Goal: Task Accomplishment & Management: Manage account settings

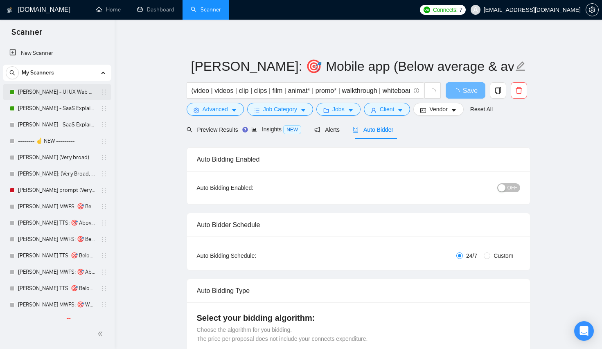
click at [70, 98] on link "[PERSON_NAME] - UI UX Web Design" at bounding box center [57, 92] width 78 height 16
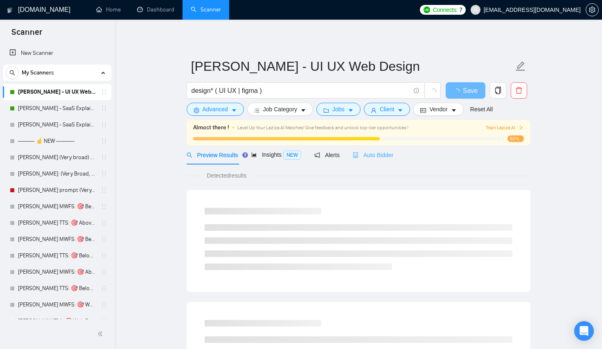
click at [393, 160] on div "Auto Bidder" at bounding box center [373, 154] width 41 height 19
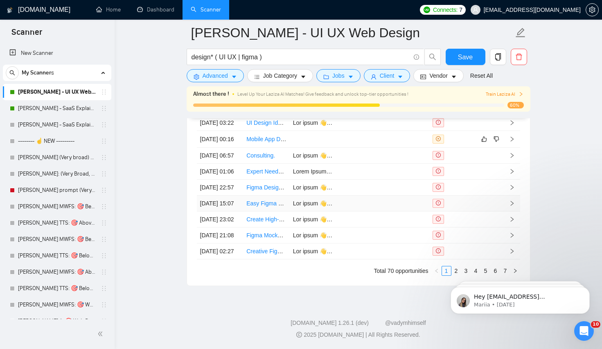
scroll to position [2166, 0]
click at [457, 270] on iframe at bounding box center [520, 298] width 164 height 57
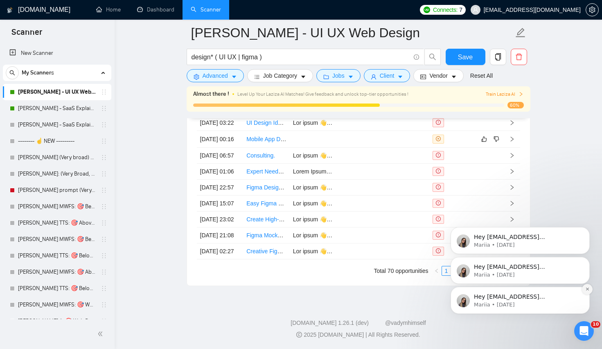
click at [585, 287] on icon "Dismiss notification" at bounding box center [587, 289] width 5 height 5
click at [587, 260] on icon "Dismiss notification" at bounding box center [587, 259] width 5 height 5
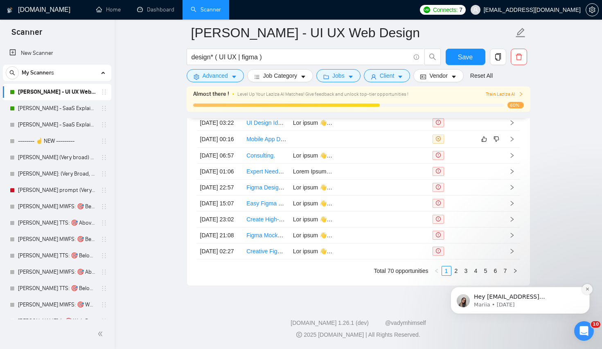
click at [588, 291] on button "Dismiss notification" at bounding box center [587, 289] width 11 height 11
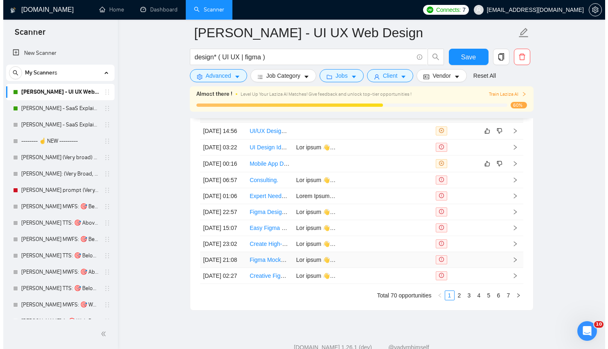
scroll to position [2039, 0]
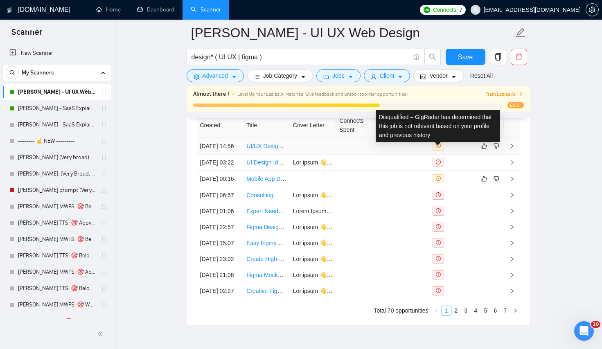
click at [336, 150] on td at bounding box center [359, 146] width 47 height 17
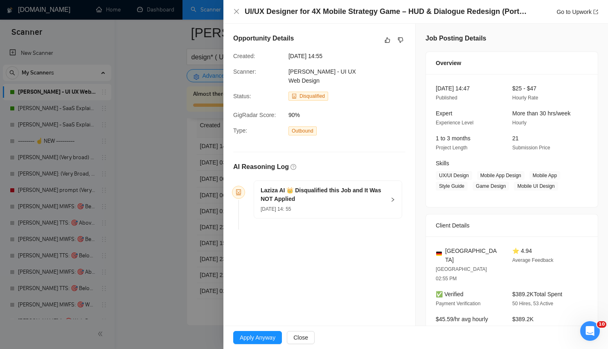
click at [367, 193] on h5 "Laziza AI 👑 Disqualified this Job and It Was NOT Applied" at bounding box center [323, 194] width 125 height 17
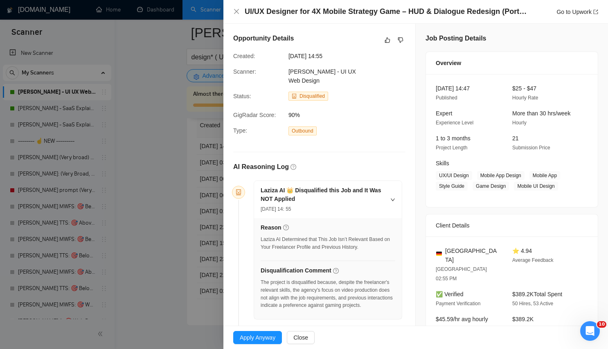
click at [379, 1] on div "UI/UX Designer for 4X Mobile Strategy Game – HUD & Dialogue Redesign (Portrait …" at bounding box center [415, 12] width 385 height 24
click at [341, 279] on div "The project is disqualified because, despite the freelancer's relevant skills, …" at bounding box center [328, 294] width 135 height 31
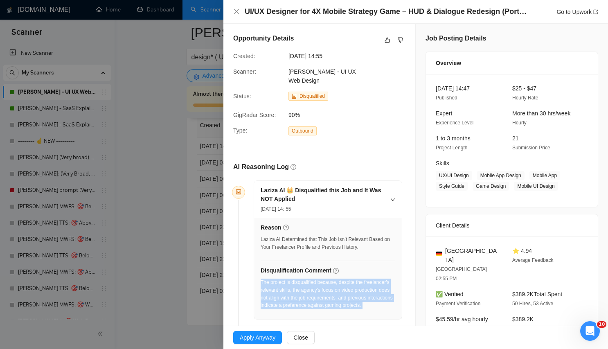
click at [341, 279] on div "The project is disqualified because, despite the freelancer's relevant skills, …" at bounding box center [328, 294] width 135 height 31
click at [337, 309] on div "The project is disqualified because, despite the freelancer's relevant skills, …" at bounding box center [328, 297] width 135 height 36
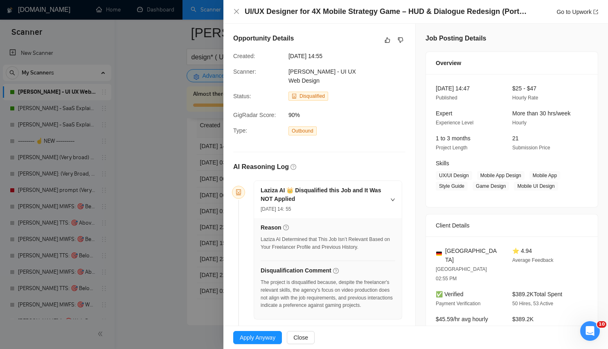
scroll to position [396, 0]
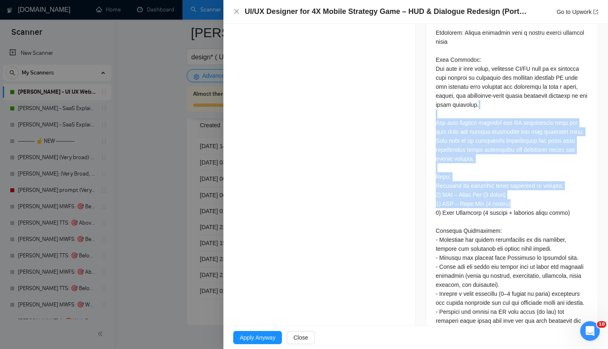
drag, startPoint x: 549, startPoint y: 186, endPoint x: 504, endPoint y: 82, distance: 113.1
click at [504, 82] on div at bounding box center [512, 316] width 152 height 630
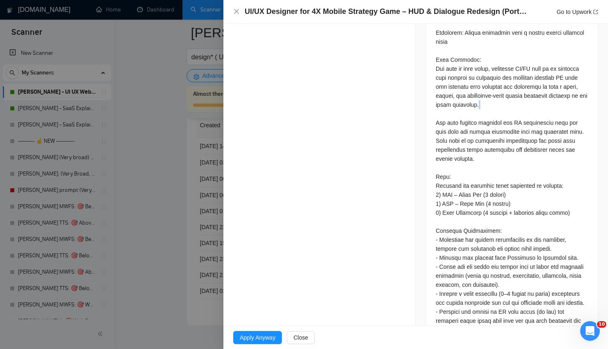
click at [504, 82] on div at bounding box center [512, 316] width 152 height 630
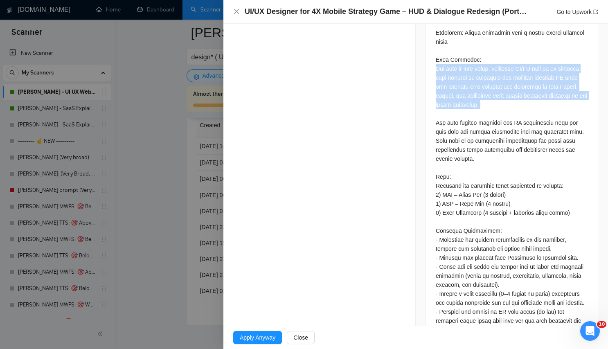
click at [504, 82] on div at bounding box center [512, 316] width 152 height 630
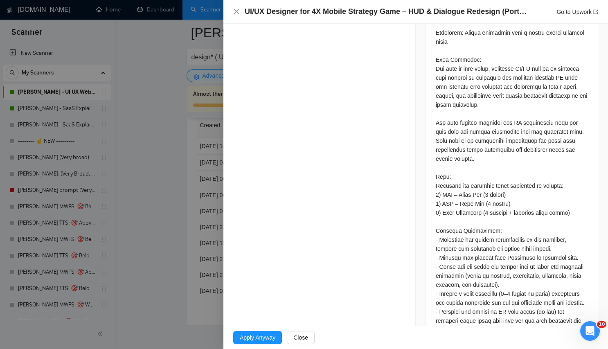
click at [531, 168] on div at bounding box center [512, 316] width 152 height 630
click at [527, 210] on div at bounding box center [512, 316] width 152 height 630
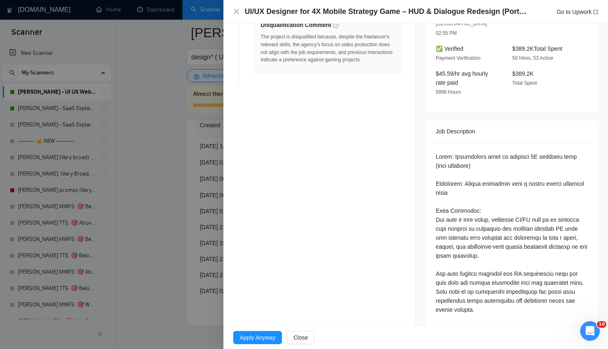
scroll to position [245, 0]
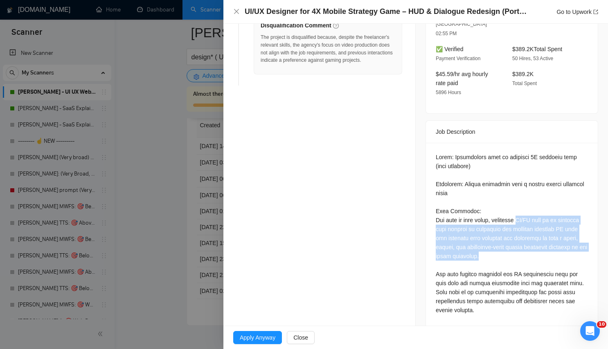
drag, startPoint x: 516, startPoint y: 203, endPoint x: 538, endPoint y: 238, distance: 41.4
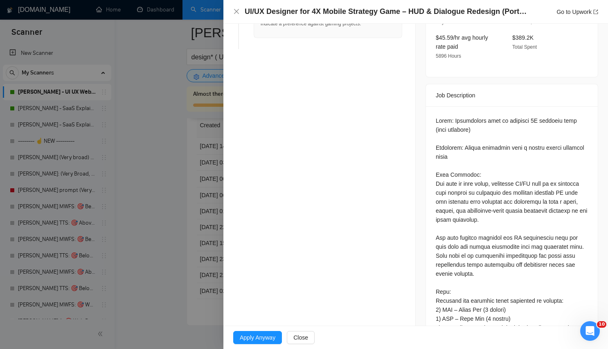
scroll to position [282, 0]
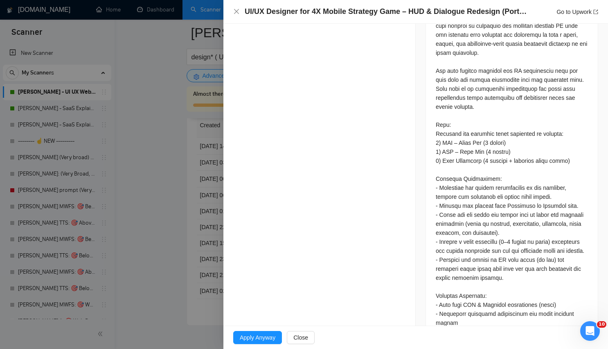
scroll to position [0, 0]
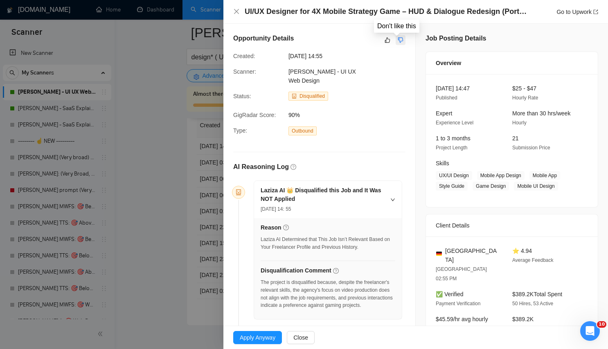
click at [399, 38] on icon "dislike" at bounding box center [400, 40] width 5 height 5
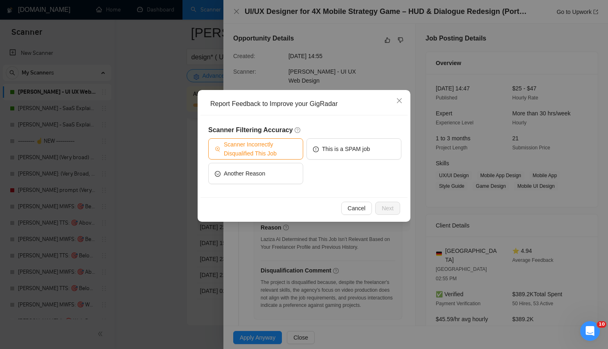
click at [285, 145] on span "Scanner Incorrectly Disqualified This Job" at bounding box center [260, 149] width 73 height 18
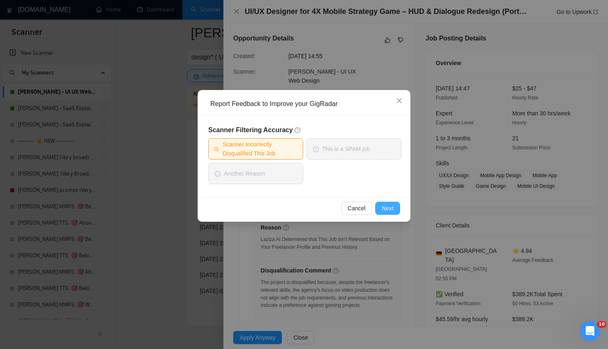
click at [385, 208] on span "Next" at bounding box center [388, 208] width 12 height 9
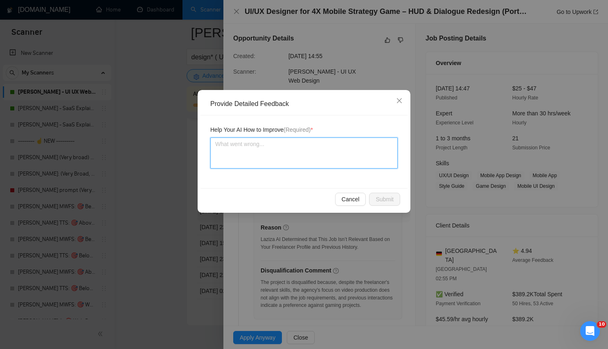
click at [329, 158] on textarea at bounding box center [303, 152] width 187 height 31
type textarea "T"
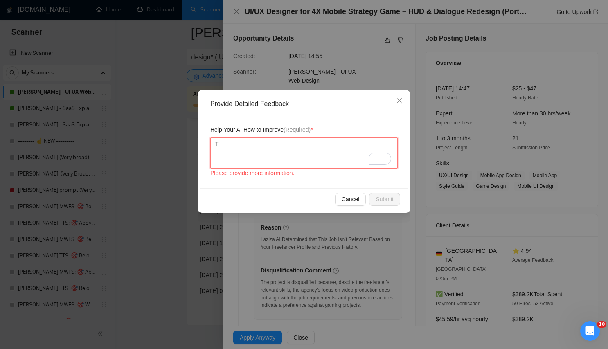
type textarea "Th"
type textarea "Thi"
type textarea "This"
type textarea "Thi"
type textarea "Th"
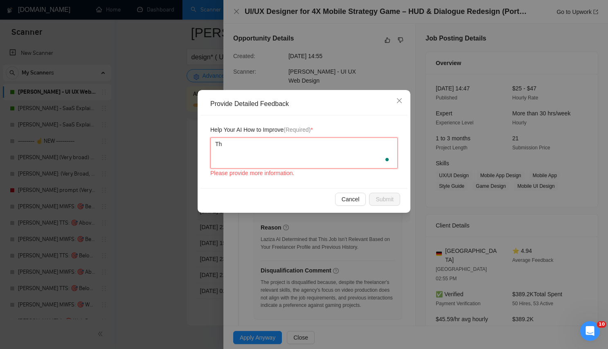
type textarea "T"
type textarea "Th"
type textarea "Thi"
type textarea "This"
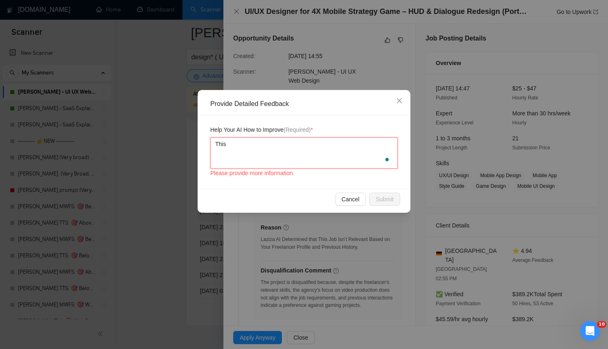
type textarea "This"
type textarea "This w"
type textarea "This wa"
type textarea "This was"
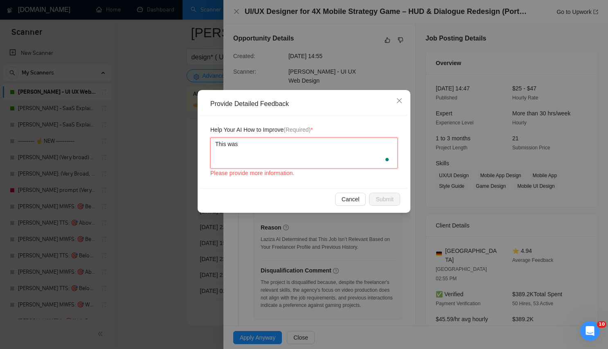
type textarea "This was a"
type textarea "This was a g"
type textarea "This was a go"
type textarea "This was a goo"
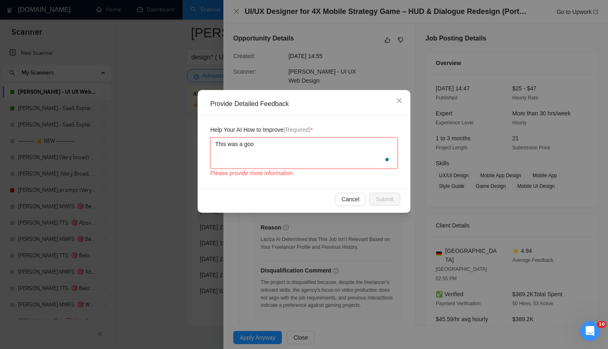
type textarea "This was a good"
type textarea "This was a good j"
type textarea "This was a good jo"
type textarea "This was a good job"
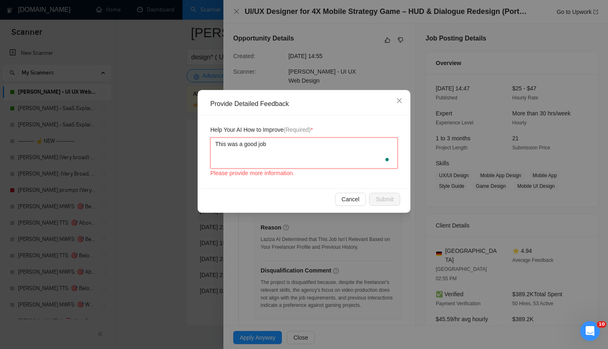
type textarea "This was a good job"
type textarea "This was a good job t"
type textarea "This was a good job to"
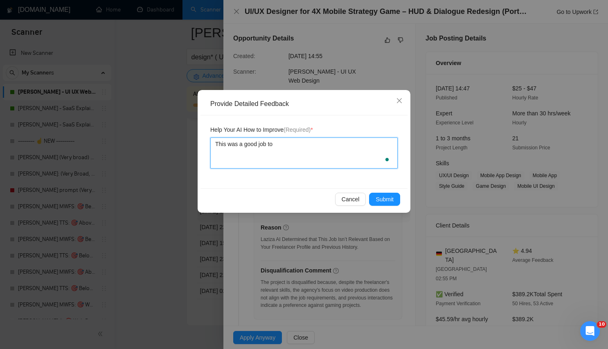
type textarea "This was a good job to"
type textarea "This was a good job to a"
type textarea "This was a good job to ap"
type textarea "This was a good job to app"
type textarea "This was a good job to appl"
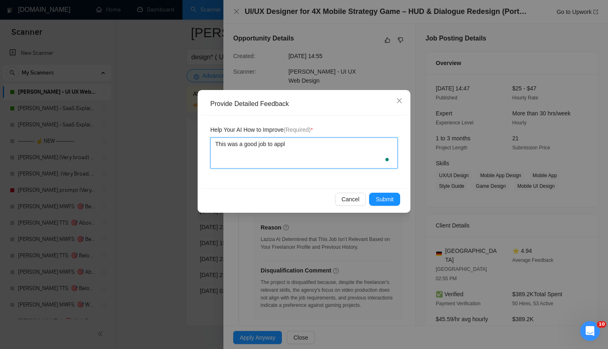
type textarea "This was a good job to apply"
type textarea "This was a good job to apply t"
type textarea "This was a good job to apply to"
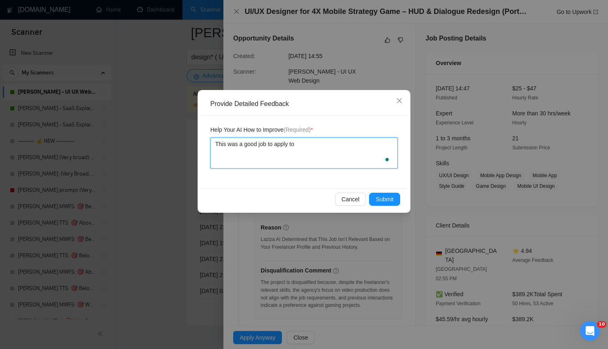
type textarea "This was a good job to apply to s"
type textarea "This was a good job to apply to sin"
type textarea "This was a good job to apply to sinc"
type textarea "This was a good job to apply to since"
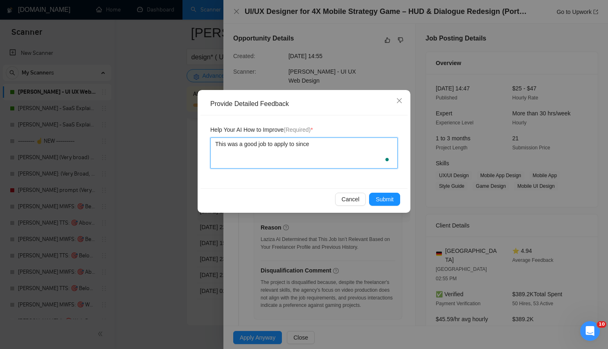
type textarea "This was a good job to apply to since i"
type textarea "This was a good job to apply to since it"
type textarea "This was a good job to apply to since it w"
type textarea "This was a good job to apply to since it wa"
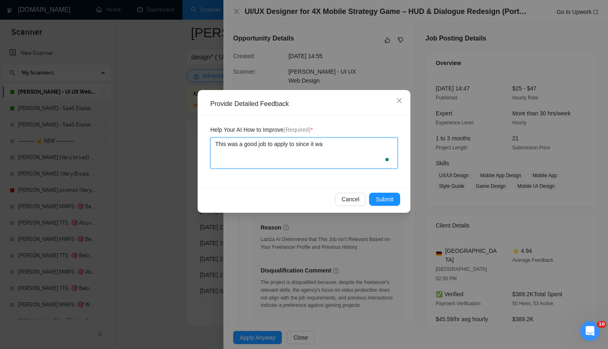
type textarea "This was a good job to apply to since it was"
type textarea "This was a good job to apply to since it was a"
type textarea "This was a good job to apply to since it was an"
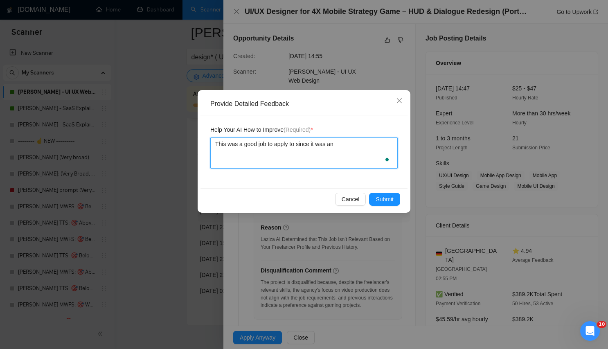
type textarea "This was a good job to apply to since it was an U"
type textarea "This was a good job to apply to since it was an UI"
type textarea "This was a good job to apply to since it was an UI/"
type textarea "This was a good job to apply to since it was an UI/U"
type textarea "This was a good job to apply to since it was an UI/UX"
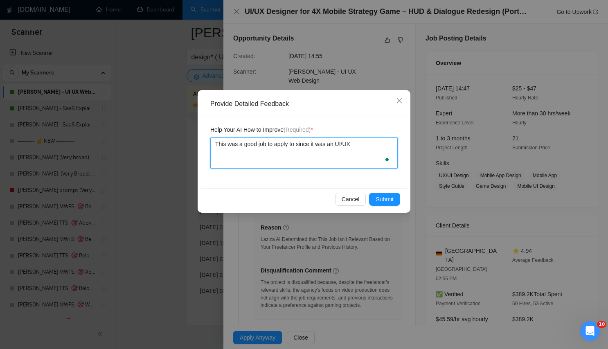
type textarea "This was a good job to apply to since it was an UI/UX"
type textarea "This was a good job to apply to since it was an UI/UX d"
type textarea "This was a good job to apply to since it was an UI/UX de"
type textarea "This was a good job to apply to since it was an UI/UX desi"
type textarea "This was a good job to apply to since it was an UI/UX desig"
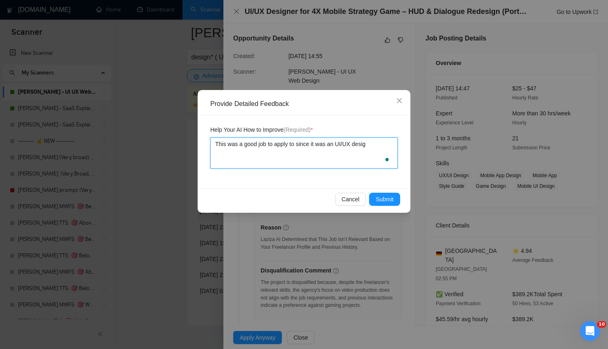
type textarea "This was a good job to apply to since it was an UI/UX design"
type textarea "This was a good job to apply to since it was an UI/UX design j"
type textarea "This was a good job to apply to since it was an UI/UX design jo"
type textarea "This was a good job to apply to since it was an UI/UX design job"
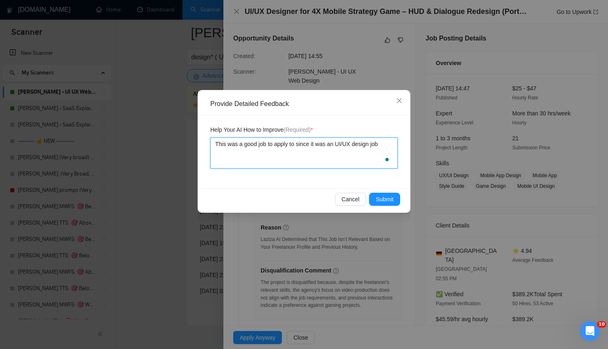
type textarea "This was a good job to apply to since it was an UI/UX design job."
type textarea "This was a good job to apply to since it was an UI/UX design job. T"
type textarea "This was a good job to apply to since it was an UI/UX design job. Th"
type textarea "This was a good job to apply to since it was an UI/UX design job. The"
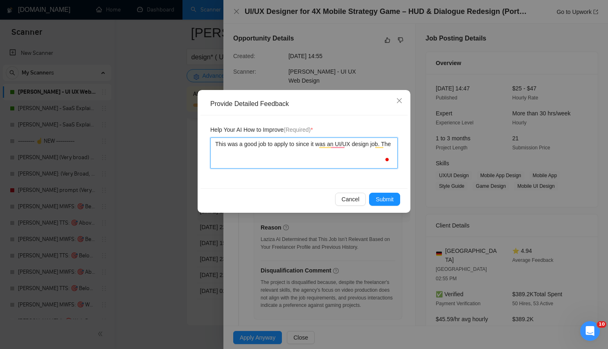
type textarea "This was a good job to apply to since it was an UI/UX design job. The"
type textarea "This was a good job to apply to since it was an UI/UX design job. The a"
type textarea "This was a good job to apply to since it was an UI/UX design job. The ag"
type textarea "This was a good job to apply to since it was an UI/UX design job. The age"
type textarea "This was a good job to apply to since it was an UI/UX design job. The agen"
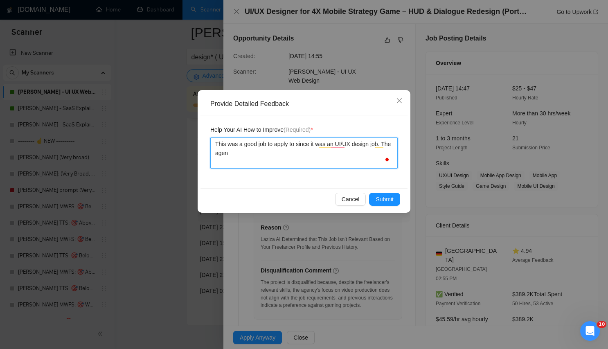
type textarea "This was a good job to apply to since it was an UI/UX design job. The agenc"
type textarea "This was a good job to apply to since it was an UI/UX design job. The agency"
type textarea "This was a good job to apply to since it was an UI/UX design job. The agency d"
type textarea "This was a good job to apply to since it was an UI/UX design job. The agency do"
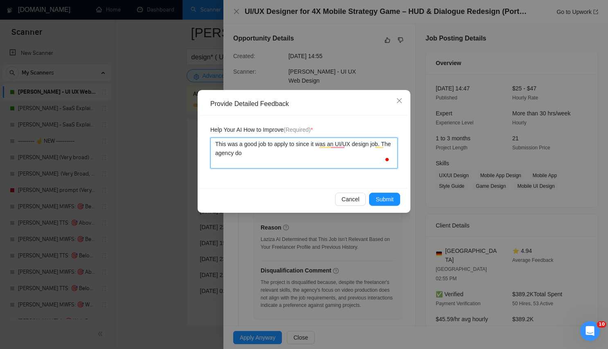
type textarea "This was a good job to apply to since it was an UI/UX design job. The agency doe"
type textarea "This was a good job to apply to since it was an UI/UX design job. The agency do…"
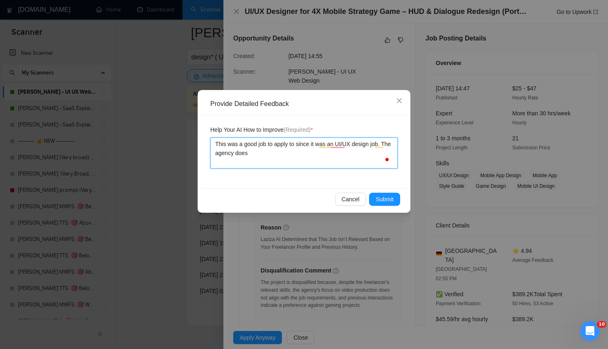
type textarea "This was a good job to apply to since it was an UI/UX design job. The agency do…"
type textarea "This was a good job to apply to since it was an UI/UX design job. The agency doe"
type textarea "This was a good job to apply to since it was an UI/UX design job. The agency do"
type textarea "This was a good job to apply to since it was an UI/UX design job. The agency d"
type textarea "This was a good job to apply to since it was an UI/UX design job. The agency"
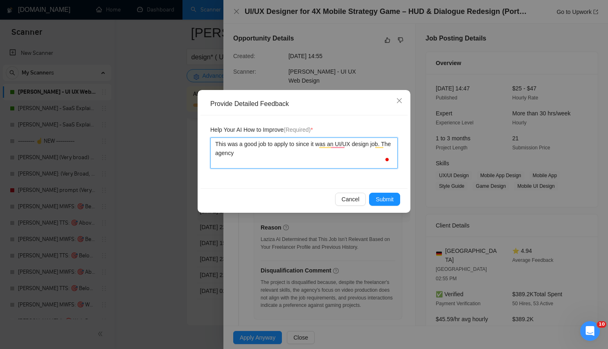
type textarea "This was a good job to apply to since it was an UI/UX design job. The agency"
type textarea "This was a good job to apply to since it was an UI/UX design job. The agenc"
type textarea "This was a good job to apply to since it was an UI/UX design job. The agen"
type textarea "This was a good job to apply to since it was an UI/UX design job. The age"
type textarea "This was a good job to apply to since it was an UI/UX design job. The ag"
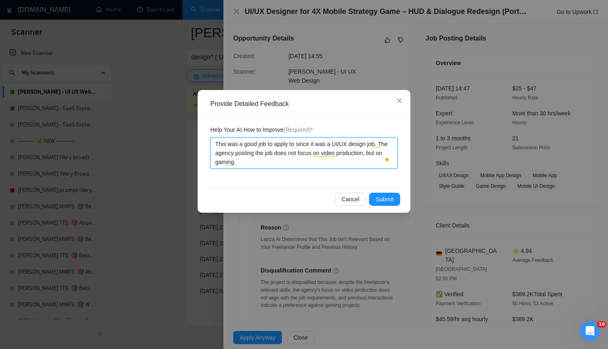
click at [308, 163] on textarea "This was a good job to apply to since it was a UI/UX design job. The agency pos…" at bounding box center [303, 152] width 187 height 31
click at [303, 152] on textarea "This was a good job to apply to since it was a UI/UX design job. The agency pos…" at bounding box center [303, 152] width 187 height 31
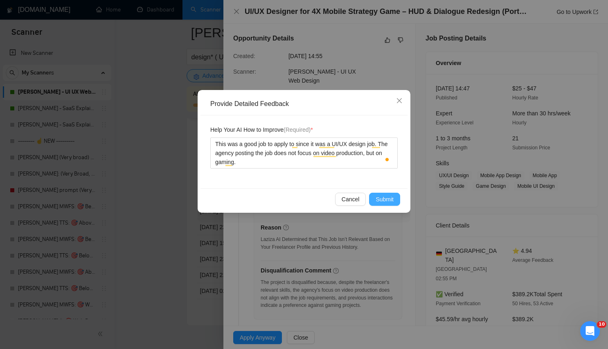
click at [378, 198] on span "Submit" at bounding box center [385, 199] width 18 height 9
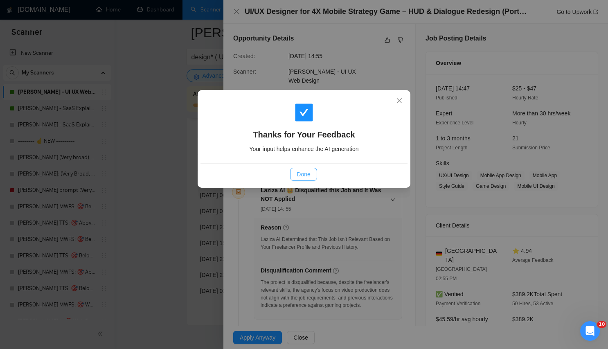
click at [295, 173] on button "Done" at bounding box center [303, 174] width 27 height 13
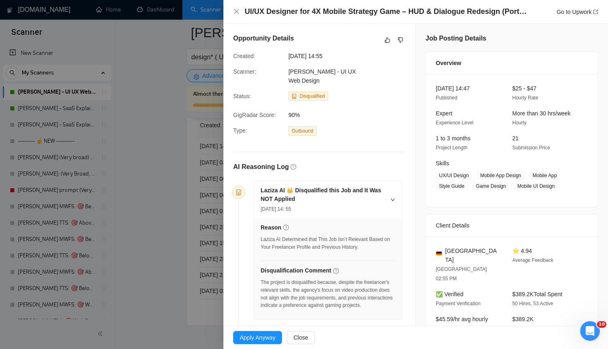
click at [227, 9] on div "UI/UX Designer for 4X Mobile Strategy Game – HUD & Dialogue Redesign (Portrait …" at bounding box center [415, 12] width 385 height 24
click at [233, 11] on icon "close" at bounding box center [236, 11] width 7 height 7
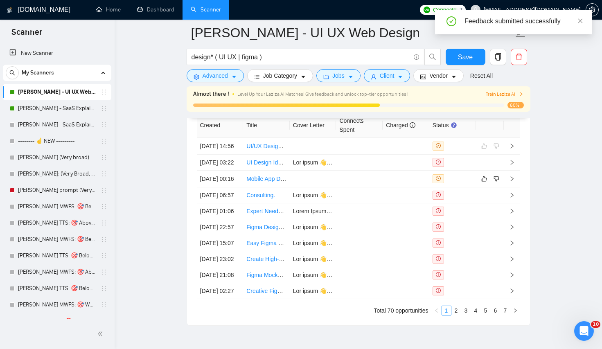
click at [455, 187] on td at bounding box center [452, 179] width 47 height 17
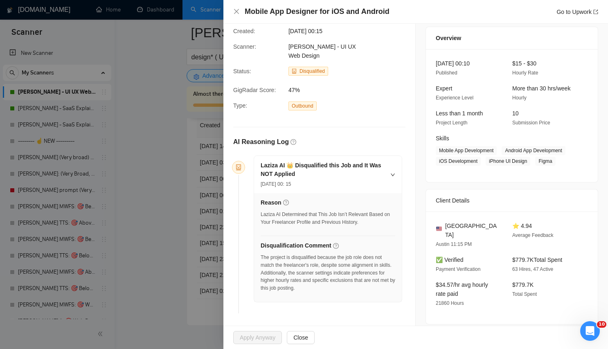
scroll to position [140, 0]
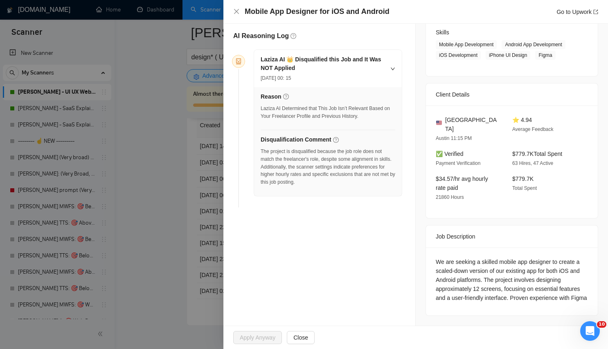
click at [513, 262] on div "We are seeking a skilled mobile app designer to create a scaled-down version of…" at bounding box center [512, 279] width 152 height 45
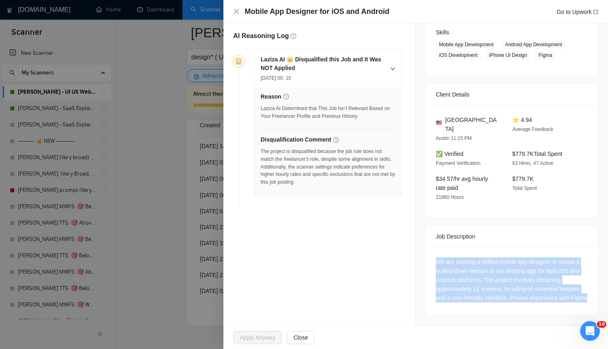
click at [513, 262] on div "We are seeking a skilled mobile app designer to create a scaled-down version of…" at bounding box center [512, 279] width 152 height 45
click at [524, 316] on div "Job Posting Details Overview 12 Oct, 2025 00:10 Published $15 - $30 Hourly Rate…" at bounding box center [512, 109] width 192 height 433
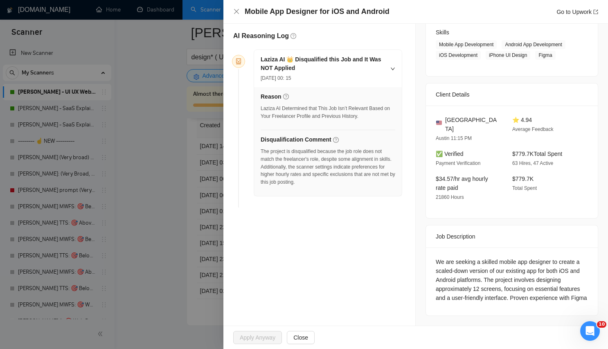
click at [527, 282] on div "We are seeking a skilled mobile app designer to create a scaled-down version of…" at bounding box center [512, 279] width 152 height 45
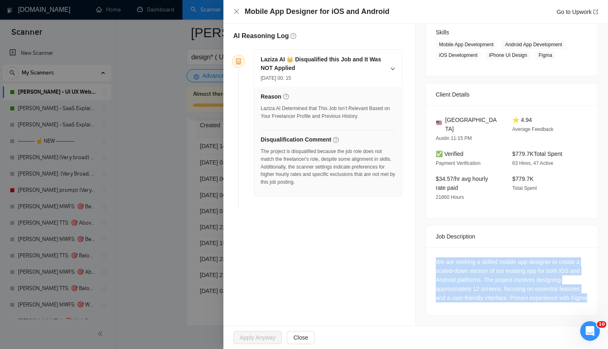
click at [527, 282] on div "We are seeking a skilled mobile app designer to create a scaled-down version of…" at bounding box center [512, 279] width 152 height 45
click at [517, 263] on div "We are seeking a skilled mobile app designer to create a scaled-down version of…" at bounding box center [512, 279] width 152 height 45
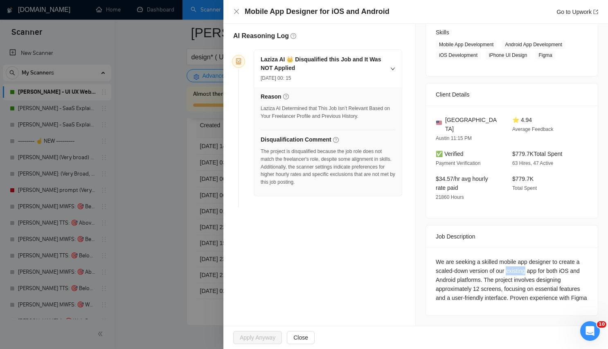
click at [517, 263] on div "We are seeking a skilled mobile app designer to create a scaled-down version of…" at bounding box center [512, 279] width 152 height 45
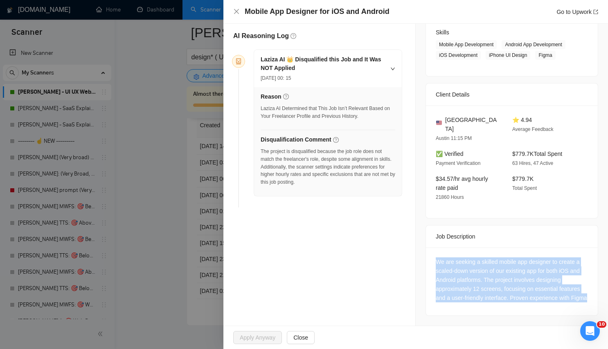
click at [517, 263] on div "We are seeking a skilled mobile app designer to create a scaled-down version of…" at bounding box center [512, 279] width 152 height 45
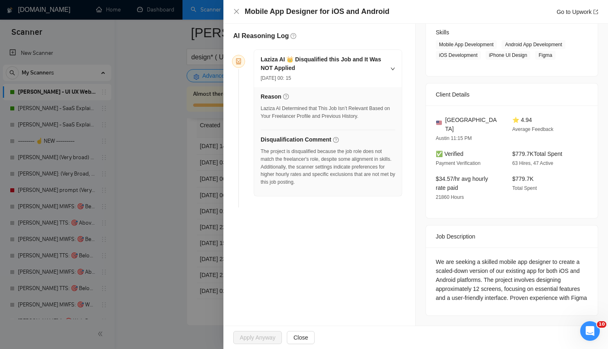
click at [517, 326] on div "Apply Anyway Close" at bounding box center [415, 337] width 385 height 23
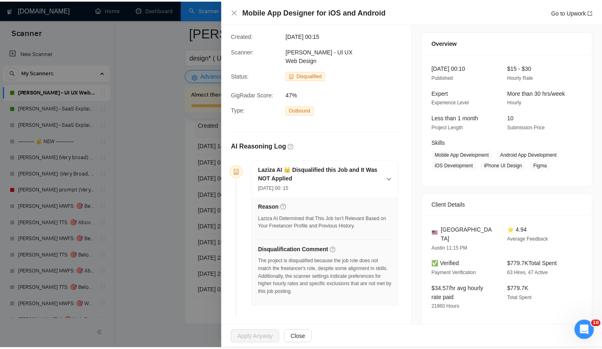
scroll to position [0, 0]
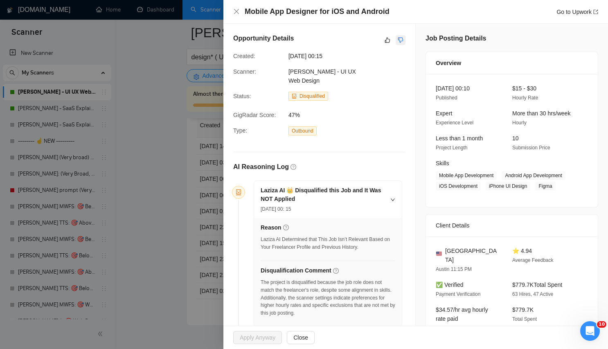
click at [398, 36] on button "button" at bounding box center [401, 40] width 10 height 10
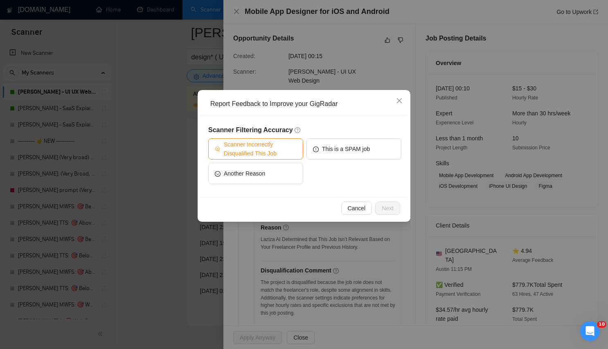
click at [279, 148] on span "Scanner Incorrectly Disqualified This Job" at bounding box center [260, 149] width 73 height 18
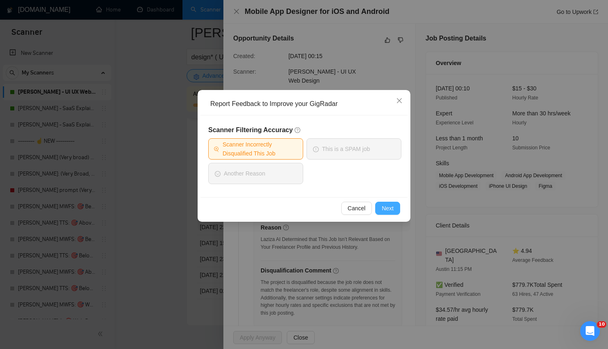
click at [392, 208] on span "Next" at bounding box center [388, 208] width 12 height 9
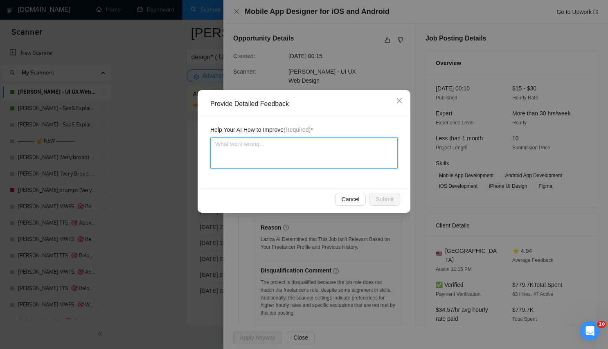
click at [313, 151] on textarea at bounding box center [303, 152] width 187 height 31
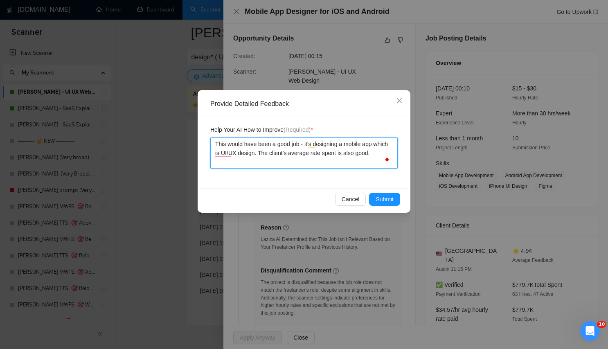
drag, startPoint x: 330, startPoint y: 153, endPoint x: 344, endPoint y: 153, distance: 14.3
click at [330, 153] on textarea "This would have been a good job - it's designing a mobile app which is UI/UX de…" at bounding box center [303, 152] width 187 height 31
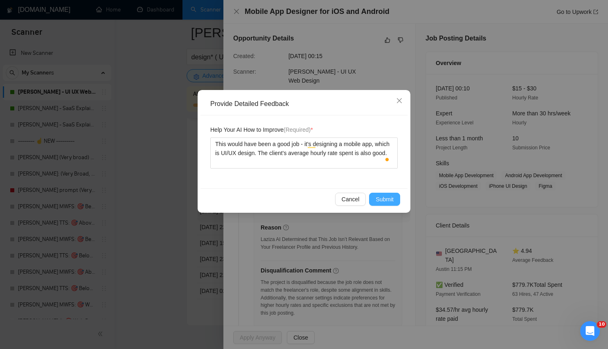
click at [378, 201] on span "Submit" at bounding box center [385, 199] width 18 height 9
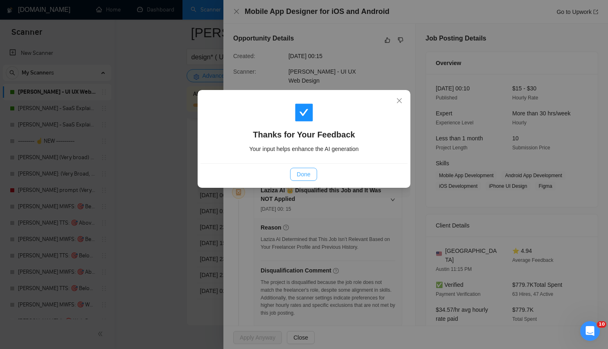
click at [302, 169] on button "Done" at bounding box center [303, 174] width 27 height 13
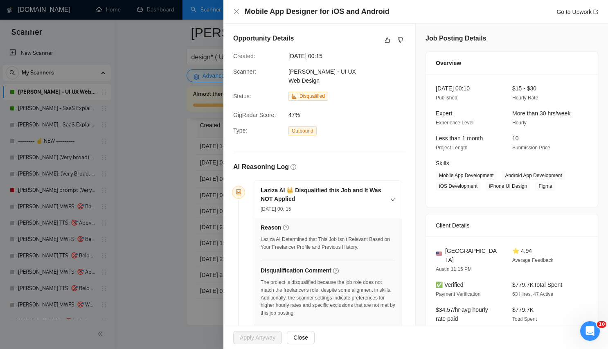
click at [182, 80] on div at bounding box center [304, 174] width 608 height 349
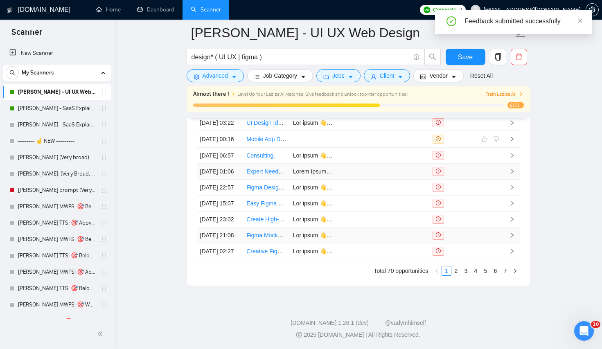
scroll to position [2147, 0]
click at [457, 275] on link "2" at bounding box center [456, 270] width 9 height 9
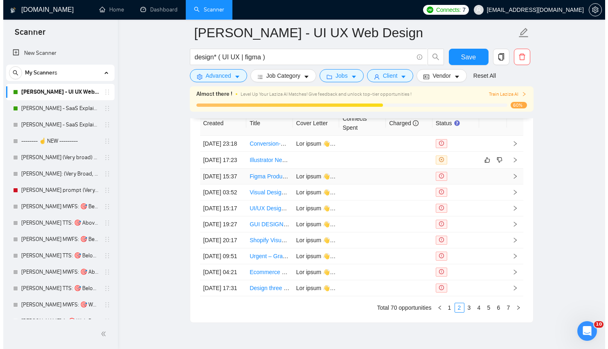
scroll to position [2039, 0]
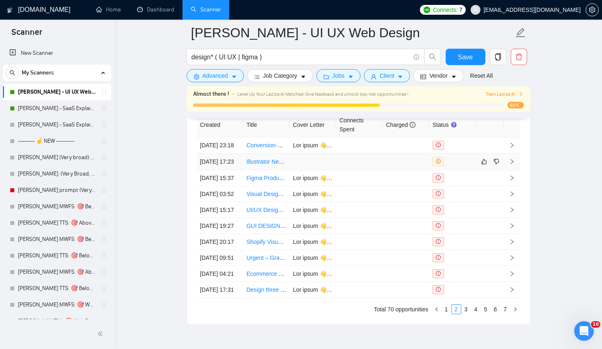
click at [396, 170] on td at bounding box center [406, 161] width 47 height 17
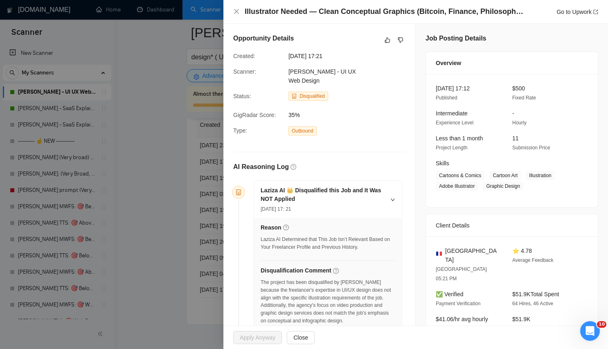
scroll to position [176, 0]
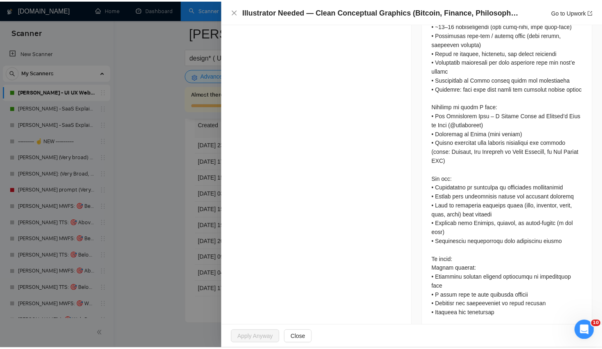
scroll to position [499, 0]
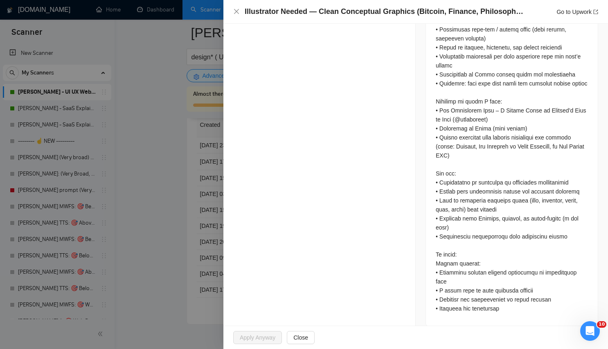
click at [566, 130] on div at bounding box center [512, 106] width 152 height 414
drag, startPoint x: 443, startPoint y: 101, endPoint x: 450, endPoint y: 108, distance: 9.9
click at [450, 108] on div at bounding box center [512, 106] width 152 height 414
copy div "Few Understand This – A Visual Guide to Bitcoin’s Rise by Anil"
click at [551, 205] on div at bounding box center [512, 106] width 152 height 414
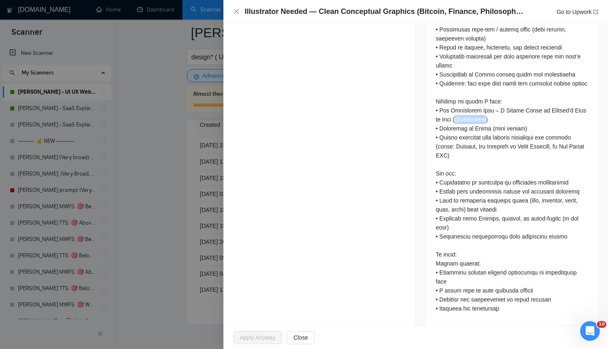
drag, startPoint x: 456, startPoint y: 107, endPoint x: 486, endPoint y: 108, distance: 29.9
click at [486, 108] on div at bounding box center [512, 106] width 152 height 414
copy div "@anilsaidso"
click at [153, 149] on div at bounding box center [304, 174] width 608 height 349
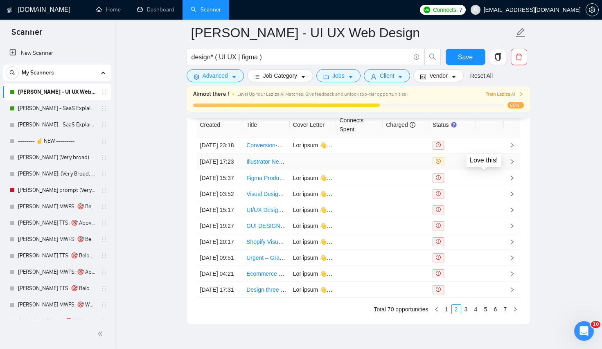
click at [482, 165] on icon "like" at bounding box center [484, 161] width 6 height 7
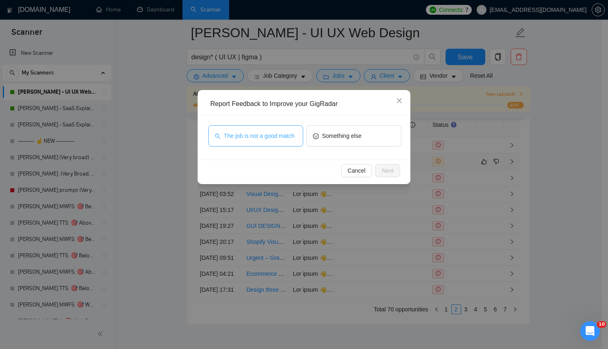
click at [283, 140] on span "The job is not a good match" at bounding box center [259, 135] width 71 height 9
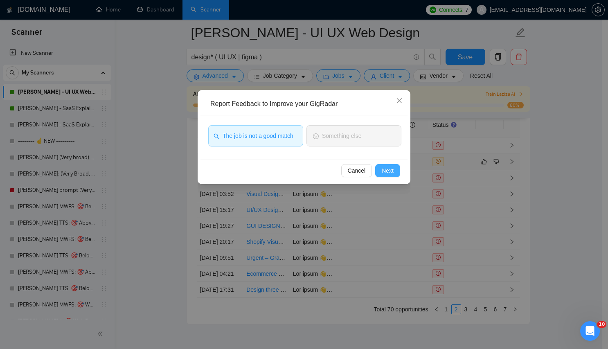
click at [380, 174] on button "Next" at bounding box center [387, 170] width 25 height 13
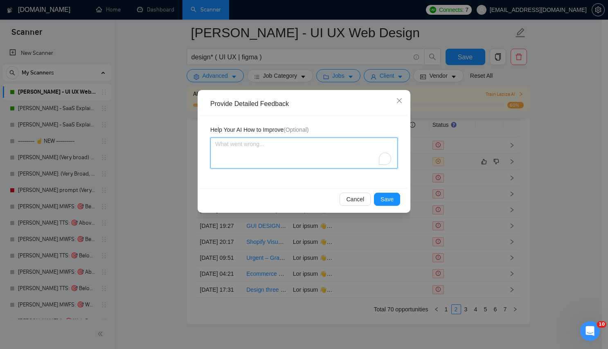
click at [310, 150] on textarea "To enrich screen reader interactions, please activate Accessibility in Grammarl…" at bounding box center [303, 152] width 187 height 31
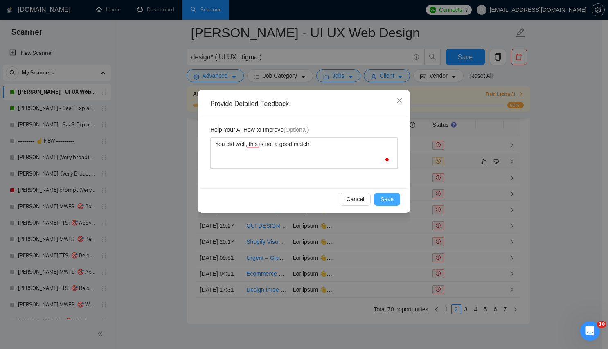
click at [397, 199] on button "Save" at bounding box center [387, 199] width 26 height 13
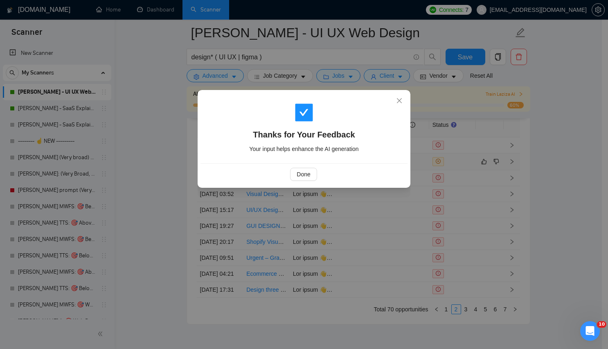
click at [316, 164] on div "Done" at bounding box center [303, 174] width 207 height 22
click at [309, 168] on button "Done" at bounding box center [303, 174] width 27 height 13
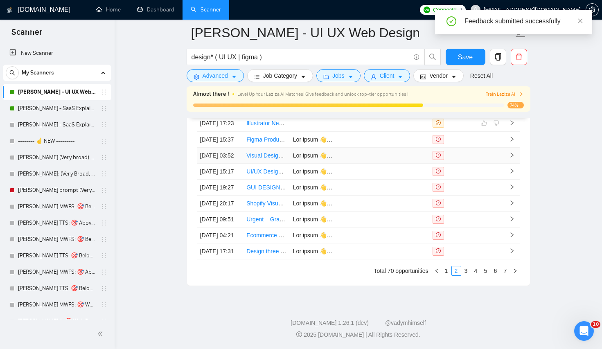
scroll to position [2111, 0]
click at [468, 275] on link "3" at bounding box center [465, 270] width 9 height 9
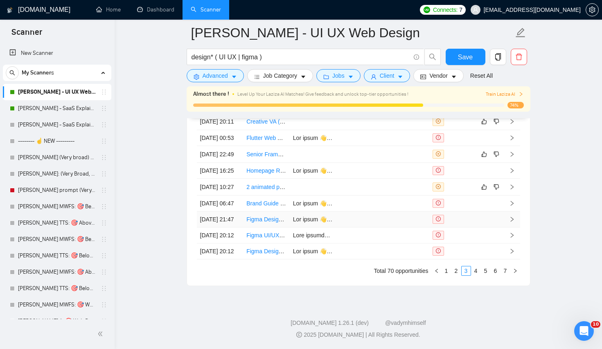
scroll to position [1977, 0]
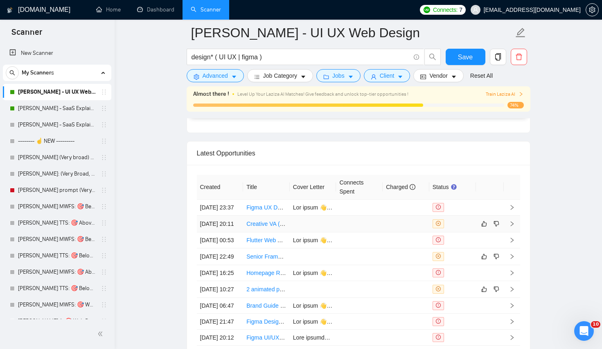
click at [459, 232] on td at bounding box center [452, 224] width 47 height 17
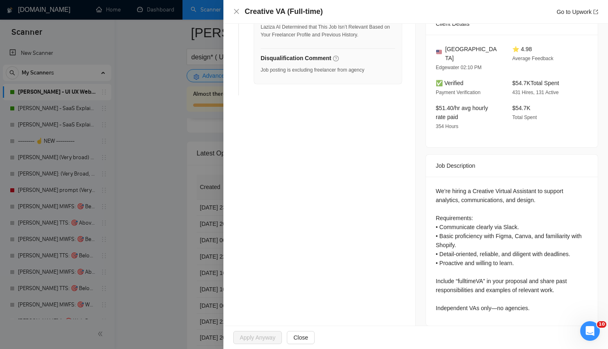
scroll to position [109, 0]
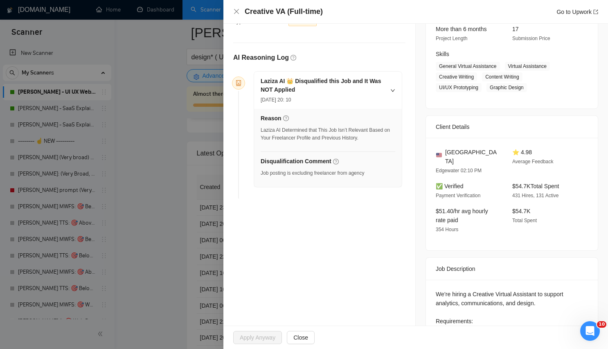
click at [322, 169] on div "Job posting is excluding freelancer from agency" at bounding box center [313, 175] width 104 height 13
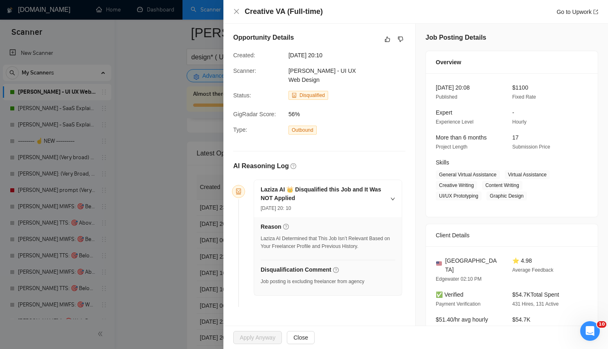
scroll to position [2, 0]
click at [385, 37] on icon "like" at bounding box center [388, 38] width 6 height 7
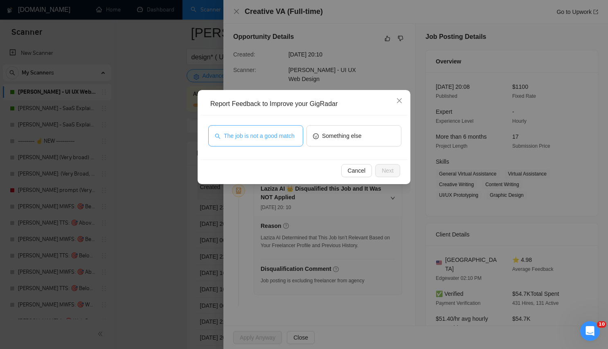
drag, startPoint x: 283, startPoint y: 144, endPoint x: 303, endPoint y: 153, distance: 22.0
click at [283, 140] on span "The job is not a good match" at bounding box center [259, 135] width 71 height 9
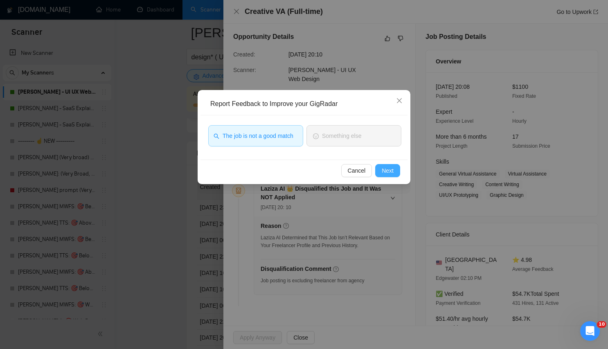
click at [396, 165] on button "Next" at bounding box center [387, 170] width 25 height 13
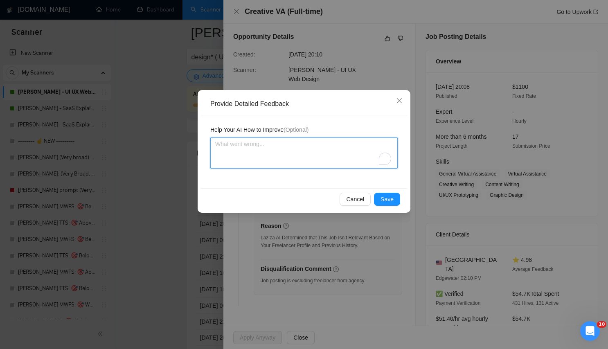
click at [324, 151] on textarea "To enrich screen reader interactions, please activate Accessibility in Grammarl…" at bounding box center [303, 152] width 187 height 31
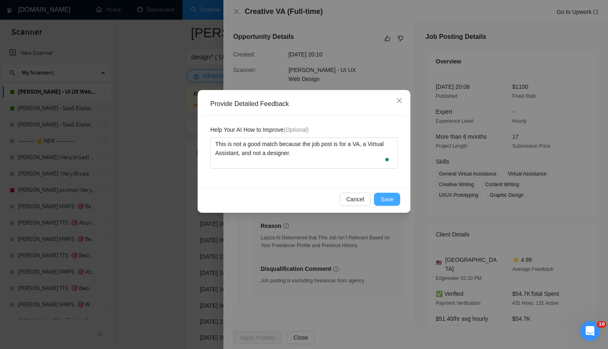
click at [394, 200] on button "Save" at bounding box center [387, 199] width 26 height 13
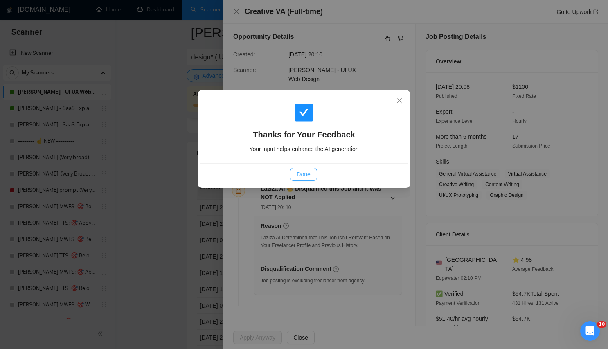
click at [290, 173] on button "Done" at bounding box center [303, 174] width 27 height 13
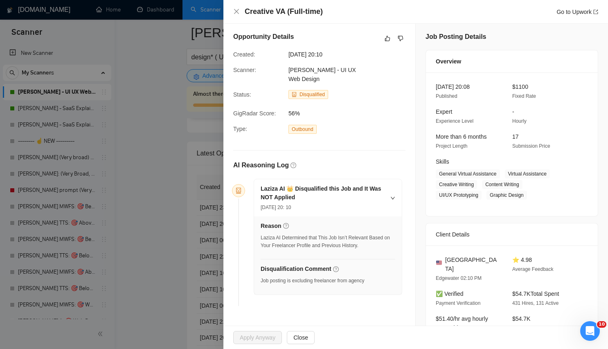
click at [169, 191] on div at bounding box center [304, 174] width 608 height 349
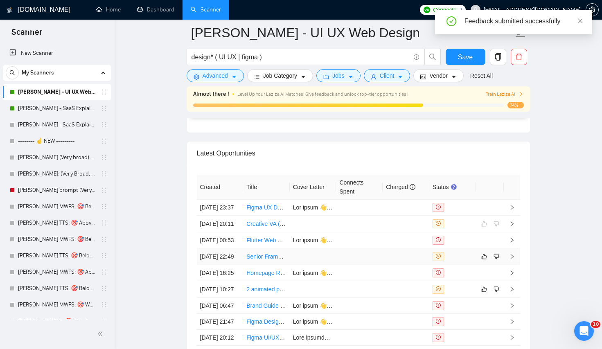
click at [463, 261] on div at bounding box center [452, 256] width 40 height 9
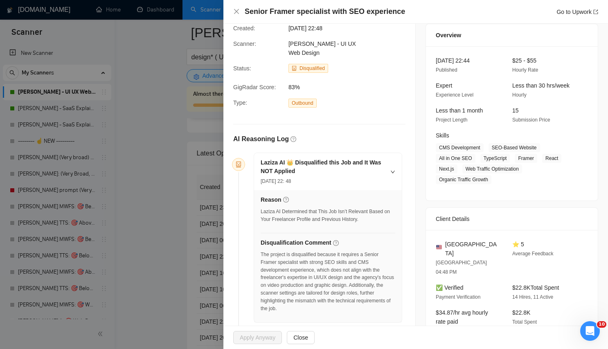
scroll to position [31, 0]
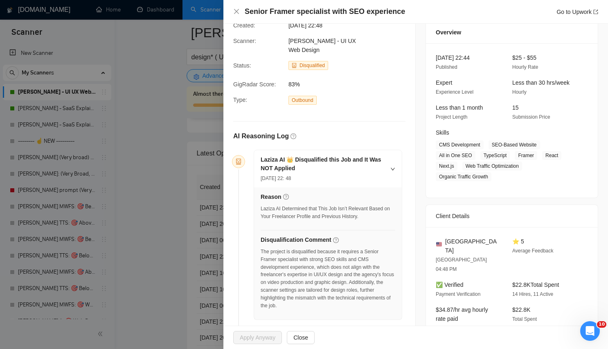
click at [343, 286] on div "The project is disqualified because it requires a Senior Framer specialist with…" at bounding box center [328, 279] width 135 height 62
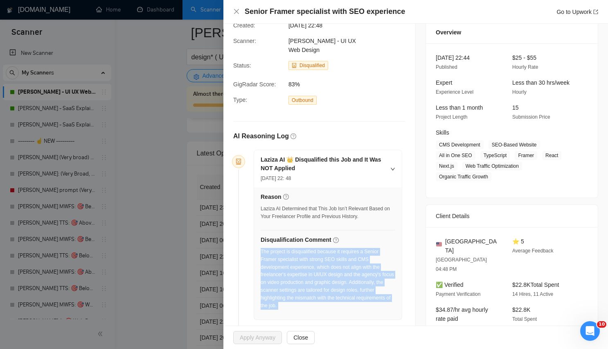
click at [343, 286] on div "The project is disqualified because it requires a Senior Framer specialist with…" at bounding box center [328, 279] width 135 height 62
click at [315, 251] on div "The project is disqualified because it requires a Senior Framer specialist with…" at bounding box center [328, 279] width 135 height 62
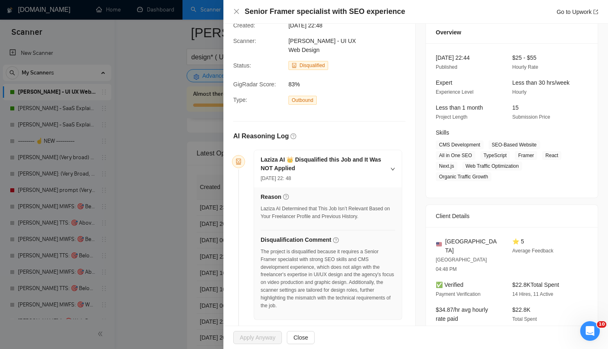
click at [318, 295] on div "The project is disqualified because it requires a Senior Framer specialist with…" at bounding box center [328, 279] width 135 height 62
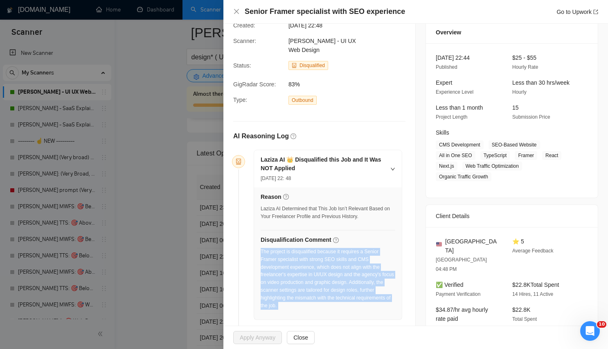
click at [318, 295] on div "The project is disqualified because it requires a Senior Framer specialist with…" at bounding box center [328, 279] width 135 height 62
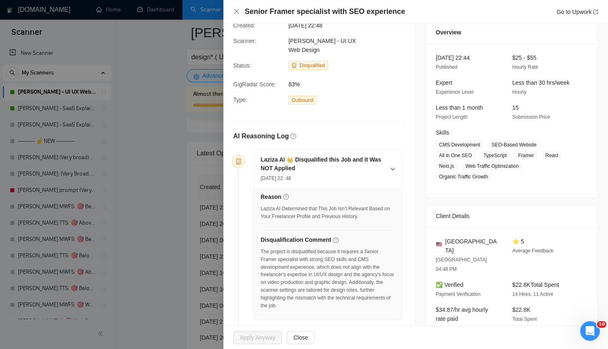
click at [300, 263] on div "The project is disqualified because it requires a Senior Framer specialist with…" at bounding box center [328, 279] width 135 height 62
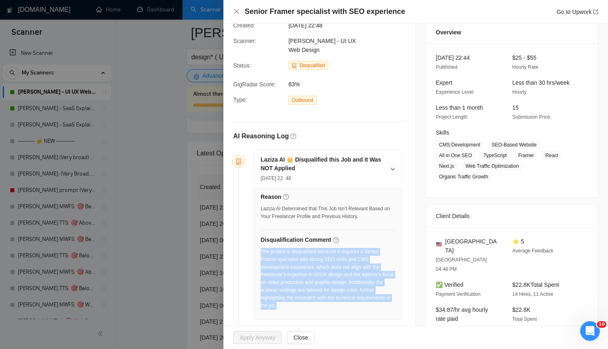
drag, startPoint x: 357, startPoint y: 301, endPoint x: 261, endPoint y: 240, distance: 113.4
click at [261, 248] on div "The project is disqualified because it requires a Senior Framer specialist with…" at bounding box center [328, 281] width 135 height 67
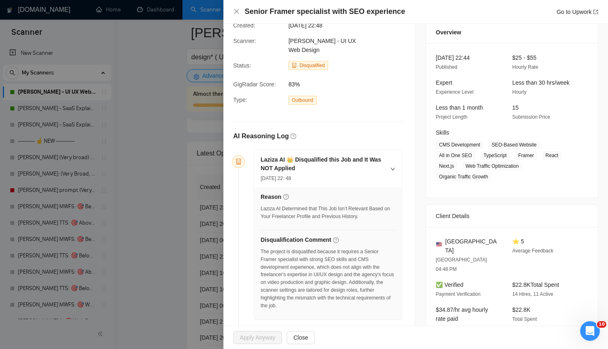
click at [330, 288] on div "The project is disqualified because it requires a Senior Framer specialist with…" at bounding box center [328, 279] width 135 height 62
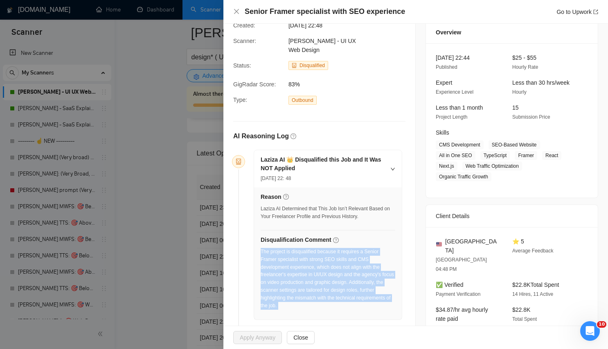
click at [330, 288] on div "The project is disqualified because it requires a Senior Framer specialist with…" at bounding box center [328, 279] width 135 height 62
click at [324, 268] on div "The project is disqualified because it requires a Senior Framer specialist with…" at bounding box center [328, 279] width 135 height 62
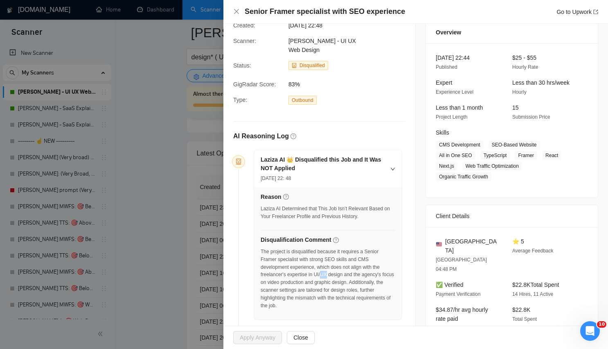
click at [324, 268] on div "The project is disqualified because it requires a Senior Framer specialist with…" at bounding box center [328, 279] width 135 height 62
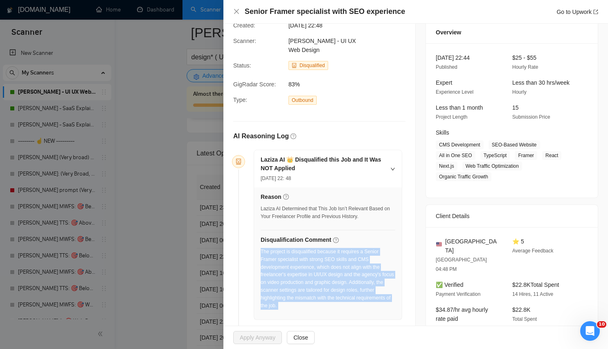
click at [324, 268] on div "The project is disqualified because it requires a Senior Framer specialist with…" at bounding box center [328, 279] width 135 height 62
click at [323, 292] on div "The project is disqualified because it requires a Senior Framer specialist with…" at bounding box center [328, 279] width 135 height 62
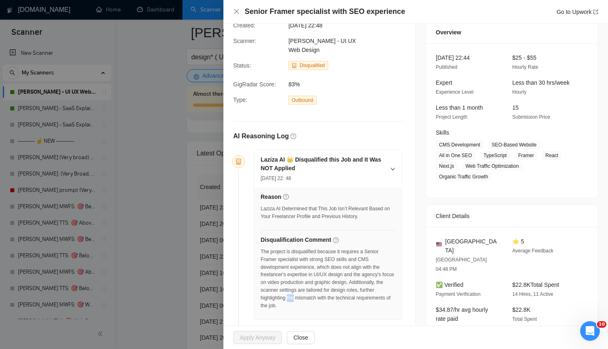
click at [323, 292] on div "The project is disqualified because it requires a Senior Framer specialist with…" at bounding box center [328, 279] width 135 height 62
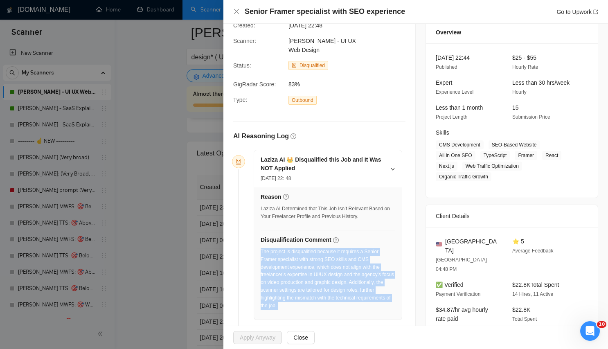
click at [323, 292] on div "The project is disqualified because it requires a Senior Framer specialist with…" at bounding box center [328, 279] width 135 height 62
click at [400, 286] on div "Laziza AI 👑 Disqualified this Job and It Was NOT Applied 30 Sep, 2025 22: 48 Re…" at bounding box center [319, 241] width 172 height 185
drag, startPoint x: 377, startPoint y: 296, endPoint x: 261, endPoint y: 240, distance: 128.6
click at [261, 248] on div "The project is disqualified because it requires a Senior Framer specialist with…" at bounding box center [328, 279] width 135 height 62
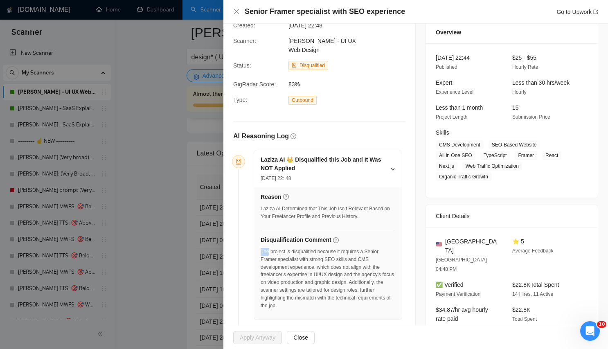
click at [261, 248] on div "The project is disqualified because it requires a Senior Framer specialist with…" at bounding box center [328, 279] width 135 height 62
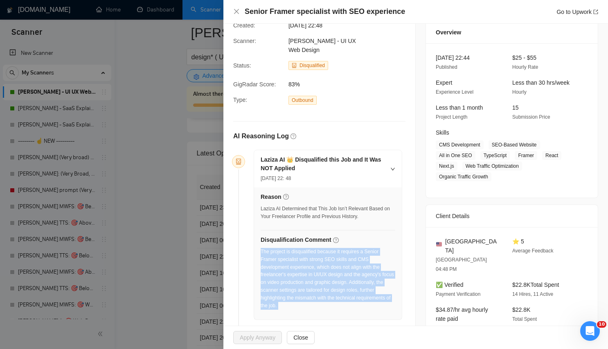
click at [261, 248] on div "The project is disqualified because it requires a Senior Framer specialist with…" at bounding box center [328, 279] width 135 height 62
click at [273, 267] on div "The project is disqualified because it requires a Senior Framer specialist with…" at bounding box center [328, 279] width 135 height 62
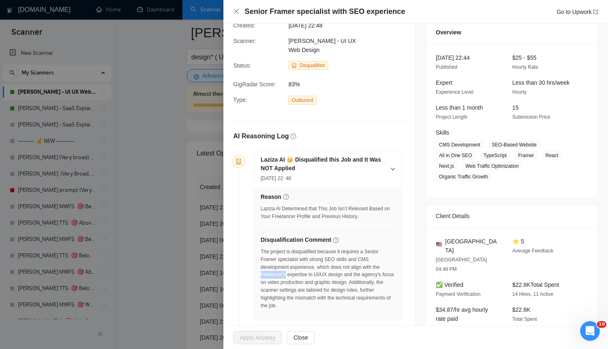
click at [273, 267] on div "The project is disqualified because it requires a Senior Framer specialist with…" at bounding box center [328, 279] width 135 height 62
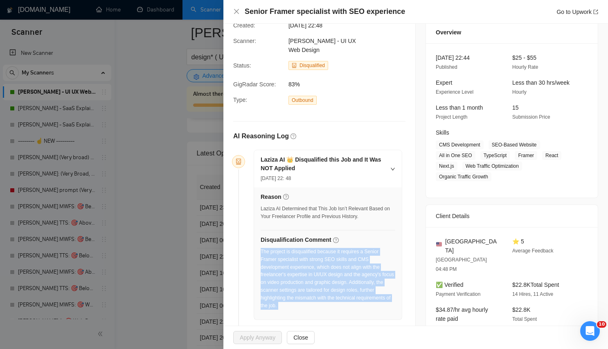
click at [273, 267] on div "The project is disqualified because it requires a Senior Framer specialist with…" at bounding box center [328, 279] width 135 height 62
click at [316, 294] on div "The project is disqualified because it requires a Senior Framer specialist with…" at bounding box center [328, 279] width 135 height 62
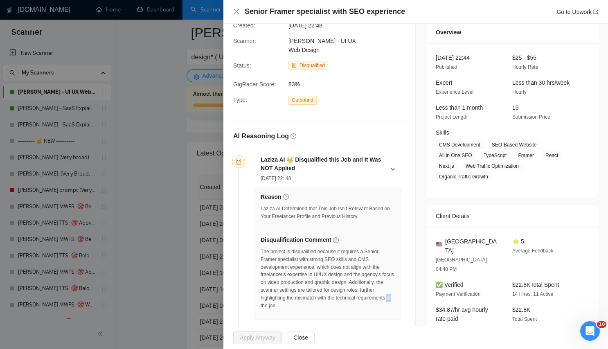
click at [316, 294] on div "The project is disqualified because it requires a Senior Framer specialist with…" at bounding box center [328, 279] width 135 height 62
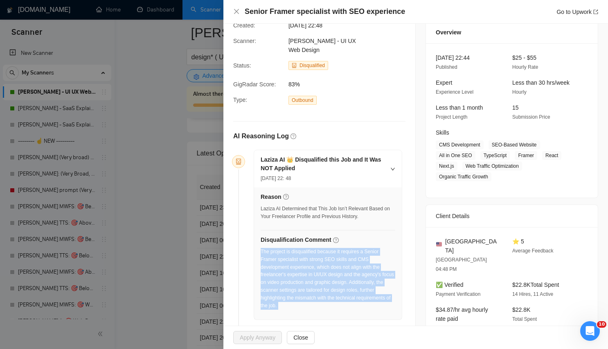
click at [316, 294] on div "The project is disqualified because it requires a Senior Framer specialist with…" at bounding box center [328, 279] width 135 height 62
click at [371, 302] on div "The project is disqualified because it requires a Senior Framer specialist with…" at bounding box center [328, 281] width 135 height 67
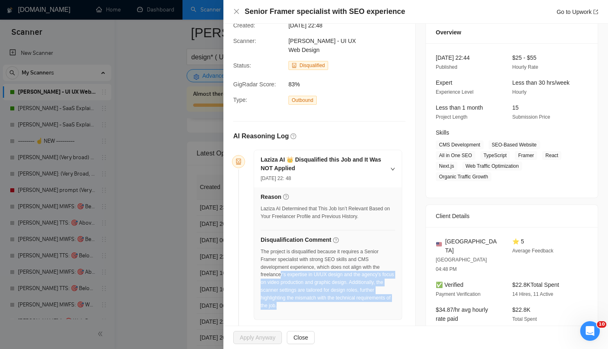
drag, startPoint x: 371, startPoint y: 302, endPoint x: 282, endPoint y: 266, distance: 96.3
click at [282, 266] on div "The project is disqualified because it requires a Senior Framer specialist with…" at bounding box center [328, 281] width 135 height 67
click at [282, 266] on div "The project is disqualified because it requires a Senior Framer specialist with…" at bounding box center [328, 279] width 135 height 62
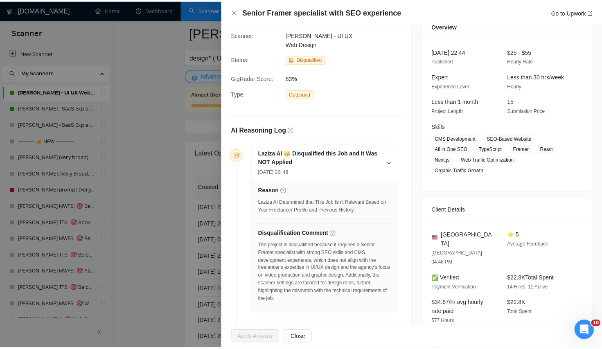
scroll to position [0, 0]
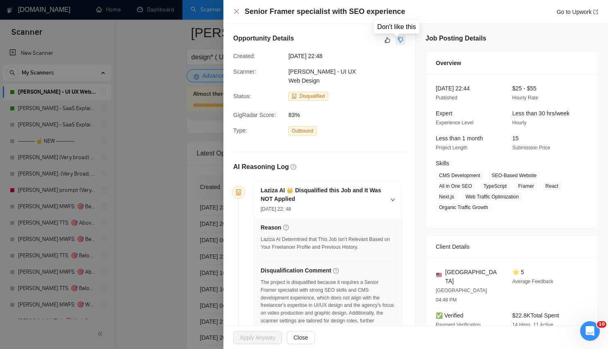
click at [396, 38] on button "button" at bounding box center [401, 40] width 10 height 10
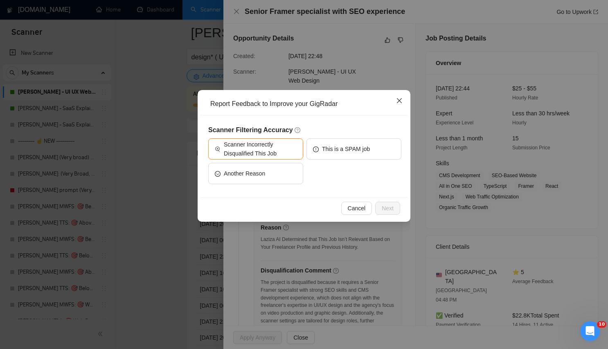
click at [403, 104] on span "Close" at bounding box center [399, 101] width 22 height 22
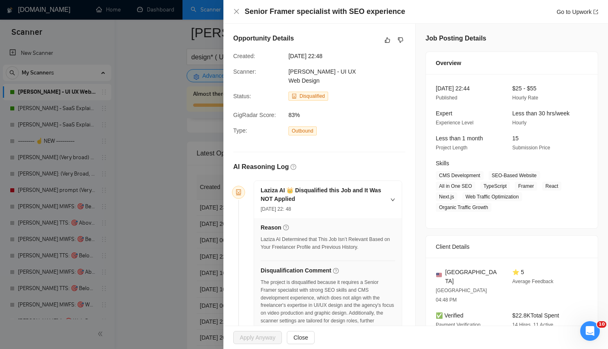
click at [389, 35] on div at bounding box center [388, 40] width 10 height 10
click at [386, 36] on button "button" at bounding box center [388, 40] width 10 height 10
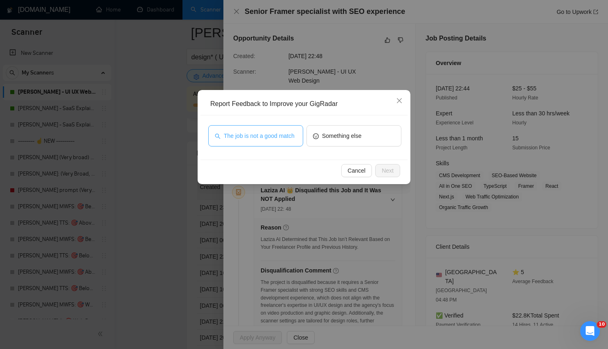
click at [261, 131] on span "The job is not a good match" at bounding box center [259, 135] width 71 height 9
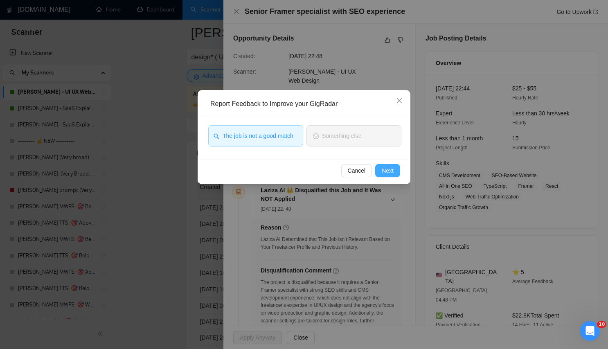
click at [398, 175] on button "Next" at bounding box center [387, 170] width 25 height 13
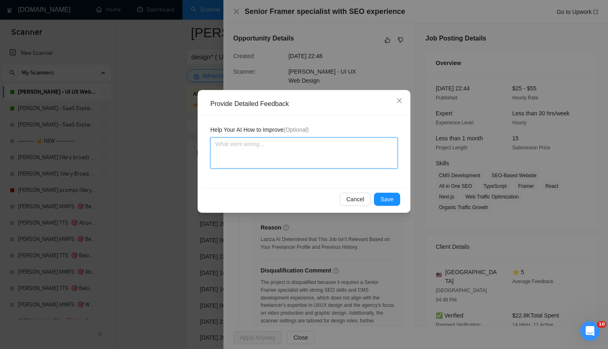
click at [326, 164] on textarea at bounding box center [303, 152] width 187 height 31
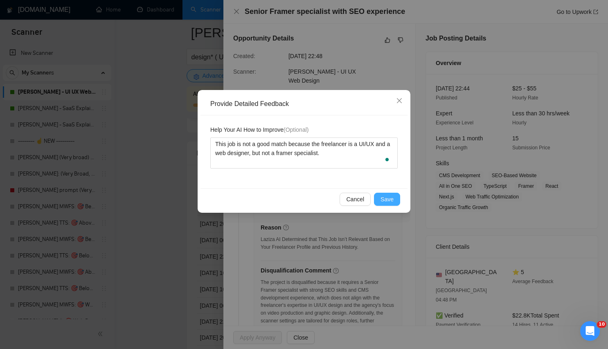
click at [381, 202] on span "Save" at bounding box center [386, 199] width 13 height 9
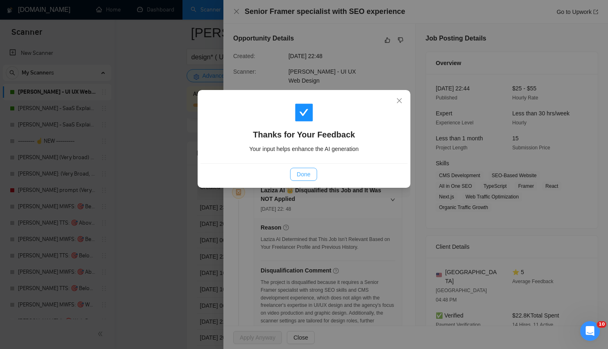
click at [309, 173] on span "Done" at bounding box center [304, 174] width 14 height 9
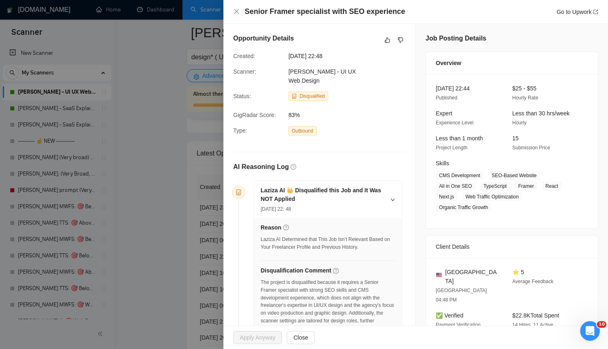
click at [226, 158] on div "Opportunity Details Created: 30 Sep, 2025 22:48 Scanner: Lazar - UI UX Web Desi…" at bounding box center [319, 199] width 192 height 351
click at [174, 148] on div at bounding box center [304, 174] width 608 height 349
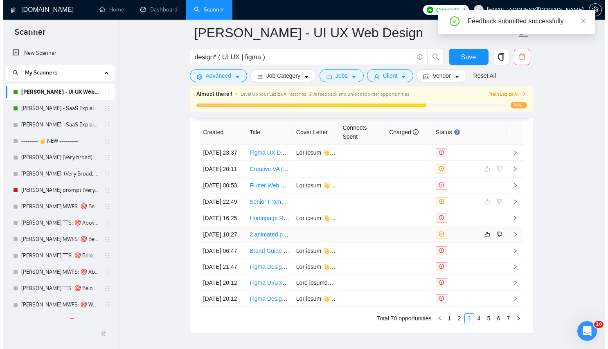
scroll to position [2034, 0]
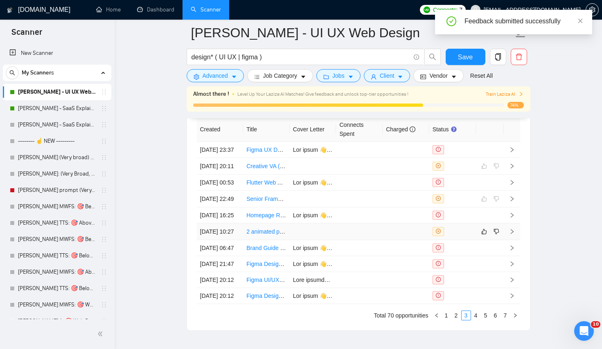
click at [374, 240] on td at bounding box center [359, 231] width 47 height 17
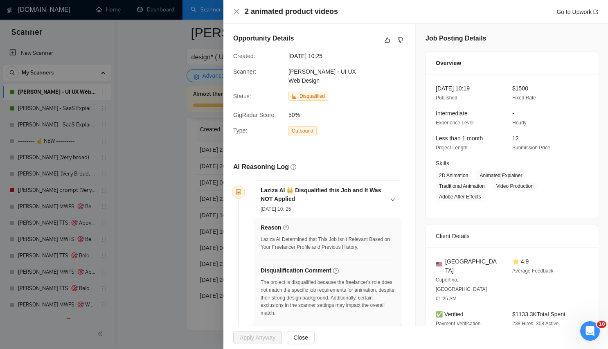
scroll to position [140, 0]
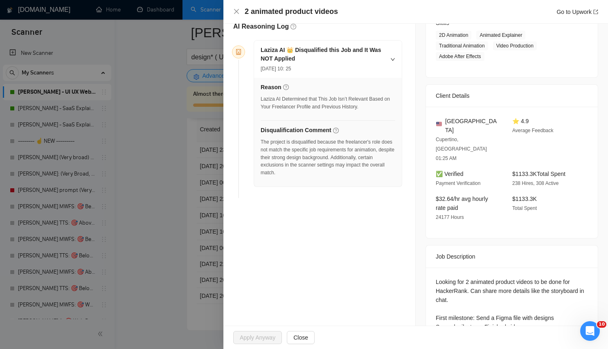
click at [374, 230] on div "Opportunity Details Created: 30 Sep, 2025 10:25 Scanner: Lazar - UI UX Web Desi…" at bounding box center [319, 118] width 192 height 471
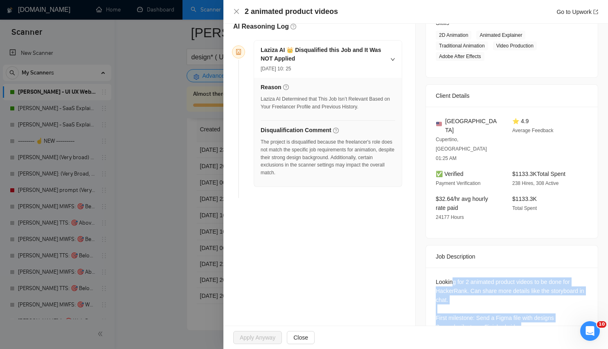
drag, startPoint x: 534, startPoint y: 302, endPoint x: 448, endPoint y: 257, distance: 97.2
click at [448, 277] on div "Looking for 2 animated product videos to be done for HackerRank. Can share more…" at bounding box center [512, 304] width 152 height 54
click at [438, 277] on div "Looking for 2 animated product videos to be done for HackerRank. Can share more…" at bounding box center [512, 304] width 152 height 54
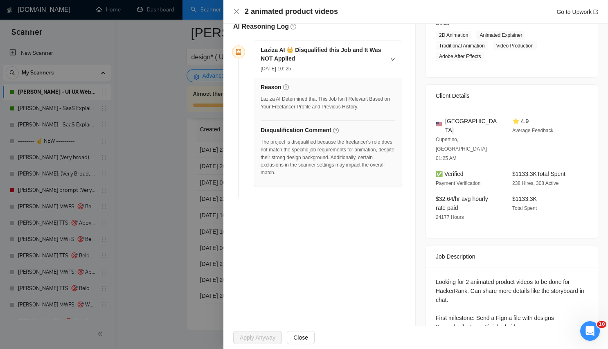
click at [346, 155] on div "The project is disqualified because the freelancer's role does not match the sp…" at bounding box center [328, 157] width 135 height 38
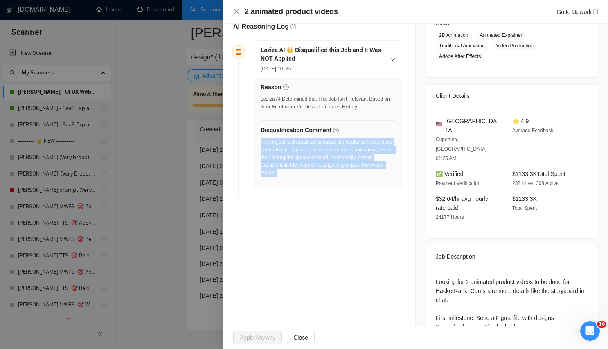
click at [346, 155] on div "The project is disqualified because the freelancer's role does not match the sp…" at bounding box center [328, 157] width 135 height 38
click at [342, 195] on div "Opportunity Details Created: 30 Sep, 2025 10:25 Scanner: Lazar - UI UX Web Desi…" at bounding box center [319, 47] width 192 height 328
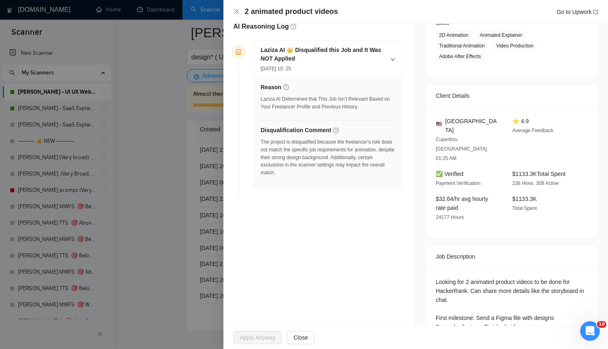
click at [341, 155] on div "The project is disqualified because the freelancer's role does not match the sp…" at bounding box center [328, 157] width 135 height 38
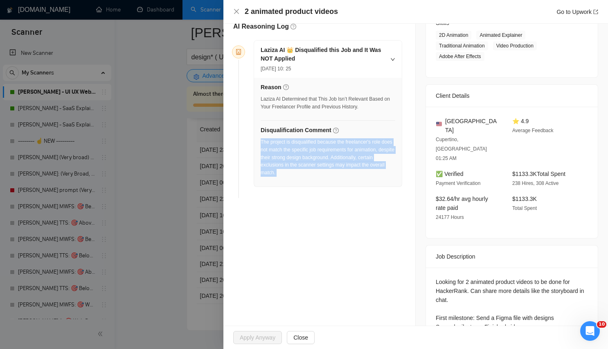
click at [341, 155] on div "The project is disqualified because the freelancer's role does not match the sp…" at bounding box center [328, 157] width 135 height 38
click at [334, 182] on li "Laziza AI 👑 Disqualified this Job and It Was NOT Applied 30 Sep, 2025 10: 25 Re…" at bounding box center [319, 120] width 166 height 155
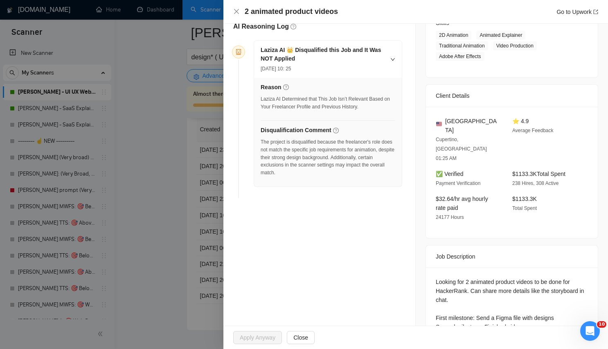
click at [323, 157] on div "The project is disqualified because the freelancer's role does not match the sp…" at bounding box center [328, 157] width 135 height 38
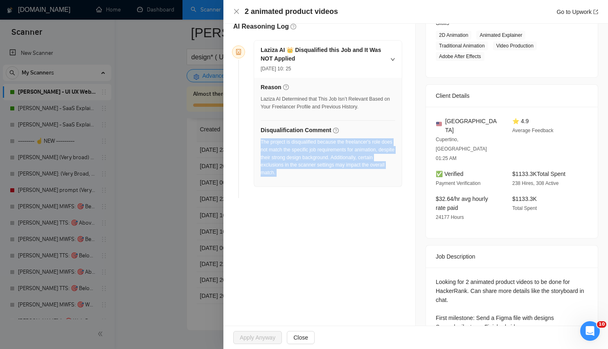
click at [323, 157] on div "The project is disqualified because the freelancer's role does not match the sp…" at bounding box center [328, 157] width 135 height 38
click at [347, 244] on div "Opportunity Details Created: 30 Sep, 2025 10:25 Scanner: Lazar - UI UX Web Desi…" at bounding box center [319, 118] width 192 height 471
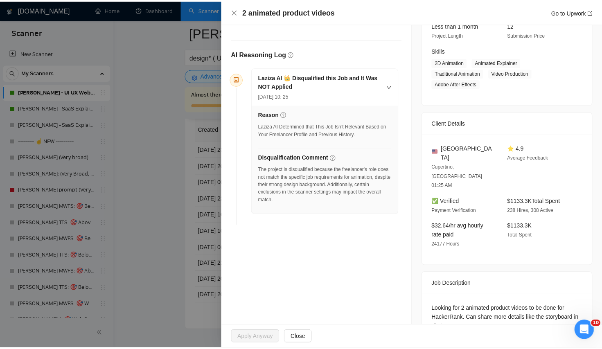
scroll to position [0, 0]
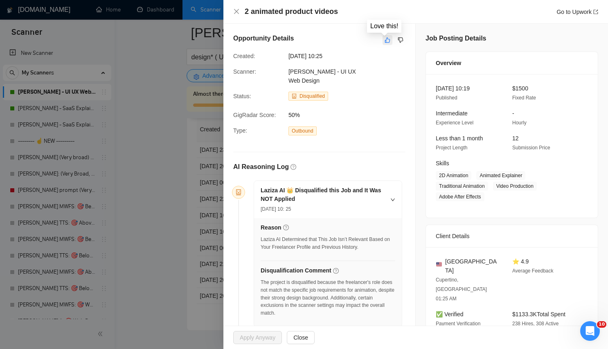
click at [388, 41] on button "button" at bounding box center [388, 40] width 10 height 10
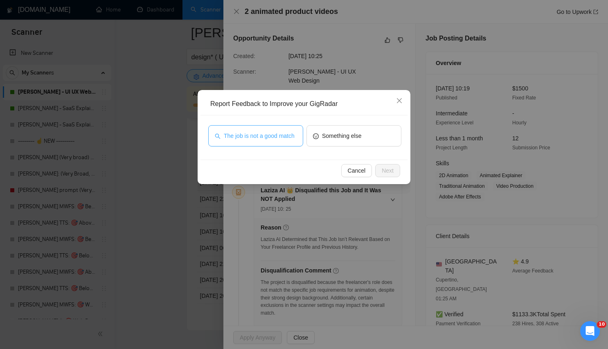
click at [251, 137] on span "The job is not a good match" at bounding box center [259, 135] width 71 height 9
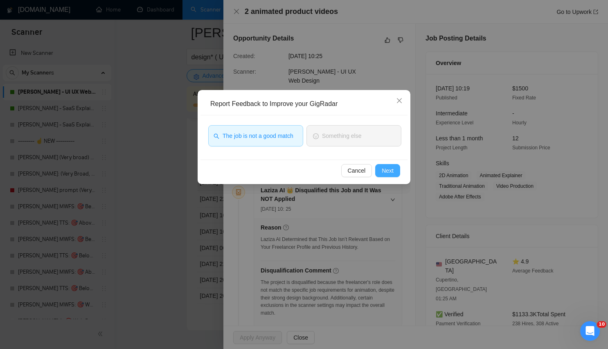
click at [396, 170] on button "Next" at bounding box center [387, 170] width 25 height 13
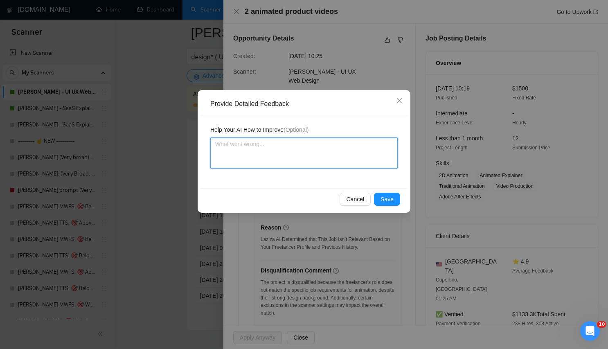
click at [288, 155] on textarea at bounding box center [303, 152] width 187 height 31
click at [399, 99] on icon "close" at bounding box center [399, 100] width 7 height 7
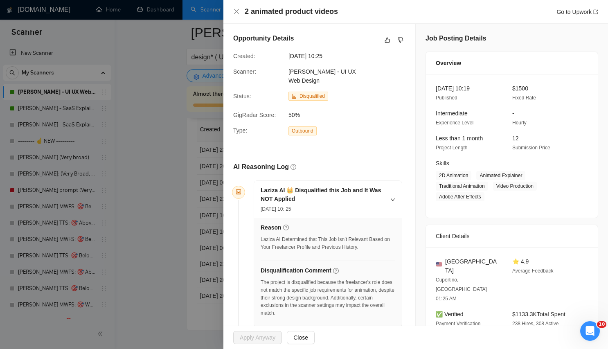
click at [181, 83] on div at bounding box center [304, 174] width 608 height 349
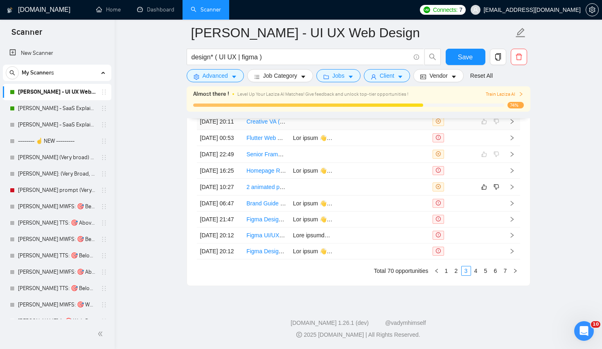
scroll to position [2166, 0]
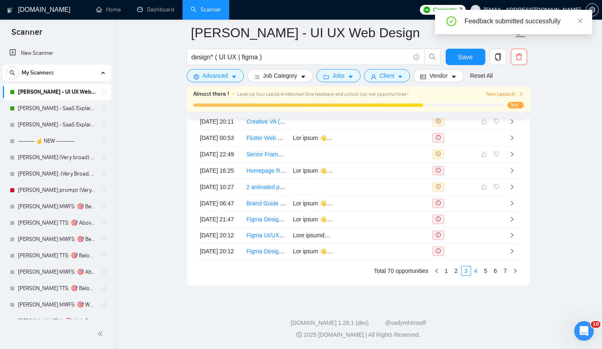
click at [476, 274] on link "4" at bounding box center [475, 270] width 9 height 9
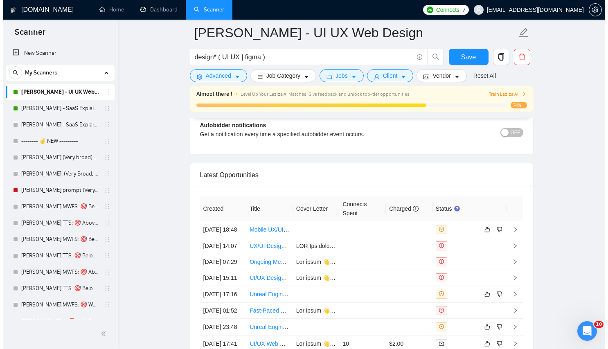
scroll to position [1958, 0]
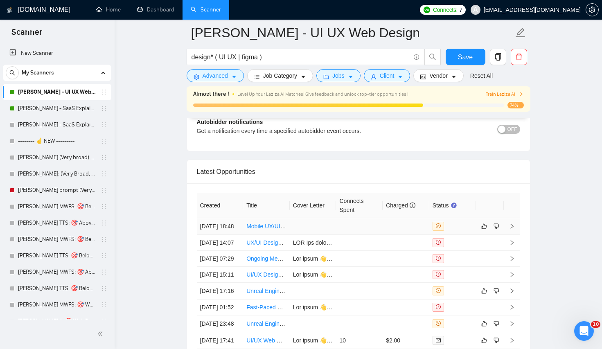
click at [343, 221] on td at bounding box center [359, 226] width 47 height 17
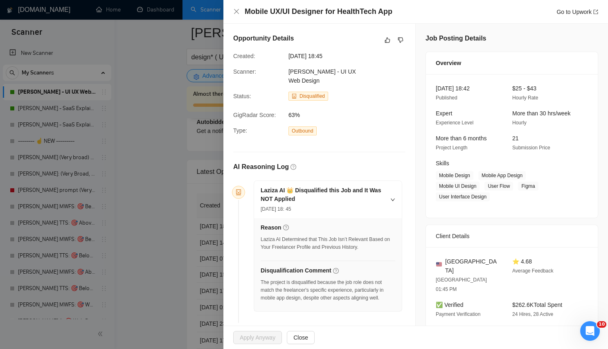
scroll to position [2, 0]
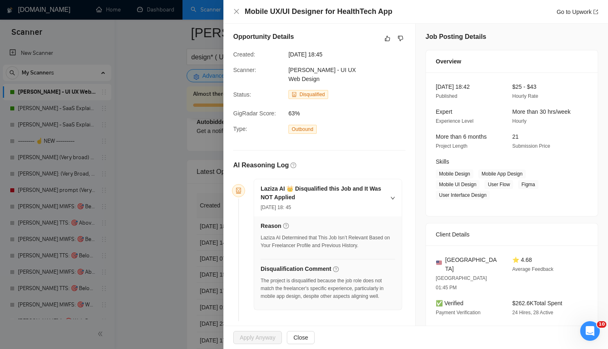
click at [347, 288] on div "The project is disqualified because the job role does not match the freelancer'…" at bounding box center [328, 288] width 135 height 23
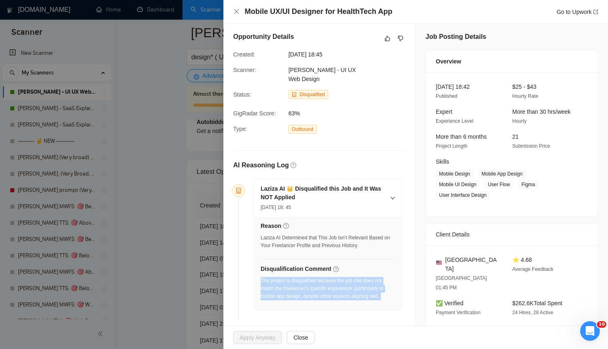
click at [347, 288] on div "The project is disqualified because the job role does not match the freelancer'…" at bounding box center [328, 288] width 135 height 23
click at [342, 305] on div "Reason Laziza AI Determined that This Job Isn’t Relevant Based on Your Freelanc…" at bounding box center [328, 262] width 148 height 93
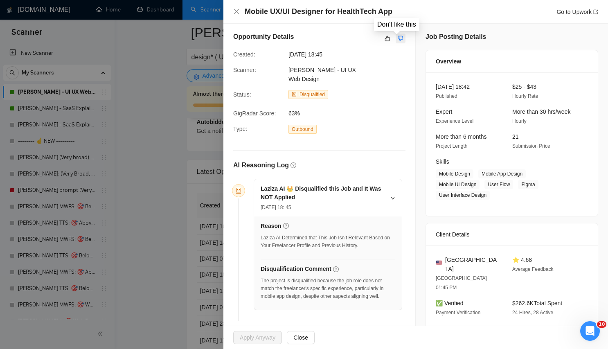
click at [398, 37] on icon "dislike" at bounding box center [401, 38] width 6 height 7
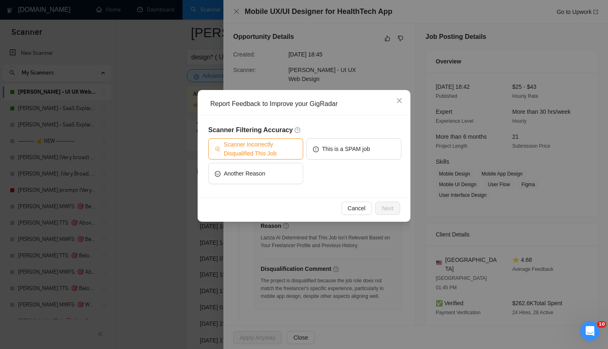
click at [249, 157] on span "Scanner Incorrectly Disqualified This Job" at bounding box center [260, 149] width 73 height 18
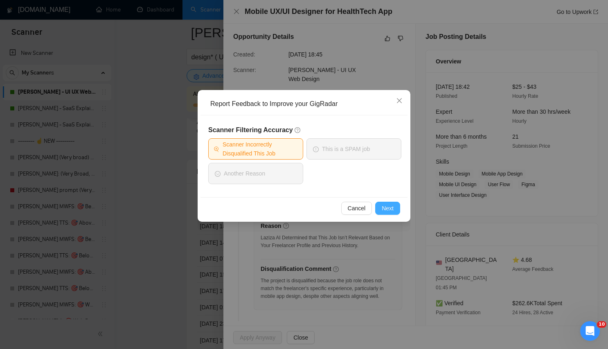
click at [397, 205] on button "Next" at bounding box center [387, 208] width 25 height 13
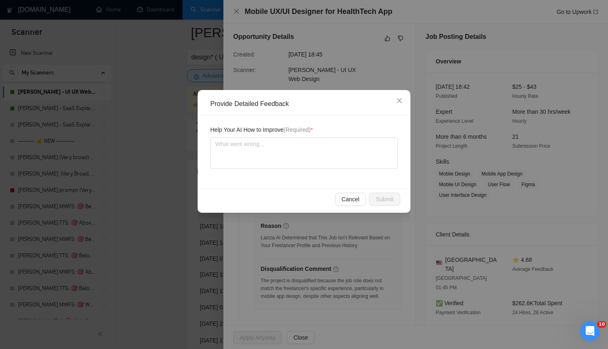
click at [330, 178] on div "Help Your AI How to Improve (Required) *" at bounding box center [303, 151] width 207 height 73
click at [327, 146] on textarea at bounding box center [303, 152] width 187 height 31
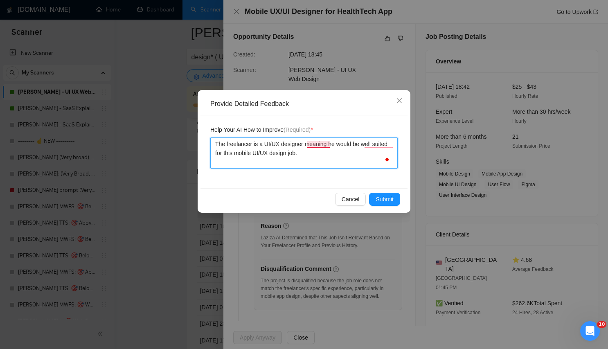
click at [312, 144] on textarea "The freelancer is a UI/UX designer meaning he would be well suited for this mob…" at bounding box center [303, 152] width 187 height 31
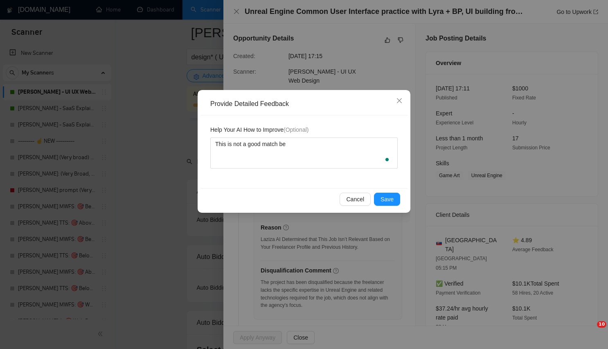
scroll to position [1996, 0]
type textarea "This is not a good match bec"
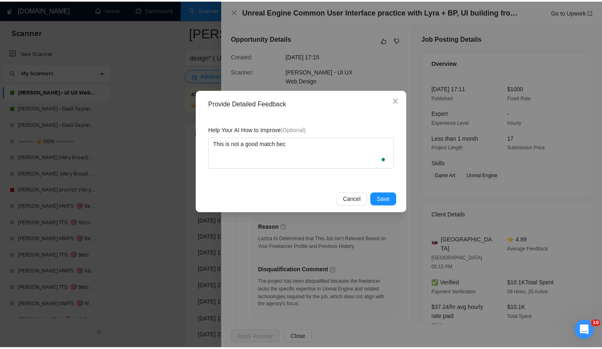
scroll to position [0, 0]
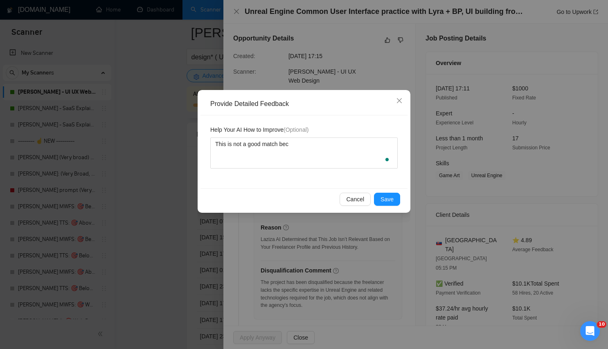
type textarea "This is not a good match beca"
type textarea "This is not a good match becau"
type textarea "This is not a good match becaus"
type textarea "This is not a good match because"
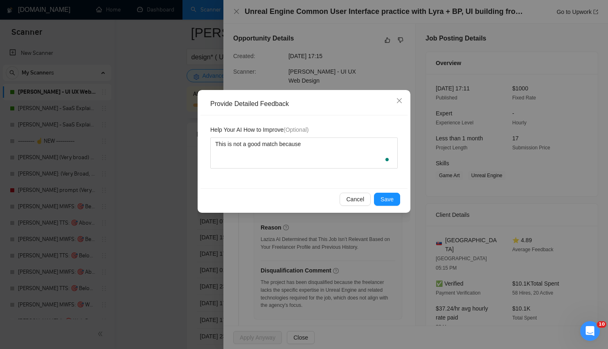
type textarea "This is not a good match because w"
type textarea "This is not a good match because we"
type textarea "This is not a good match because w"
type textarea "This is not a good match because"
type textarea "This is not a good match because t"
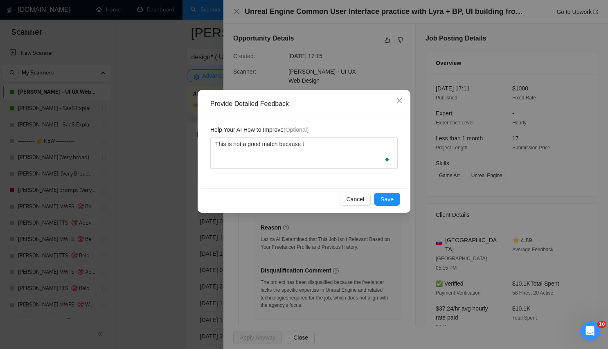
type textarea "This is not a good match because th"
type textarea "This is not a good match because the"
type textarea "This is not a good match because the f"
type textarea "This is not a good match because the fr"
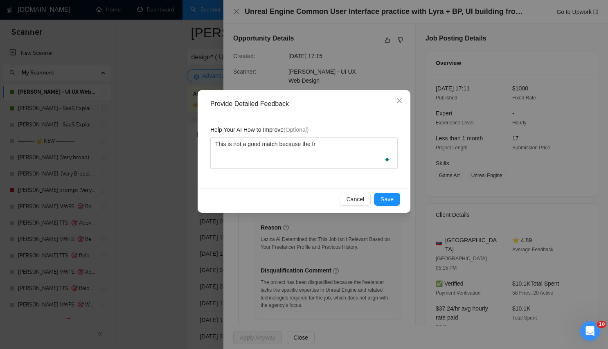
type textarea "This is not a good match because the fre"
type textarea "This is not a good match because the free"
type textarea "This is not a good match because the [PERSON_NAME]"
type textarea "This is not a good match because the freela"
type textarea "This is not a good match because the freelan"
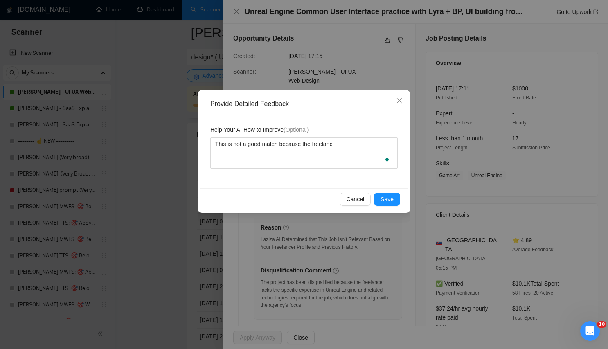
type textarea "This is not a good match because the freelance"
type textarea "This is not a good match because the freelancer"
type textarea "This is not a good match because the freelancer d"
type textarea "This is not a good match because the freelancer do"
type textarea "This is not a good match because the freelancer doe"
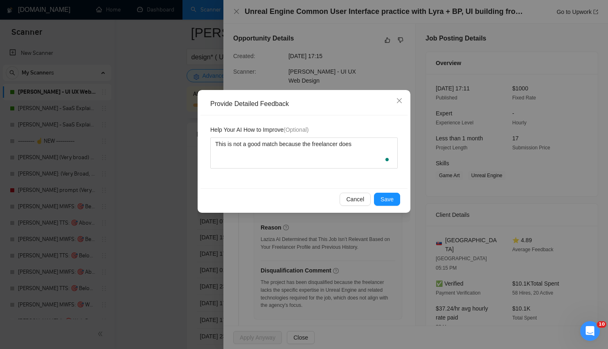
type textarea "This is not a good match because the freelancer doesn"
type textarea "This is not a good match because the freelancer doesn'"
type textarea "This is not a good match because the freelancer doesn't"
type textarea "This is not a good match because the freelancer doesn't s"
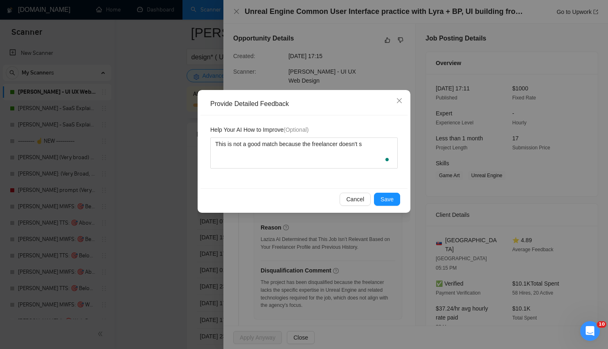
type textarea "This is not a good match because the freelancer doesn't"
type textarea "This is not a good match because the freelancer doesn't d"
type textarea "This is not a good match because the freelancer doesn't do"
type textarea "This is not a good match because the freelancer doesn't do U"
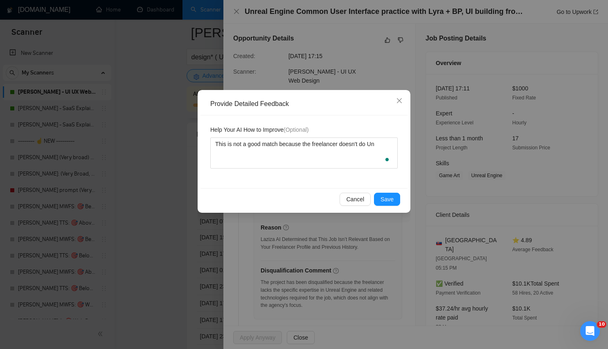
type textarea "This is not a good match because the freelancer doesn't do Unr"
type textarea "This is not a good match because the freelancer doesn't do Unre"
type textarea "This is not a good match because the freelancer doesn't do Unrea"
type textarea "This is not a good match because the freelancer doesn't do Unreal"
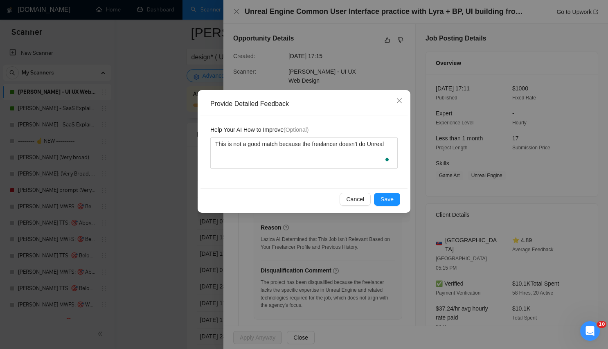
type textarea "This is not a good match because the freelancer doesn't do Unreal E"
type textarea "This is not a good match because the freelancer doesn't do Unreal En"
type textarea "This is not a good match because the freelancer doesn't do Unreal Eng"
type textarea "This is not a good match because the freelancer doesn't do Unreal Engi"
type textarea "This is not a good match because the freelancer doesn't do Unreal Engin"
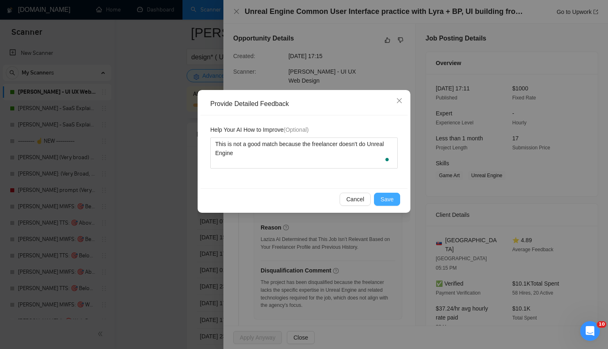
type textarea "This is not a good match because the freelancer doesn't do Unreal Engine"
click at [390, 200] on span "Save" at bounding box center [386, 199] width 13 height 9
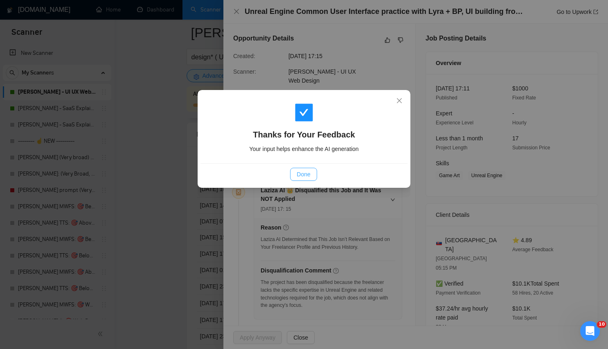
click at [302, 179] on button "Done" at bounding box center [303, 174] width 27 height 13
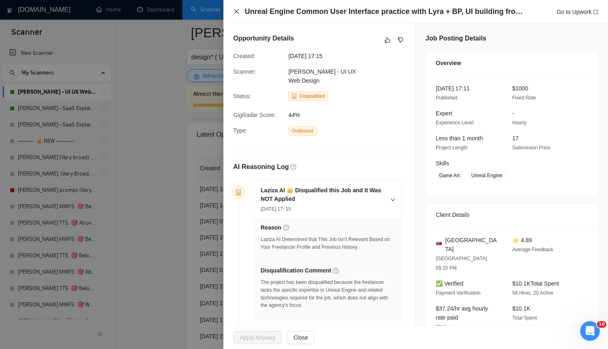
click at [234, 9] on icon "close" at bounding box center [236, 11] width 7 height 7
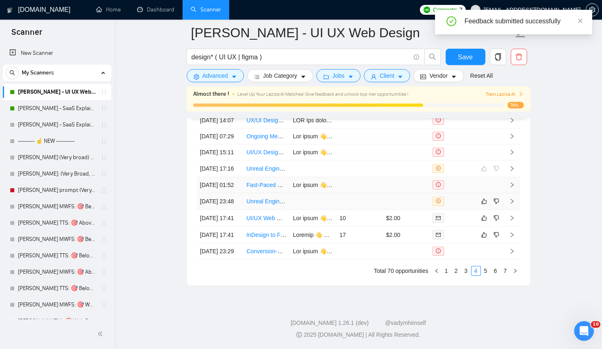
scroll to position [2140, 0]
click at [498, 198] on icon "dislike" at bounding box center [495, 200] width 5 height 5
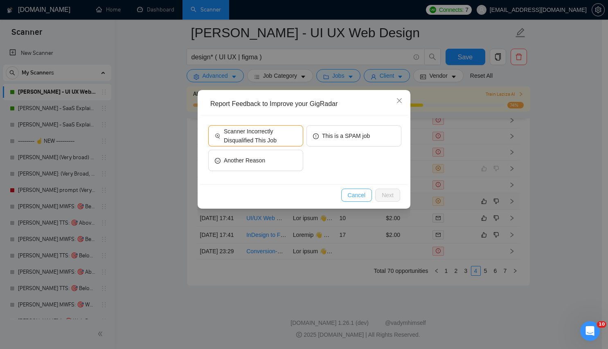
click at [358, 196] on span "Cancel" at bounding box center [357, 195] width 18 height 9
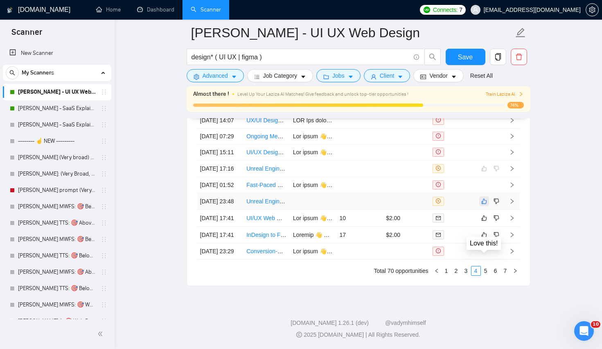
click at [483, 200] on icon "like" at bounding box center [483, 200] width 5 height 5
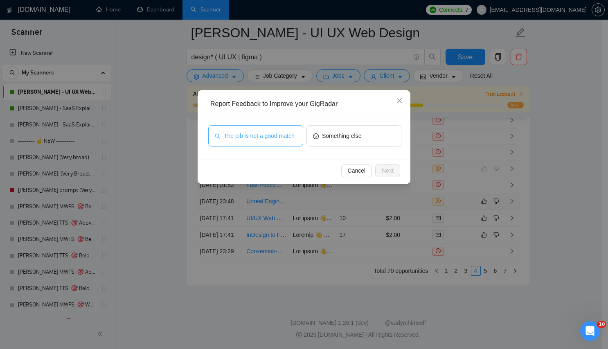
click at [269, 140] on span "The job is not a good match" at bounding box center [259, 135] width 71 height 9
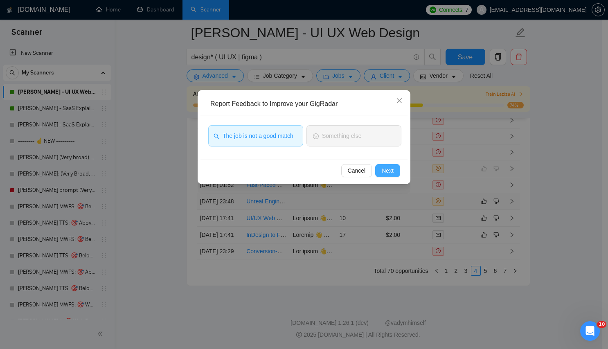
click at [390, 170] on span "Next" at bounding box center [388, 170] width 12 height 9
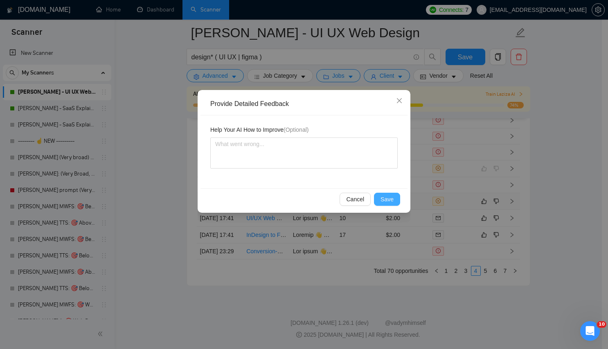
click at [394, 199] on button "Save" at bounding box center [387, 199] width 26 height 13
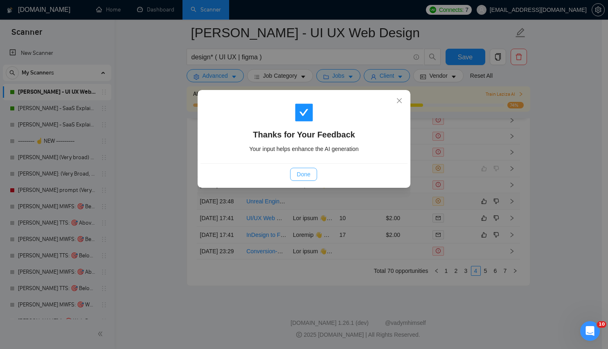
click at [311, 174] on button "Done" at bounding box center [303, 174] width 27 height 13
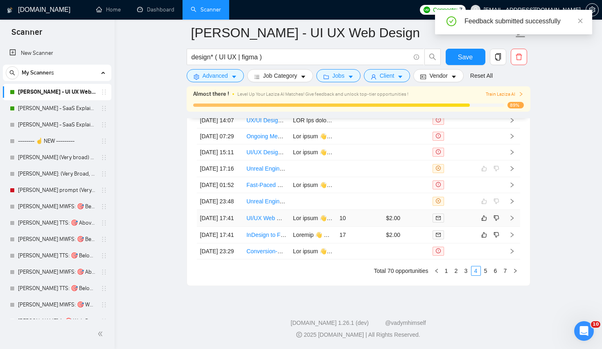
click at [394, 215] on td "$2.00" at bounding box center [406, 218] width 47 height 17
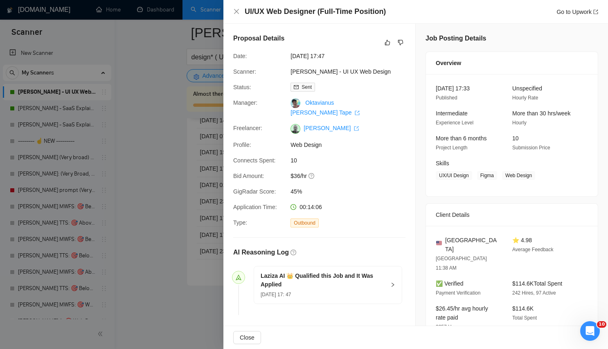
click at [187, 176] on div at bounding box center [304, 174] width 608 height 349
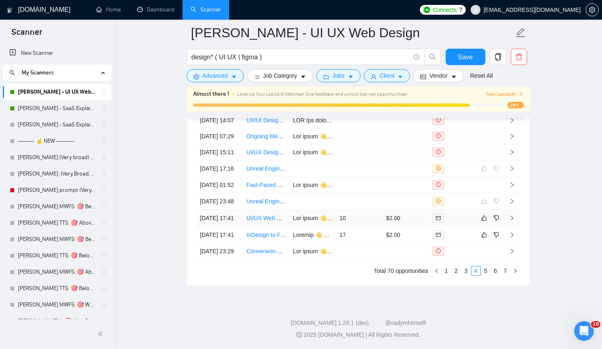
click at [353, 226] on td "10" at bounding box center [359, 218] width 47 height 17
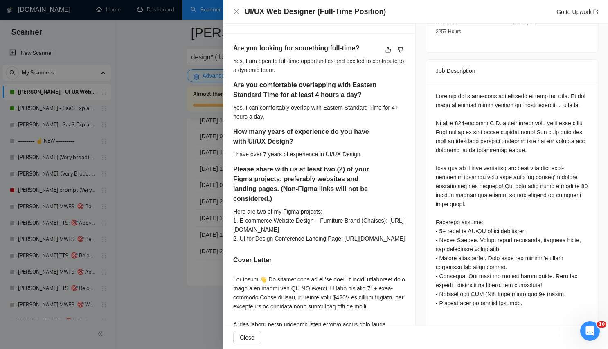
scroll to position [290, 0]
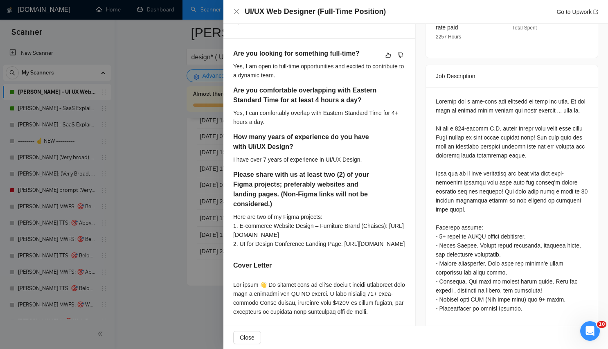
click at [341, 65] on div "Yes, I am open to full-time opportunities and excited to contribute to a dynami…" at bounding box center [319, 71] width 172 height 18
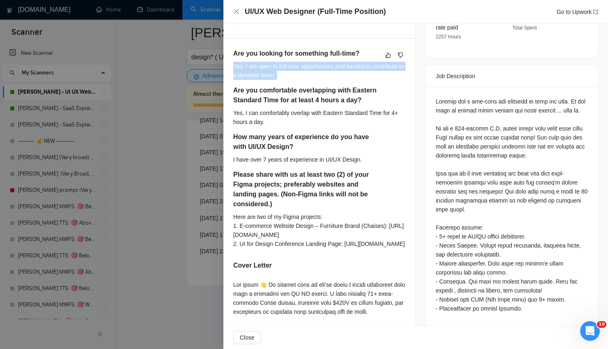
click at [341, 65] on div "Yes, I am open to full-time opportunities and excited to contribute to a dynami…" at bounding box center [319, 71] width 172 height 18
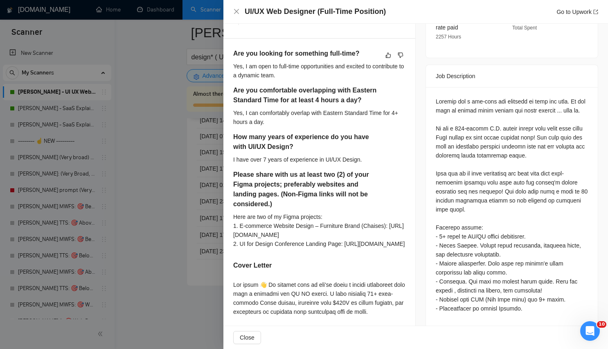
click at [340, 101] on h5 "Are you comfortable overlapping with Eastern Standard Time for at least 4 hours…" at bounding box center [306, 96] width 146 height 20
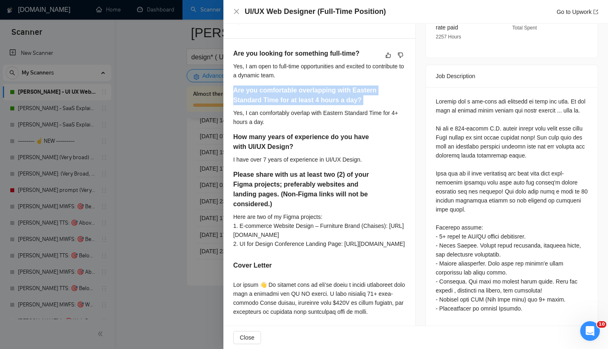
click at [340, 101] on h5 "Are you comfortable overlapping with Eastern Standard Time for at least 4 hours…" at bounding box center [306, 96] width 146 height 20
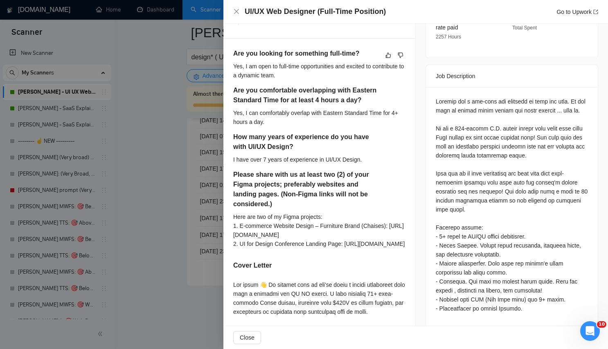
click at [324, 110] on div "Yes, I can comfortably overlap with Eastern Standard Time for 4+ hours a day." at bounding box center [319, 117] width 172 height 18
click at [326, 146] on h5 "How many years of experience do you have with UI/UX Design?" at bounding box center [306, 142] width 146 height 20
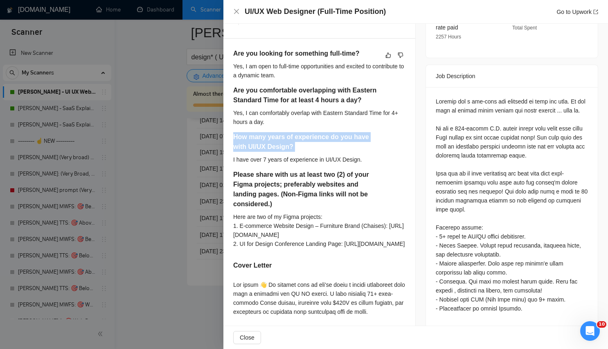
click at [326, 146] on h5 "How many years of experience do you have with UI/UX Design?" at bounding box center [306, 142] width 146 height 20
click at [350, 210] on div "Please share with us at least two (2) of your Figma projects; preferably websit…" at bounding box center [319, 191] width 172 height 43
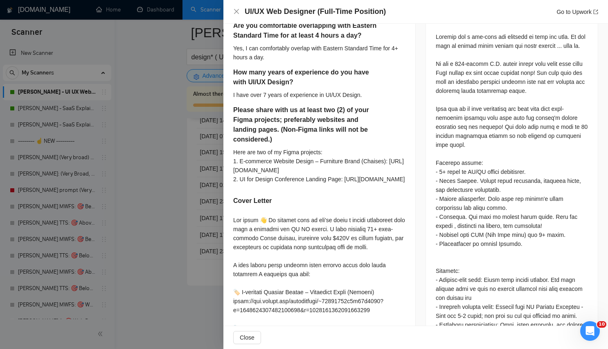
click at [305, 158] on div "Here are two of my Figma projects: 1. E-commerce Website Design – Furniture Bra…" at bounding box center [319, 166] width 172 height 36
click at [327, 184] on div "Here are two of my Figma projects: 1. E-commerce Website Design – Furniture Bra…" at bounding box center [319, 166] width 172 height 36
click at [318, 116] on h5 "Please share with us at least two (2) of your Figma projects; preferably websit…" at bounding box center [306, 124] width 146 height 39
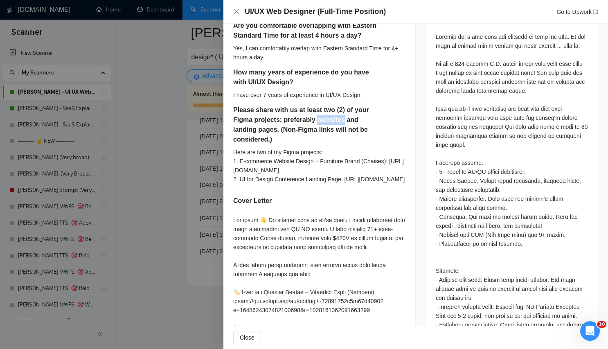
click at [318, 116] on h5 "Please share with us at least two (2) of your Figma projects; preferably websit…" at bounding box center [306, 124] width 146 height 39
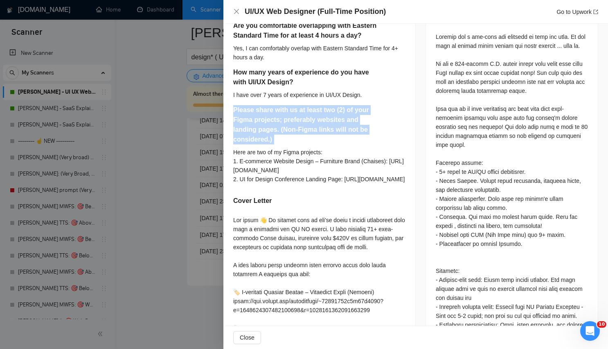
click at [318, 116] on h5 "Please share with us at least two (2) of your Figma projects; preferably websit…" at bounding box center [306, 124] width 146 height 39
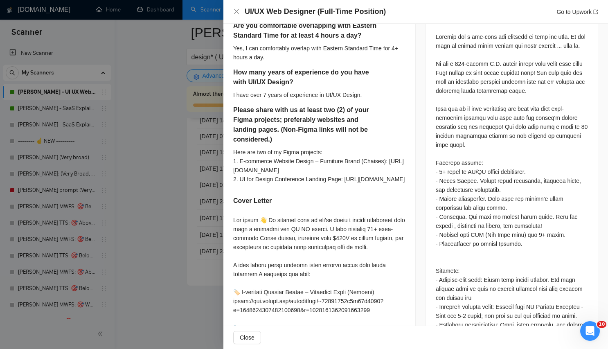
click at [324, 155] on div "Here are two of my Figma projects: 1. E-commerce Website Design – Furniture Bra…" at bounding box center [319, 166] width 172 height 36
click at [342, 184] on div "Here are two of my Figma projects: 1. E-commerce Website Design – Furniture Bra…" at bounding box center [319, 166] width 172 height 36
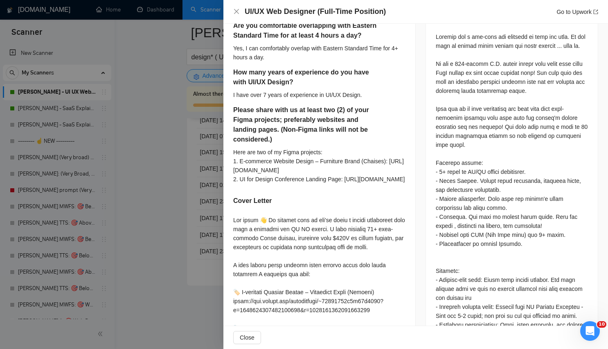
click at [342, 184] on div "Here are two of my Figma projects: 1. E-commerce Website Design – Furniture Bra…" at bounding box center [319, 166] width 172 height 36
click at [344, 239] on div "Are you looking for something full-time? Yes, I am open to full-time opportunit…" at bounding box center [319, 227] width 192 height 506
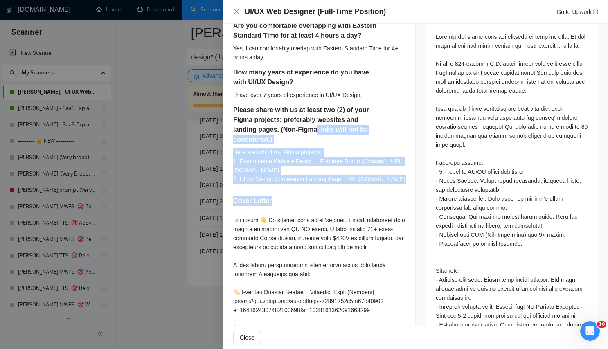
drag, startPoint x: 316, startPoint y: 133, endPoint x: 342, endPoint y: 226, distance: 95.9
click at [342, 226] on div "Are you looking for something full-time? Yes, I am open to full-time opportunit…" at bounding box center [319, 227] width 192 height 506
click at [347, 184] on div "Here are two of my Figma projects: 1. E-commerce Website Design – Furniture Bra…" at bounding box center [319, 166] width 172 height 36
drag, startPoint x: 361, startPoint y: 197, endPoint x: 270, endPoint y: 119, distance: 119.9
click at [270, 119] on div "Are you looking for something full-time? Yes, I am open to full-time opportunit…" at bounding box center [319, 227] width 192 height 506
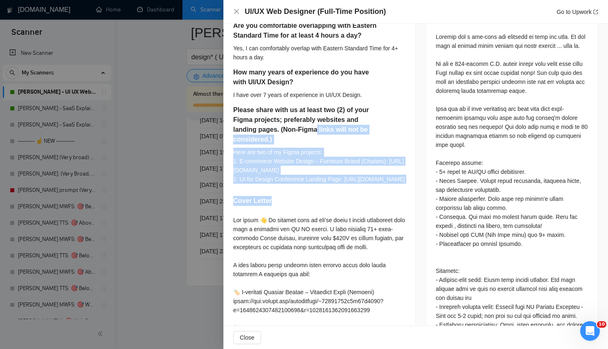
click at [270, 119] on h5 "Please share with us at least two (2) of your Figma projects; preferably websit…" at bounding box center [306, 124] width 146 height 39
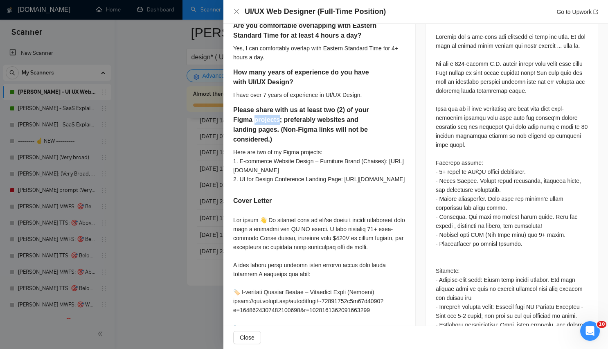
click at [270, 119] on h5 "Please share with us at least two (2) of your Figma projects; preferably websit…" at bounding box center [306, 124] width 146 height 39
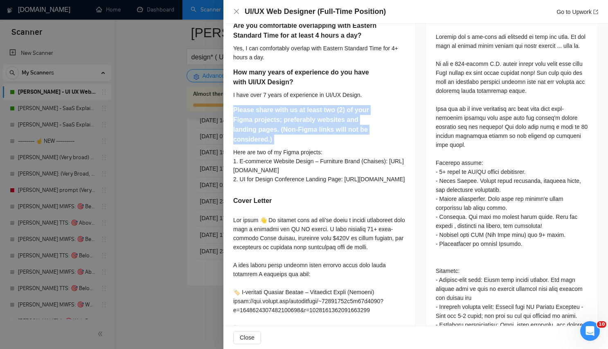
click at [270, 119] on h5 "Please share with us at least two (2) of your Figma projects; preferably websit…" at bounding box center [306, 124] width 146 height 39
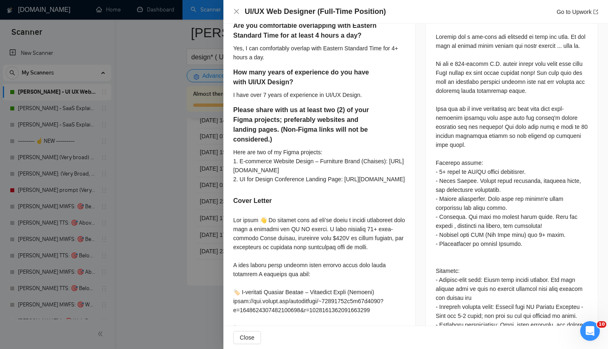
click at [315, 182] on div "Here are two of my Figma projects: 1. E-commerce Website Design – Furniture Bra…" at bounding box center [319, 166] width 172 height 36
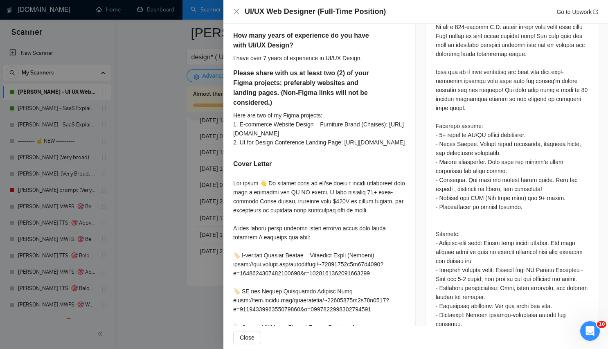
scroll to position [392, 0]
click at [310, 212] on div at bounding box center [319, 304] width 172 height 252
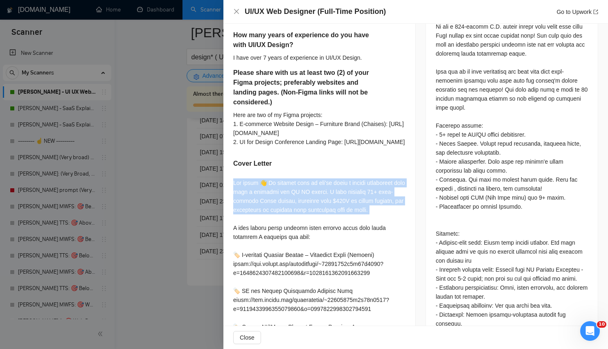
click at [310, 212] on div at bounding box center [319, 304] width 172 height 252
click at [323, 247] on div at bounding box center [319, 304] width 172 height 252
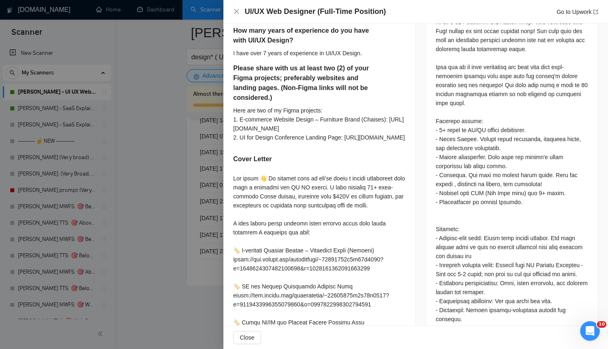
scroll to position [422, 0]
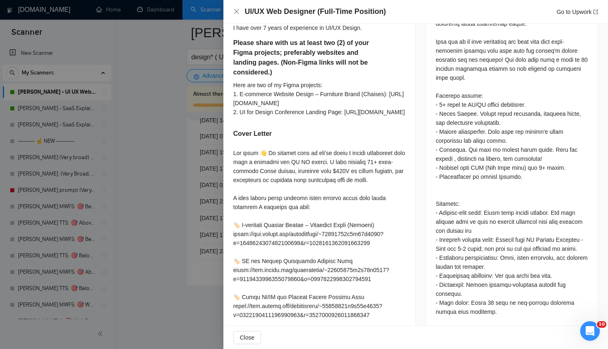
click at [321, 224] on div at bounding box center [319, 275] width 172 height 252
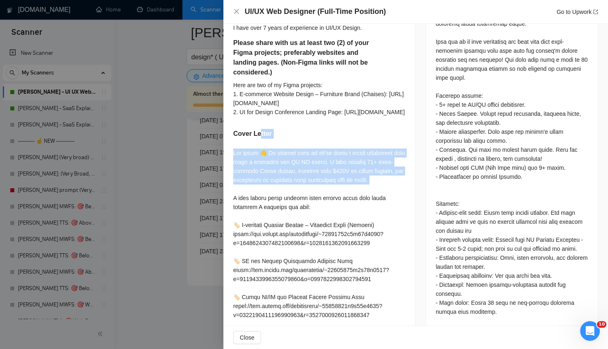
drag, startPoint x: 321, startPoint y: 223, endPoint x: 259, endPoint y: 162, distance: 86.5
click at [259, 162] on div "Are you looking for something full-time? Yes, I am open to full-time opportunit…" at bounding box center [319, 160] width 192 height 506
click at [380, 218] on div at bounding box center [319, 275] width 172 height 252
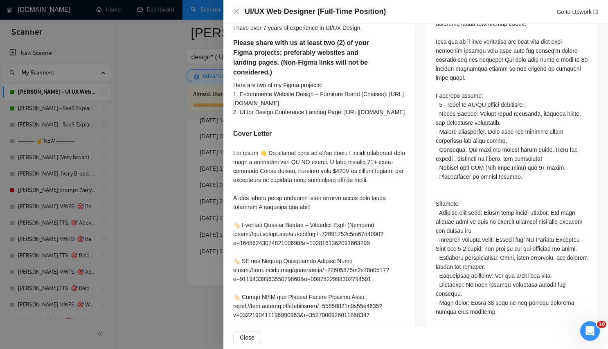
scroll to position [554, 0]
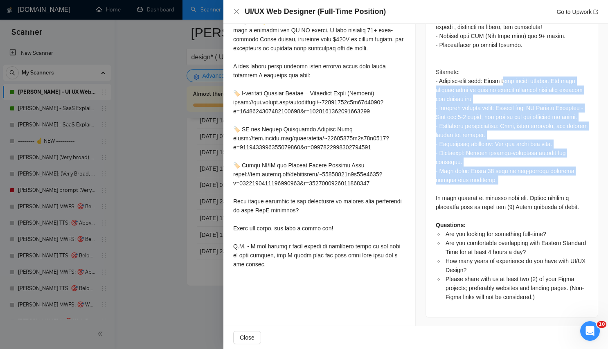
drag, startPoint x: 572, startPoint y: 185, endPoint x: 508, endPoint y: 69, distance: 132.6
click at [508, 69] on div "Questions: Are you looking for something full-time? Are you comfortable overlap…" at bounding box center [512, 67] width 152 height 468
click at [530, 150] on div "Questions: Are you looking for something full-time? Are you comfortable overlap…" at bounding box center [512, 67] width 152 height 468
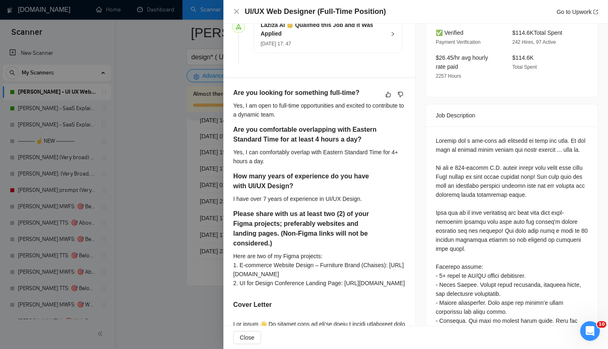
scroll to position [0, 0]
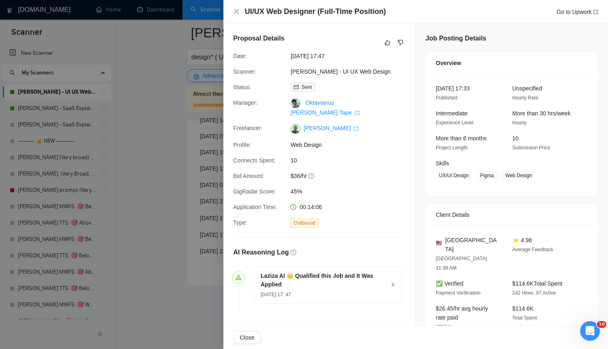
click at [163, 68] on div at bounding box center [304, 174] width 608 height 349
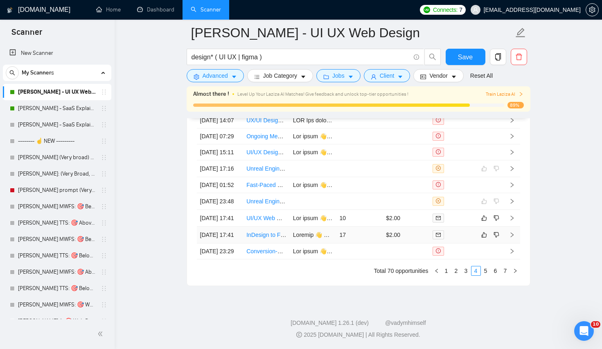
click at [378, 243] on td "17" at bounding box center [359, 235] width 47 height 17
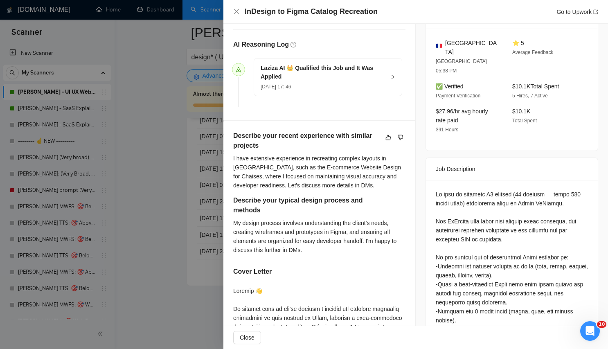
scroll to position [358, 0]
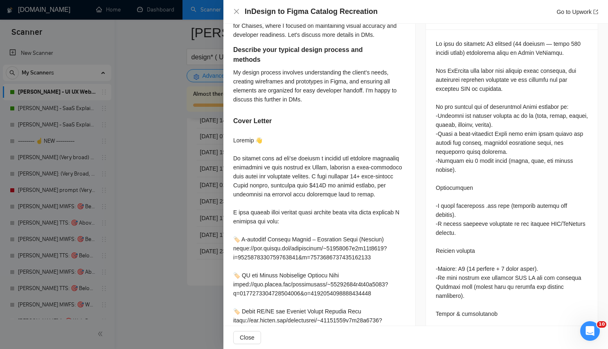
click at [350, 165] on div at bounding box center [319, 275] width 172 height 279
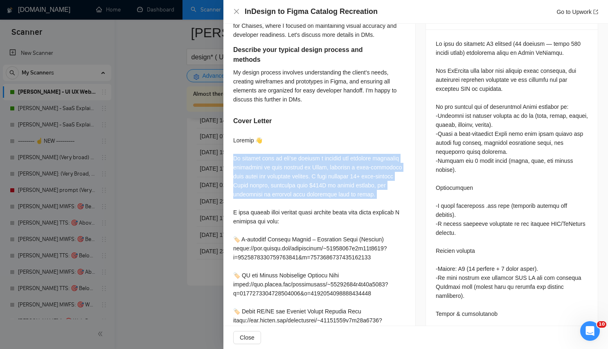
click at [350, 165] on div at bounding box center [319, 275] width 172 height 279
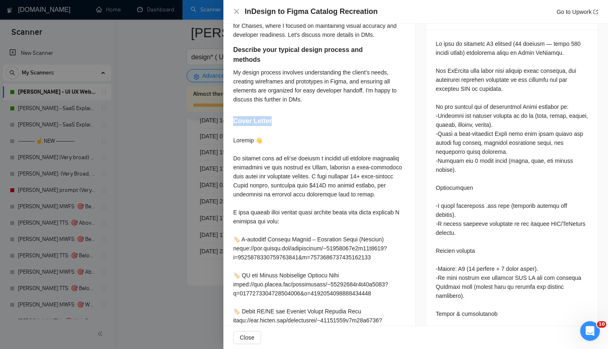
click at [342, 115] on div "Describe your recent experience with similar projects I have extensive experien…" at bounding box center [319, 199] width 192 height 457
click at [319, 192] on div at bounding box center [319, 275] width 172 height 279
click at [338, 173] on div at bounding box center [319, 275] width 172 height 279
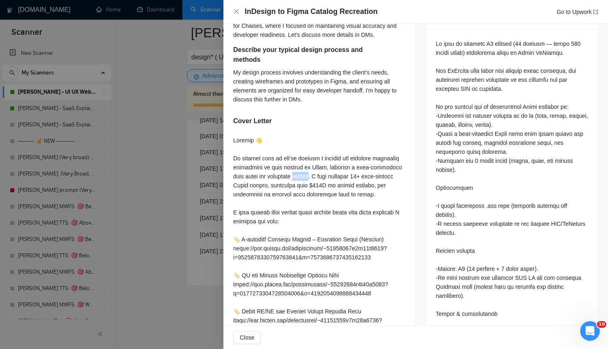
click at [338, 173] on div at bounding box center [319, 275] width 172 height 279
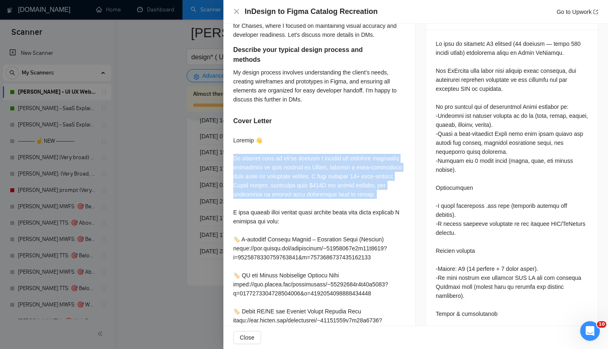
click at [338, 173] on div at bounding box center [319, 275] width 172 height 279
click at [299, 198] on div at bounding box center [319, 275] width 172 height 279
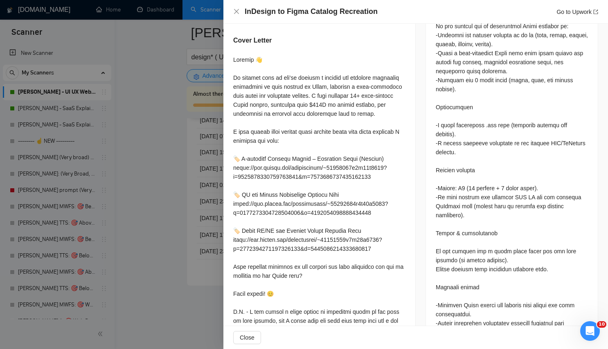
scroll to position [573, 0]
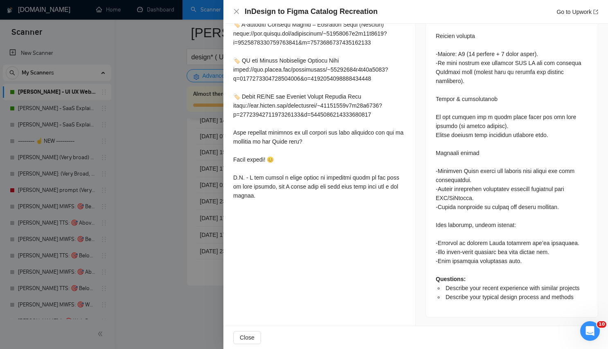
click at [295, 199] on div at bounding box center [319, 60] width 172 height 279
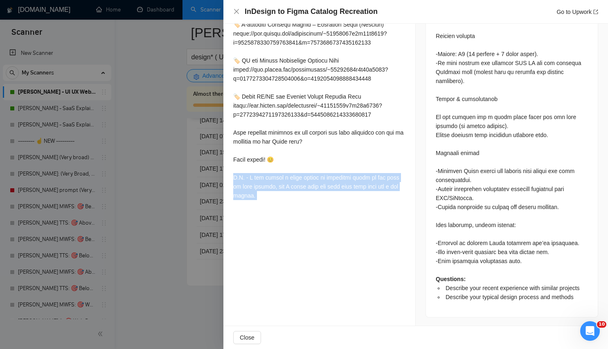
click at [295, 199] on div at bounding box center [319, 60] width 172 height 279
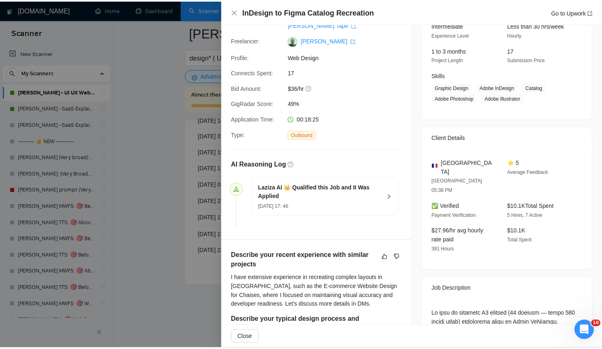
scroll to position [0, 0]
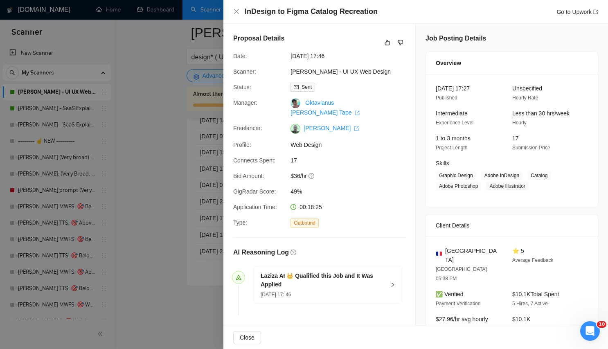
click at [209, 177] on div at bounding box center [304, 174] width 608 height 349
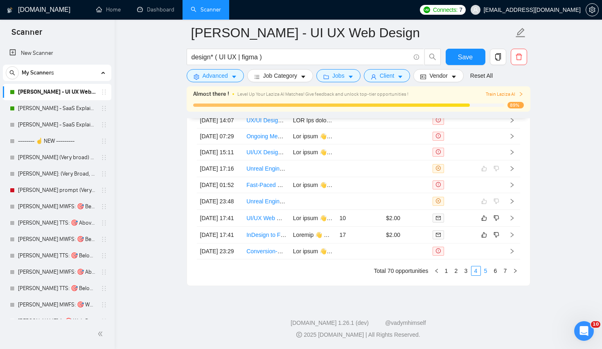
click at [486, 275] on link "5" at bounding box center [485, 270] width 9 height 9
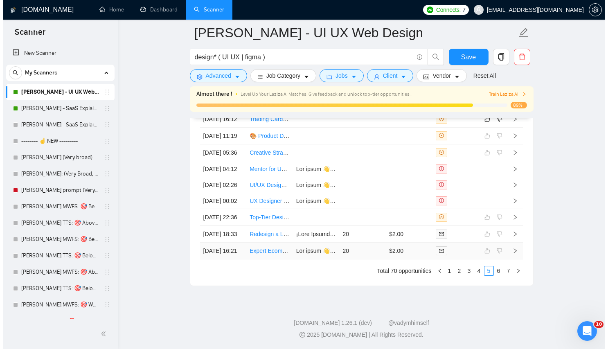
scroll to position [1985, 0]
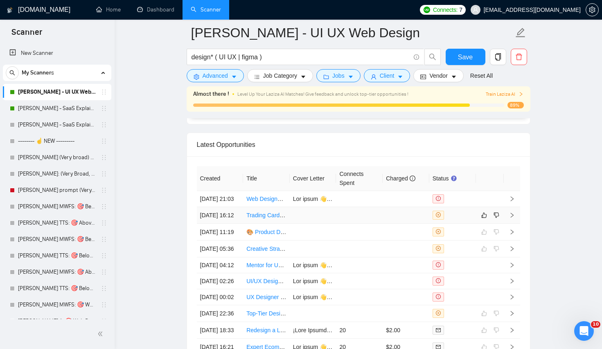
click at [365, 224] on td at bounding box center [359, 215] width 47 height 17
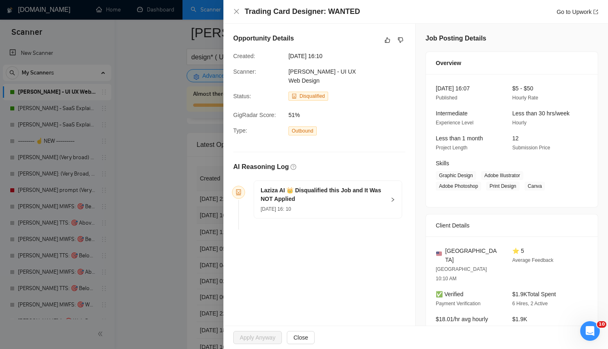
click at [365, 227] on div "Opportunity Details Created: [DATE] 16:10 Scanner: [PERSON_NAME] - UI UX Web De…" at bounding box center [319, 133] width 192 height 219
click at [389, 42] on button "button" at bounding box center [388, 40] width 10 height 10
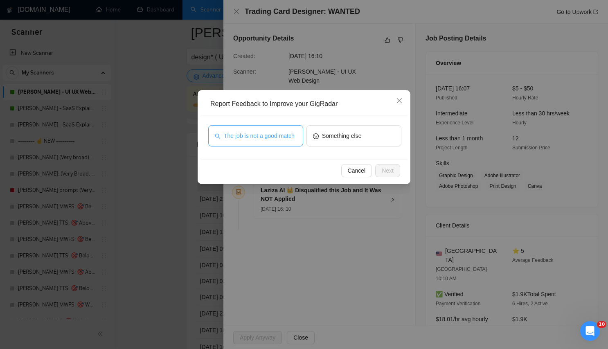
click at [244, 140] on span "The job is not a good match" at bounding box center [259, 135] width 71 height 9
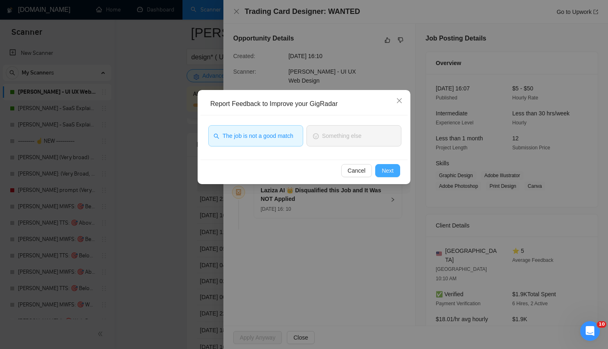
click at [383, 165] on button "Next" at bounding box center [387, 170] width 25 height 13
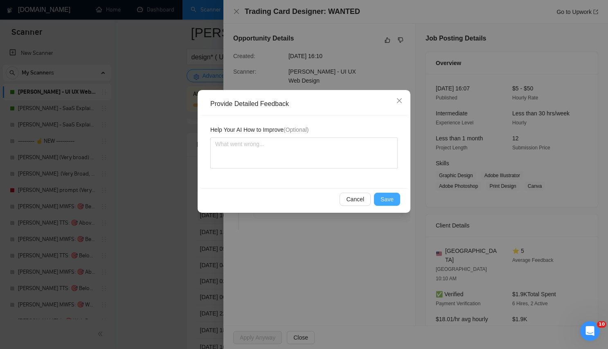
click at [385, 203] on span "Save" at bounding box center [386, 199] width 13 height 9
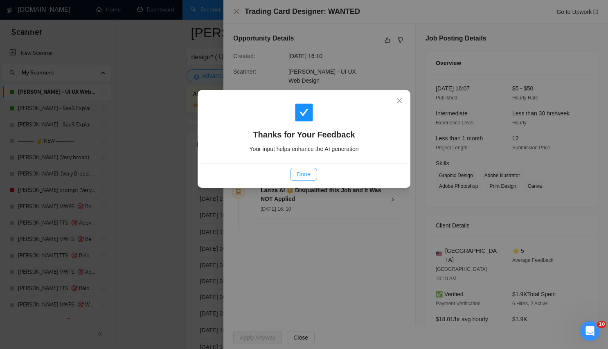
click at [306, 169] on button "Done" at bounding box center [303, 174] width 27 height 13
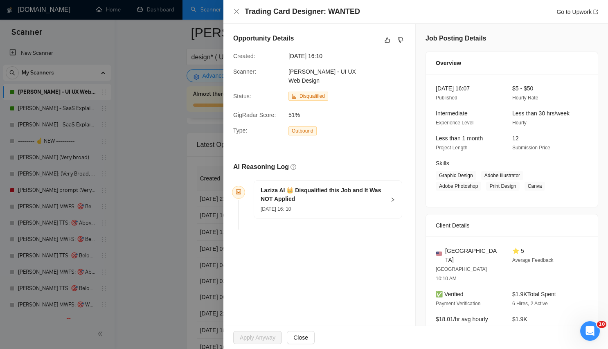
click at [146, 176] on div at bounding box center [304, 174] width 608 height 349
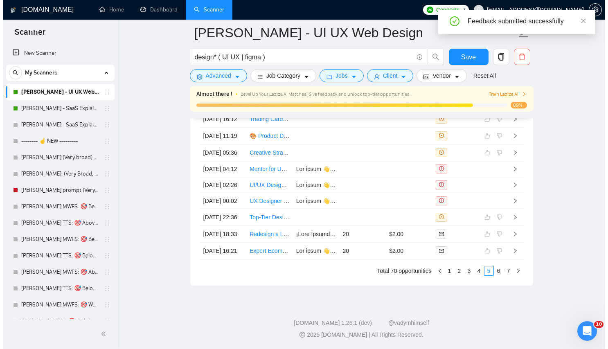
scroll to position [2166, 0]
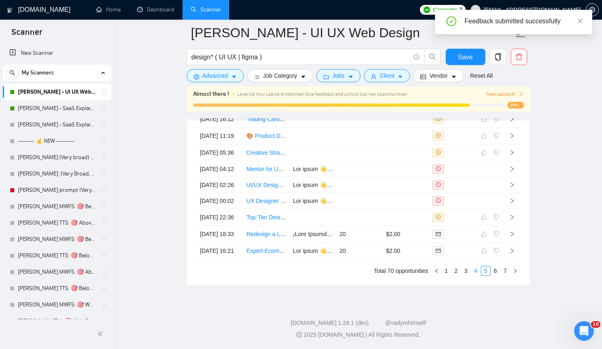
click at [473, 275] on link "4" at bounding box center [475, 270] width 9 height 9
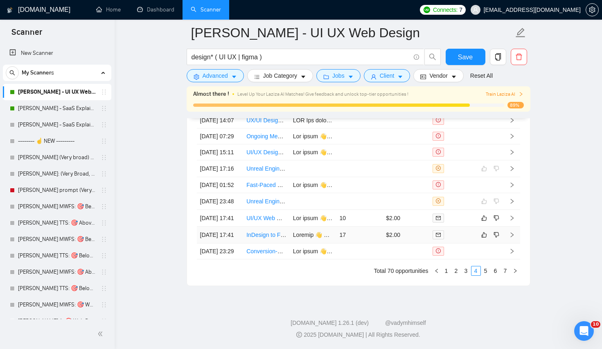
click at [371, 227] on td "17" at bounding box center [359, 235] width 47 height 17
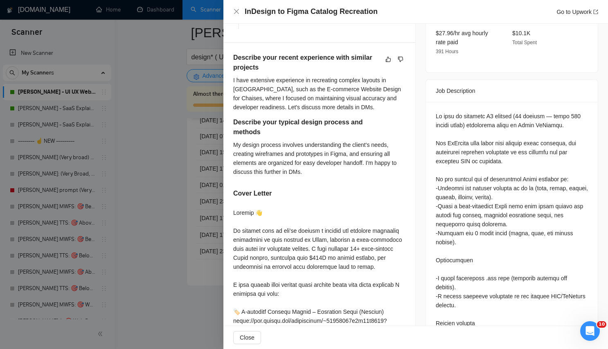
scroll to position [306, 0]
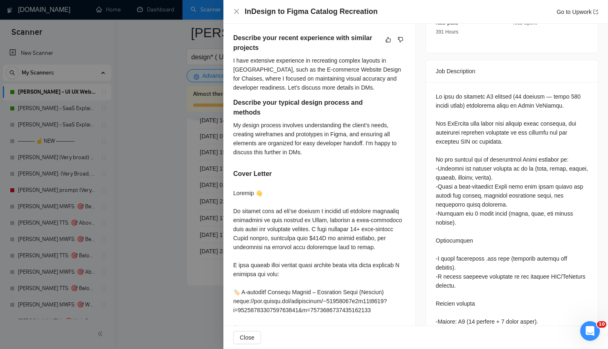
click at [194, 207] on div at bounding box center [304, 174] width 608 height 349
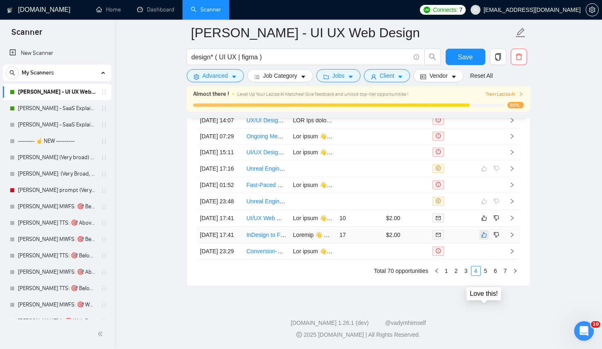
click at [481, 232] on icon "like" at bounding box center [484, 235] width 6 height 7
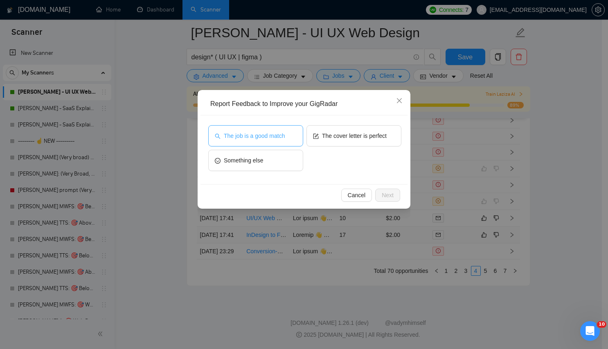
click at [259, 139] on span "The job is a good match" at bounding box center [254, 135] width 61 height 9
click at [385, 197] on span "Next" at bounding box center [388, 195] width 12 height 9
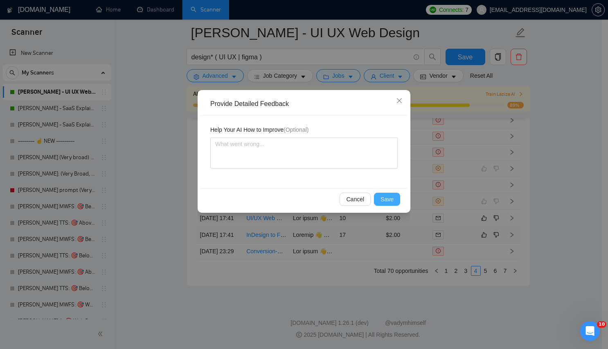
click at [385, 197] on span "Save" at bounding box center [386, 199] width 13 height 9
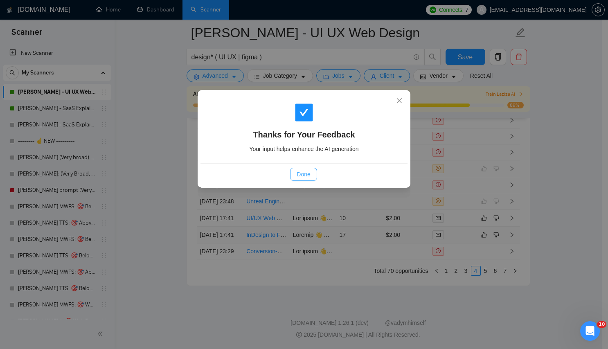
click at [298, 173] on span "Done" at bounding box center [304, 174] width 14 height 9
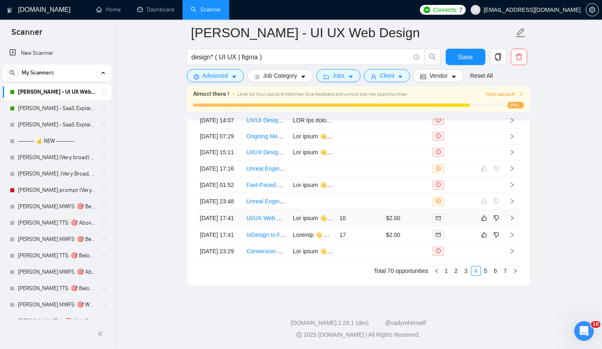
click at [339, 210] on td "10" at bounding box center [359, 218] width 47 height 17
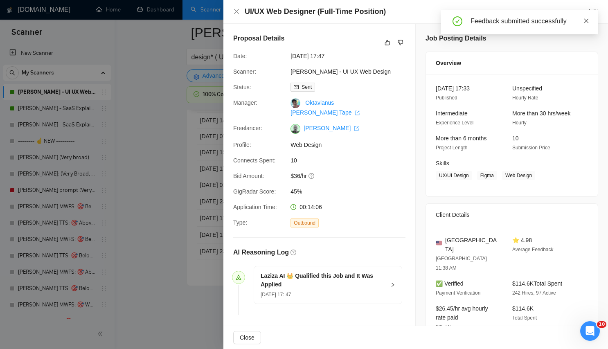
click at [583, 18] on icon "close" at bounding box center [586, 21] width 6 height 6
click at [190, 155] on div at bounding box center [304, 174] width 608 height 349
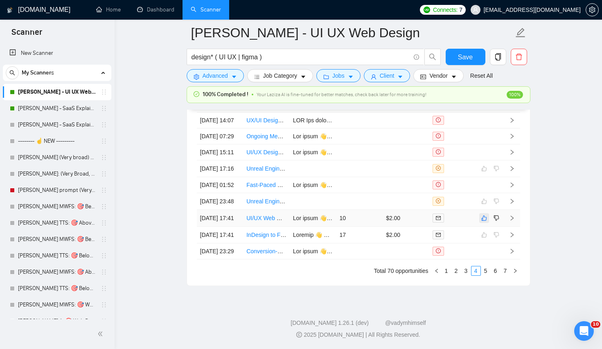
click at [484, 221] on icon "like" at bounding box center [484, 218] width 6 height 7
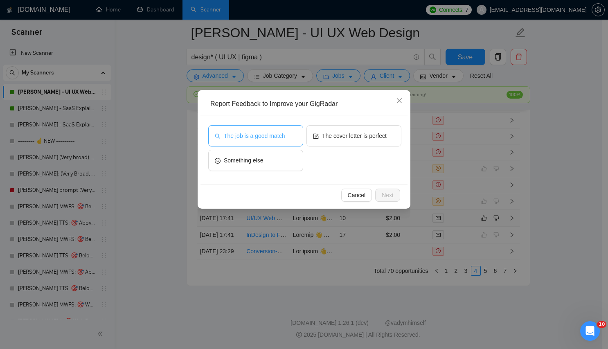
drag, startPoint x: 298, startPoint y: 149, endPoint x: 295, endPoint y: 140, distance: 9.0
click at [298, 148] on div "The job is a good match" at bounding box center [255, 137] width 95 height 25
click at [294, 140] on button "The job is a good match" at bounding box center [255, 135] width 95 height 21
click at [390, 196] on span "Next" at bounding box center [388, 195] width 12 height 9
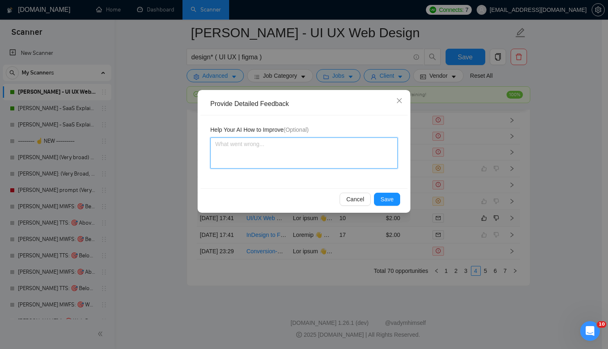
click at [295, 147] on textarea at bounding box center [303, 152] width 187 height 31
click at [410, 202] on div "Provide Detailed Feedback Help Your AI How to Improve (Optional) Cancel Save" at bounding box center [304, 174] width 608 height 349
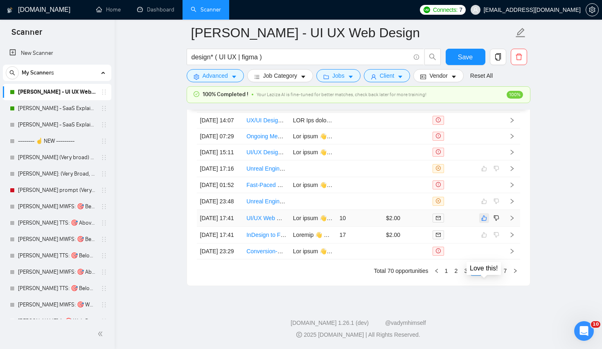
click at [484, 221] on icon "like" at bounding box center [484, 218] width 6 height 7
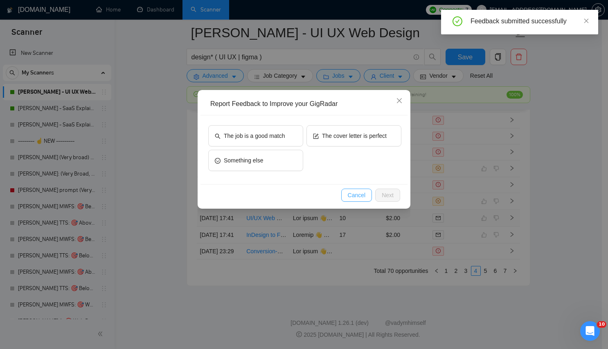
click at [353, 191] on span "Cancel" at bounding box center [357, 195] width 18 height 9
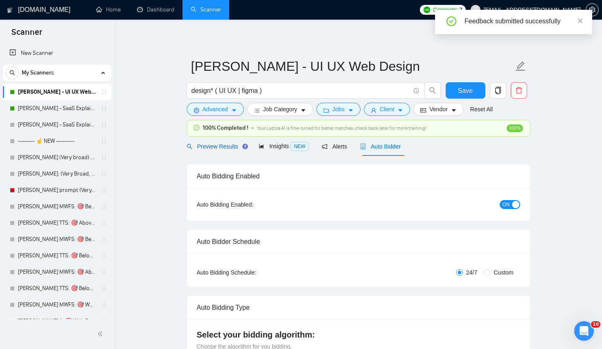
click at [229, 147] on span "Preview Results" at bounding box center [216, 146] width 59 height 7
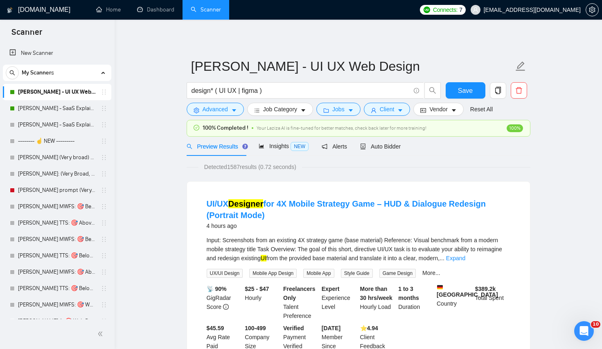
click at [255, 92] on input "design* ( UI UX | figma )" at bounding box center [300, 91] width 218 height 10
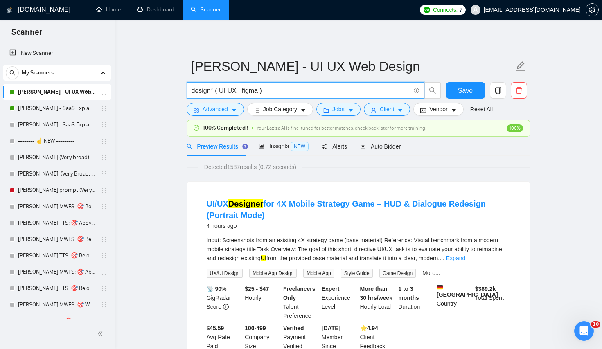
click at [226, 89] on input "design* ( UI UX | figma )" at bounding box center [300, 91] width 218 height 10
click at [221, 90] on input "design* ( UI UX | figma )" at bounding box center [300, 91] width 218 height 10
click at [234, 91] on input "design* ( UI UX | figma )" at bounding box center [300, 91] width 218 height 10
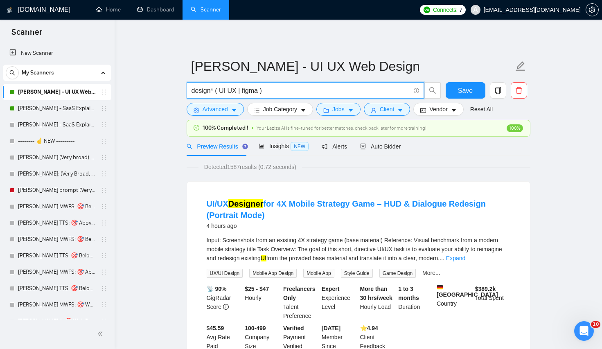
click at [241, 91] on input "design* ( UI UX | figma )" at bounding box center [300, 91] width 218 height 10
click at [257, 91] on input "design* ( UI UX | figma )" at bounding box center [300, 91] width 218 height 10
paste input "|"
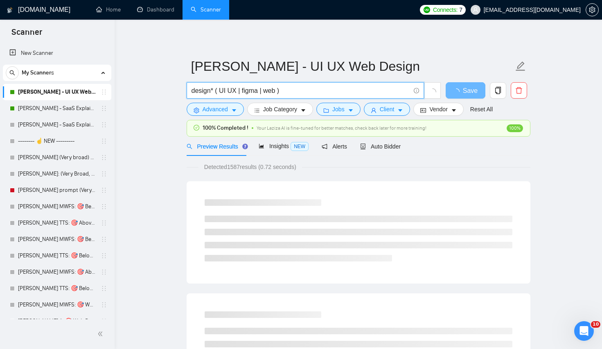
type input "design* ( UI UX | figma | web )"
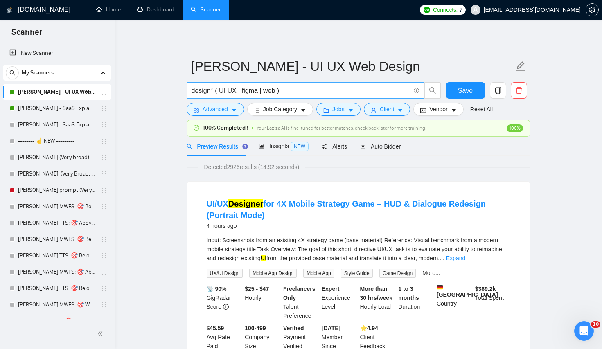
click at [279, 89] on input "design* ( UI UX | figma | web )" at bounding box center [300, 91] width 218 height 10
click at [249, 90] on input "design* ( UI UX | figma | web )" at bounding box center [300, 91] width 218 height 10
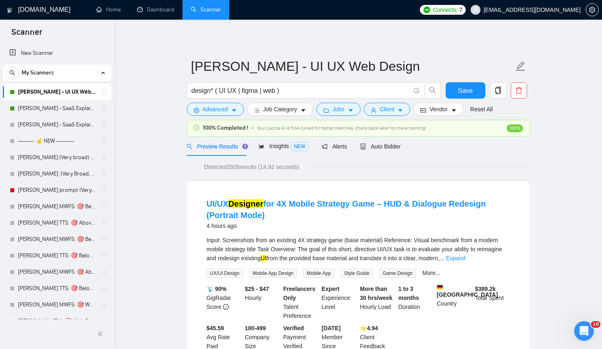
click at [351, 168] on div "Detected 2926 results (14.92 seconds)" at bounding box center [359, 166] width 344 height 9
click at [226, 114] on button "Advanced" at bounding box center [215, 109] width 57 height 13
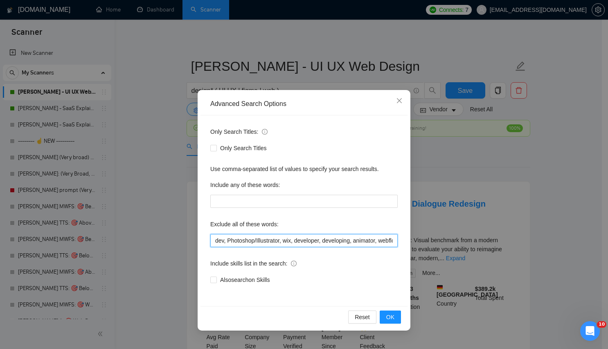
click at [225, 239] on input "dev, Photoshop/Illustrator, wix, developer, developing, animator, webflow, copy…" at bounding box center [303, 240] width 187 height 13
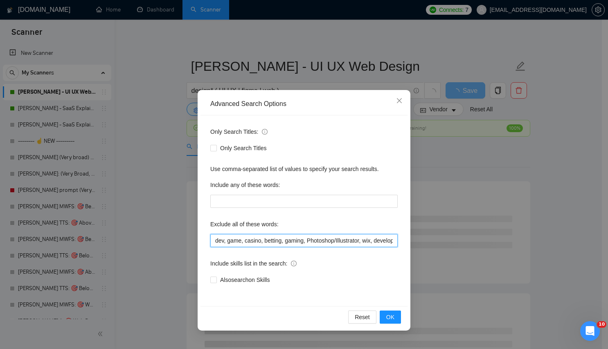
click at [366, 238] on input "dev, game, casino, betting, gaming, Photoshop/Illustrator, wix, developer, deve…" at bounding box center [303, 240] width 187 height 13
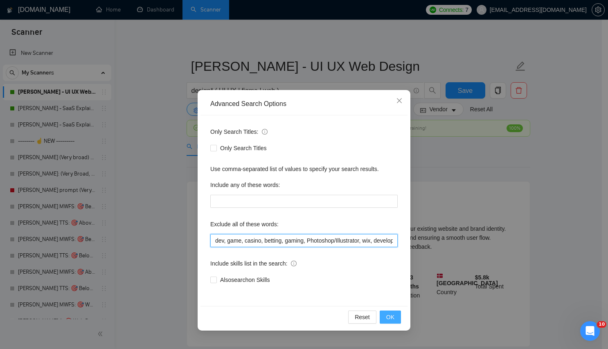
type input "dev, game, casino, betting, gaming, Photoshop/Illustrator, wix, developer, deve…"
click at [389, 313] on span "OK" at bounding box center [390, 317] width 8 height 9
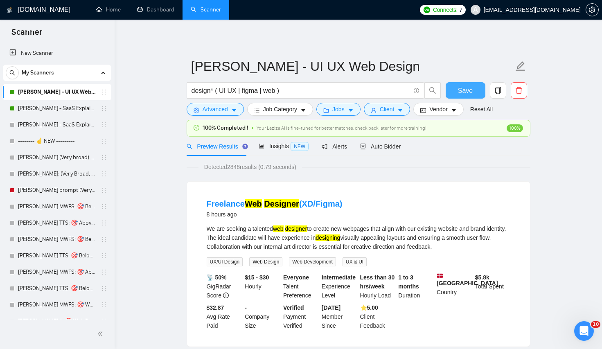
click at [466, 86] on span "Save" at bounding box center [465, 91] width 15 height 10
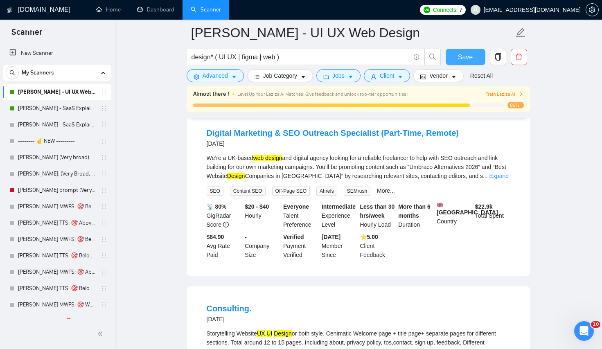
scroll to position [959, 0]
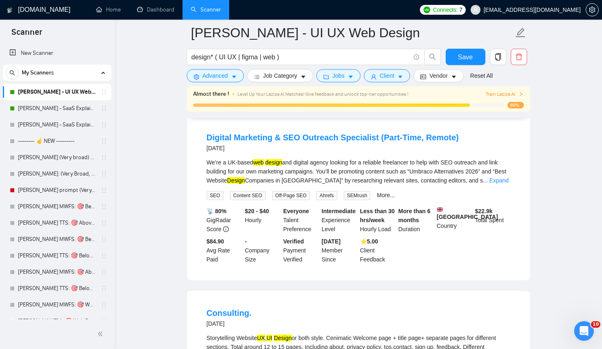
click at [410, 178] on div "We’re a UK-based web design and digital agency looking for a reliable freelance…" at bounding box center [359, 171] width 304 height 27
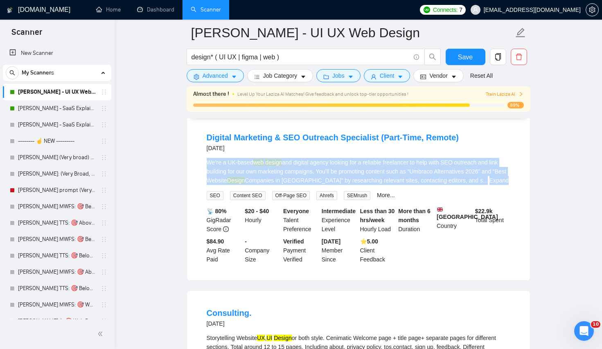
click at [410, 178] on div "We’re a UK-based web design and digital agency looking for a reliable freelance…" at bounding box center [359, 171] width 304 height 27
click at [365, 169] on div "We’re a UK-based web design and digital agency looking for a reliable freelance…" at bounding box center [359, 171] width 304 height 27
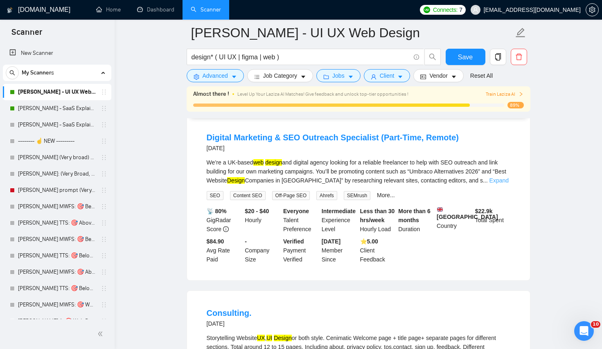
click at [499, 184] on link "Expand" at bounding box center [498, 180] width 19 height 7
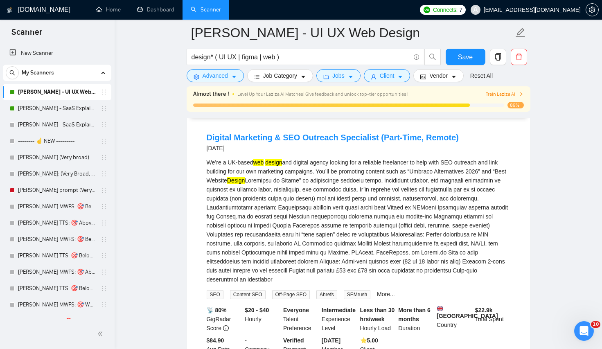
click at [424, 191] on div "We’re a UK-based web design and digital agency looking for a reliable freelance…" at bounding box center [359, 221] width 304 height 126
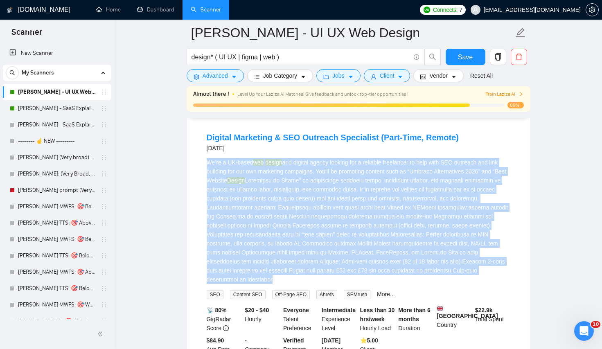
click at [424, 191] on div "We’re a UK-based web design and digital agency looking for a reliable freelance…" at bounding box center [359, 221] width 304 height 126
click at [369, 203] on div "We’re a UK-based web design and digital agency looking for a reliable freelance…" at bounding box center [359, 221] width 304 height 126
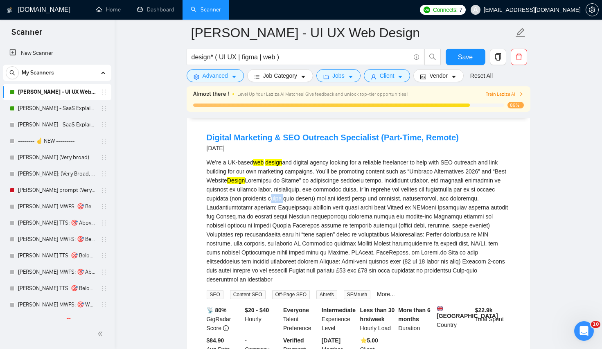
click at [369, 203] on div "We’re a UK-based web design and digital agency looking for a reliable freelance…" at bounding box center [359, 221] width 304 height 126
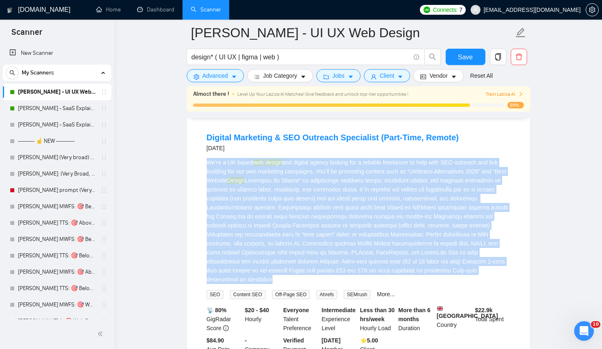
click at [369, 203] on div "We’re a UK-based web design and digital agency looking for a reliable freelance…" at bounding box center [359, 221] width 304 height 126
click at [390, 194] on div "We’re a UK-based web design and digital agency looking for a reliable freelance…" at bounding box center [359, 221] width 304 height 126
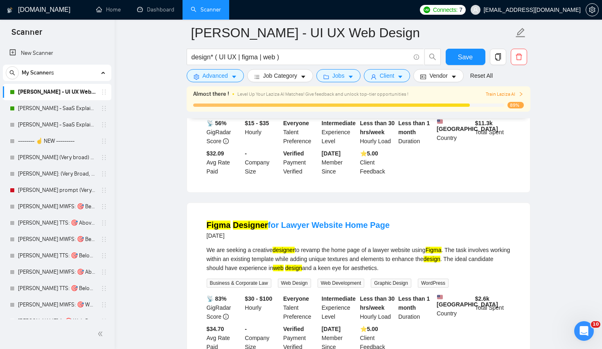
scroll to position [1785, 0]
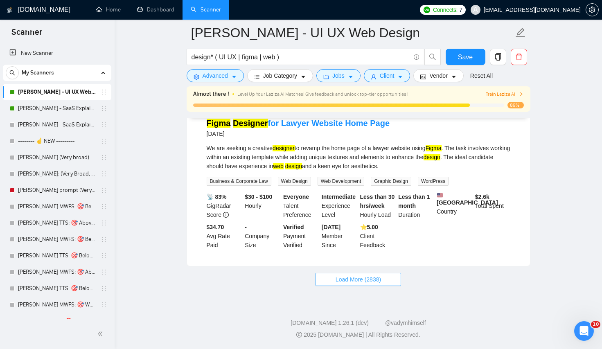
click at [374, 284] on span "Load More (2838)" at bounding box center [357, 279] width 45 height 9
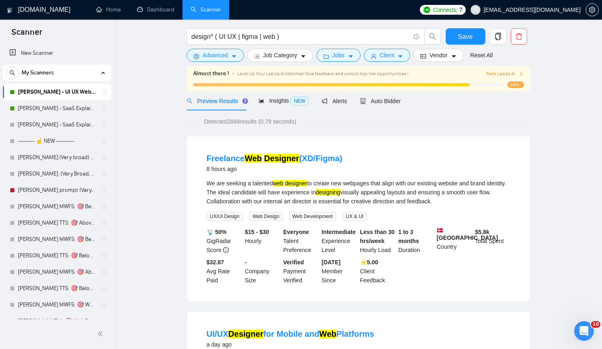
scroll to position [0, 0]
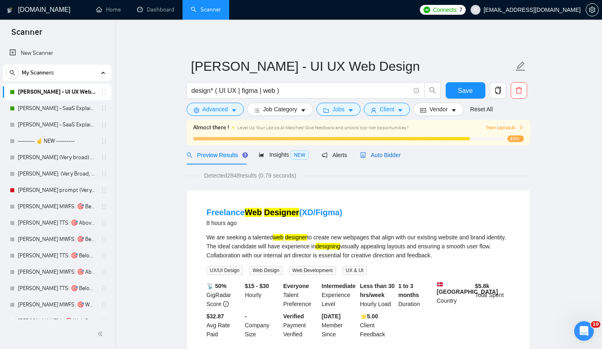
click at [382, 157] on span "Auto Bidder" at bounding box center [380, 155] width 41 height 7
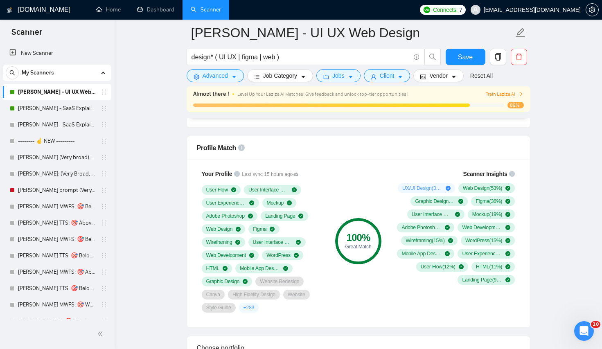
scroll to position [514, 0]
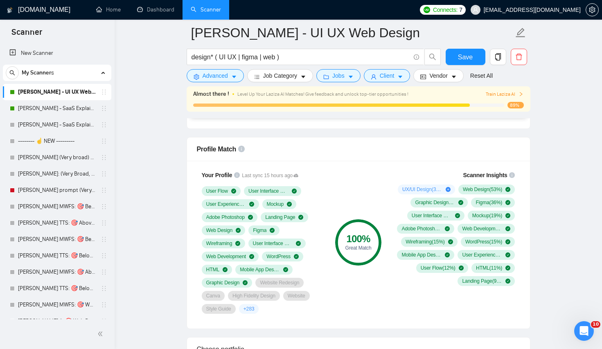
click at [419, 188] on span "UX/UI Design ( 34 %)" at bounding box center [422, 189] width 40 height 7
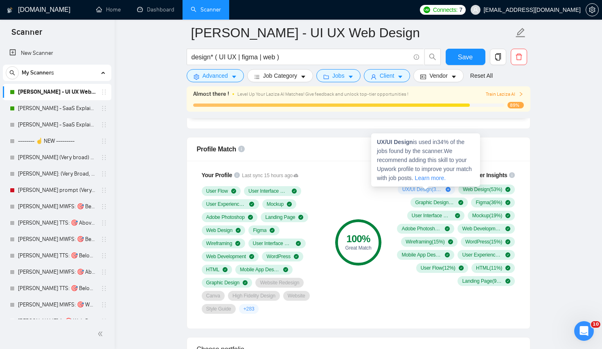
click at [444, 189] on div "UX/UI Design ( 34 %)" at bounding box center [426, 189] width 48 height 7
click at [448, 189] on icon "plus-circle" at bounding box center [448, 189] width 5 height 5
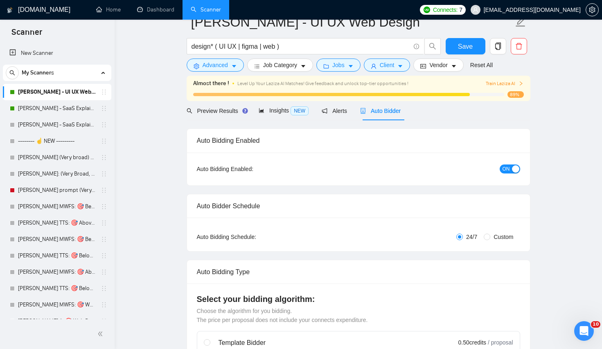
scroll to position [394, 0]
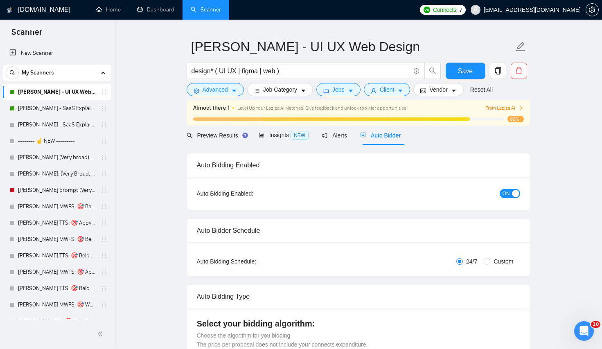
scroll to position [23, 0]
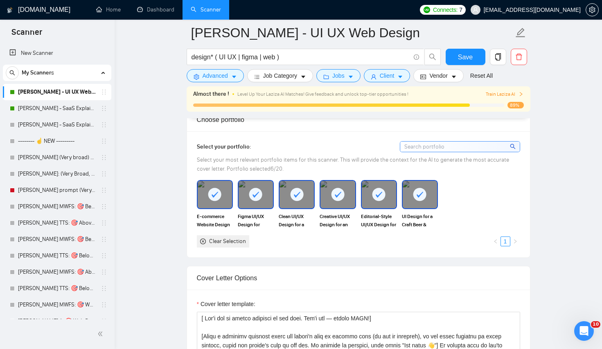
scroll to position [914, 0]
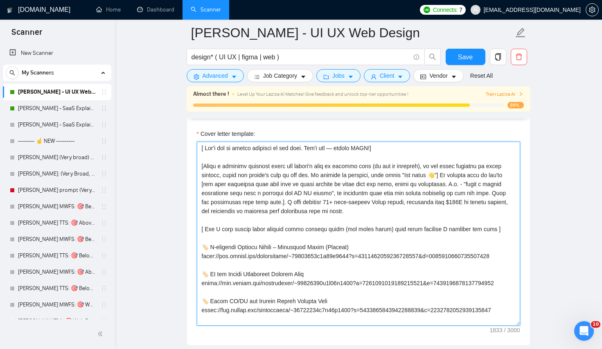
click at [343, 172] on textarea "Cover letter template:" at bounding box center [358, 234] width 323 height 184
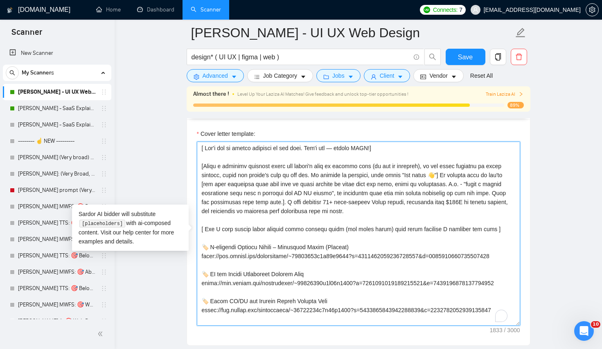
click at [343, 172] on textarea "Cover letter template:" at bounding box center [358, 234] width 323 height 184
click at [381, 191] on textarea "Cover letter template:" at bounding box center [358, 234] width 323 height 184
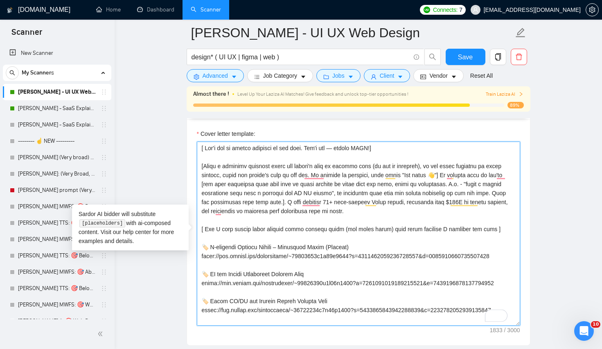
click at [332, 173] on textarea "Cover letter template:" at bounding box center [358, 234] width 323 height 184
click at [391, 187] on textarea "Cover letter template:" at bounding box center [358, 234] width 323 height 184
click at [392, 182] on textarea "Cover letter template:" at bounding box center [358, 234] width 323 height 184
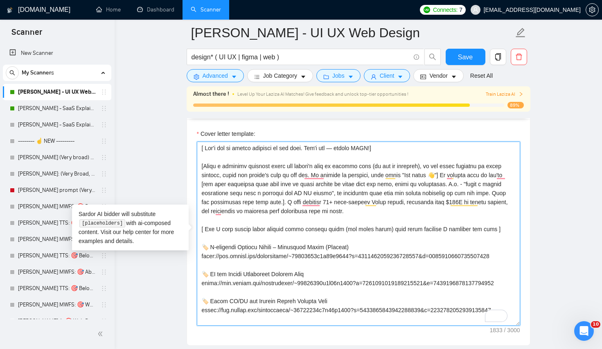
click at [451, 169] on textarea "Cover letter template:" at bounding box center [358, 234] width 323 height 184
click at [417, 185] on textarea "Cover letter template:" at bounding box center [358, 234] width 323 height 184
click at [459, 180] on textarea "Cover letter template:" at bounding box center [358, 234] width 323 height 184
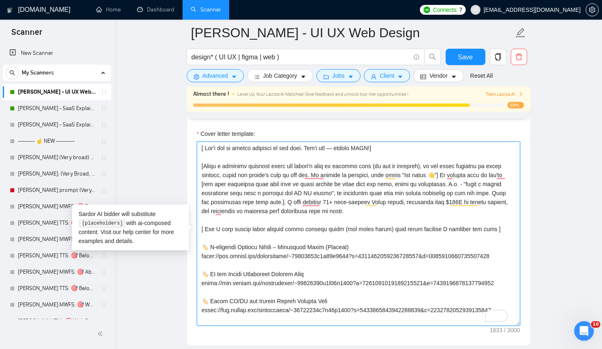
click at [459, 180] on textarea "Cover letter template:" at bounding box center [358, 234] width 323 height 184
click at [456, 174] on textarea "Cover letter template:" at bounding box center [358, 234] width 323 height 184
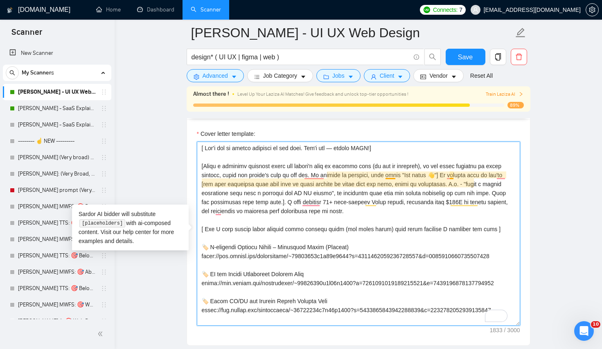
click at [452, 174] on textarea "Cover letter template:" at bounding box center [358, 234] width 323 height 184
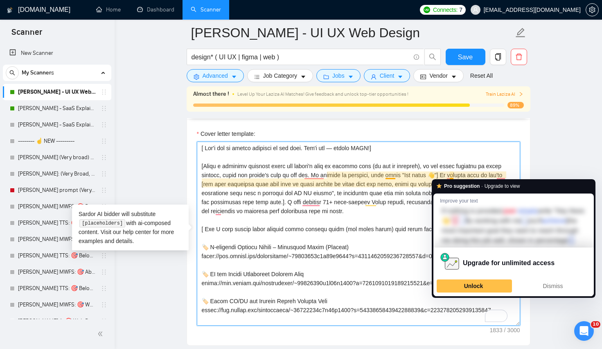
click at [452, 174] on textarea "Cover letter template:" at bounding box center [358, 234] width 323 height 184
click at [382, 199] on textarea "Cover letter template:" at bounding box center [358, 234] width 323 height 184
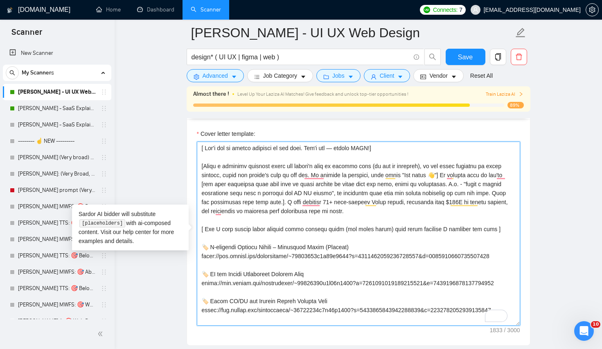
click at [409, 212] on textarea "Cover letter template:" at bounding box center [358, 234] width 323 height 184
click at [453, 178] on textarea "Cover letter template:" at bounding box center [358, 234] width 323 height 184
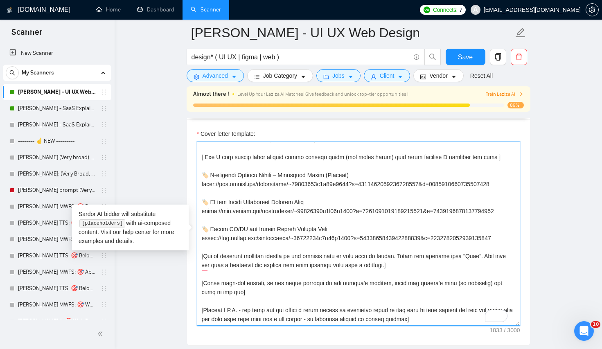
scroll to position [0, 0]
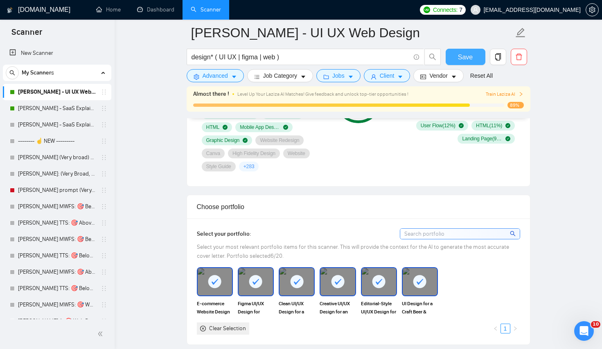
click at [451, 60] on button "Save" at bounding box center [466, 57] width 40 height 16
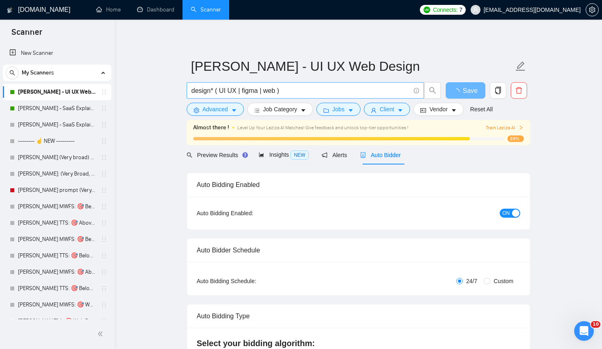
click at [222, 97] on span "design* ( UI UX | figma | web )" at bounding box center [305, 90] width 237 height 16
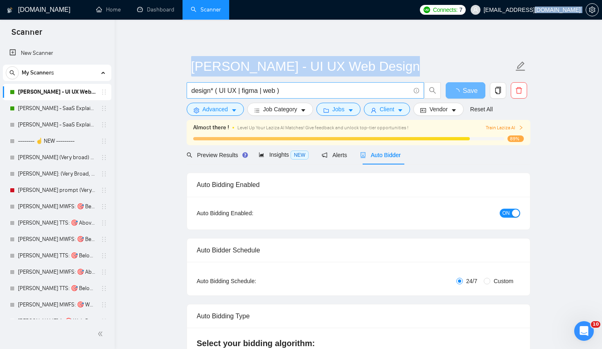
click at [222, 97] on span "design* ( UI UX | figma | web )" at bounding box center [305, 90] width 237 height 16
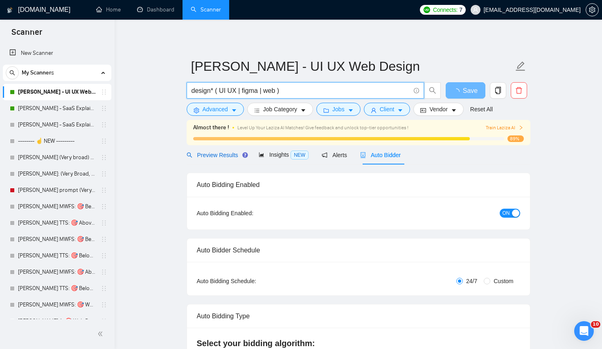
click at [214, 155] on span "Preview Results" at bounding box center [216, 155] width 59 height 7
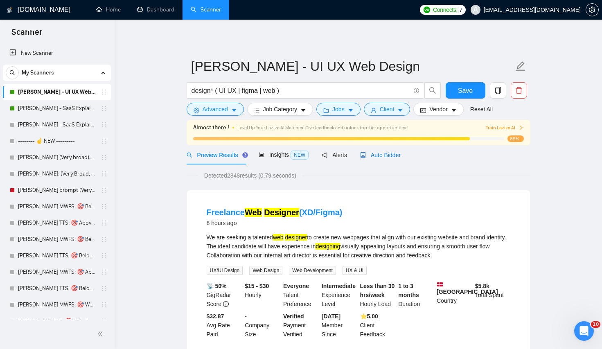
click at [386, 155] on span "Auto Bidder" at bounding box center [380, 155] width 41 height 7
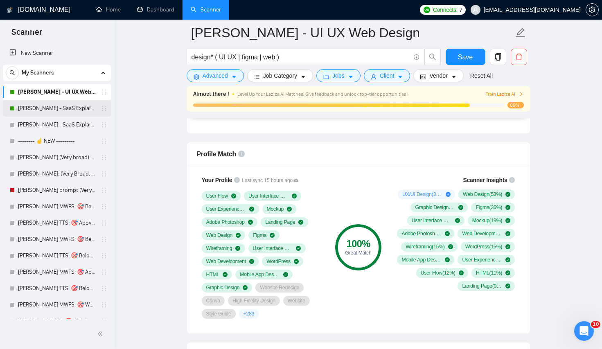
click at [50, 101] on link "[PERSON_NAME] - SaaS Explainer Video" at bounding box center [57, 108] width 78 height 16
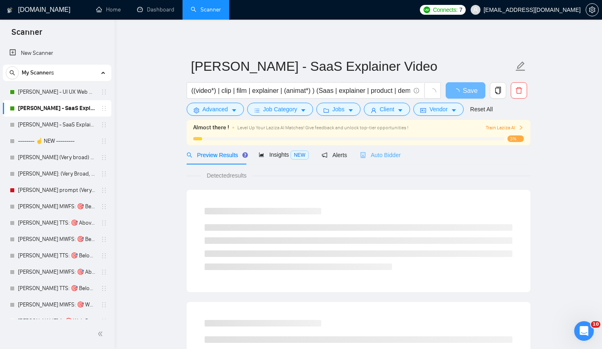
click at [378, 162] on div "Auto Bidder" at bounding box center [380, 154] width 41 height 19
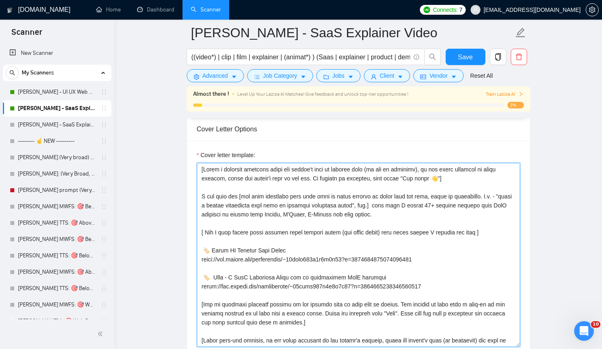
click at [350, 187] on textarea "Cover letter template:" at bounding box center [358, 255] width 323 height 184
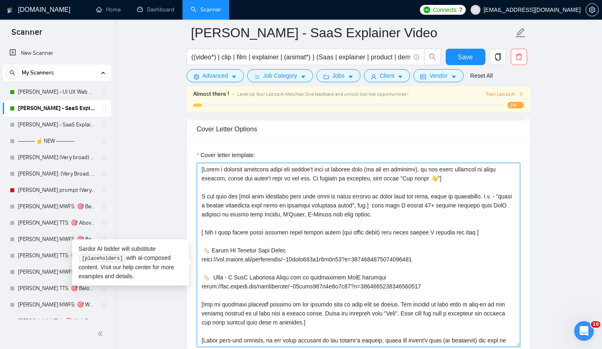
click at [350, 187] on textarea "Cover letter template:" at bounding box center [358, 255] width 323 height 184
click at [346, 254] on textarea "Cover letter template:" at bounding box center [358, 255] width 323 height 184
click at [240, 230] on textarea "Cover letter template:" at bounding box center [358, 255] width 323 height 184
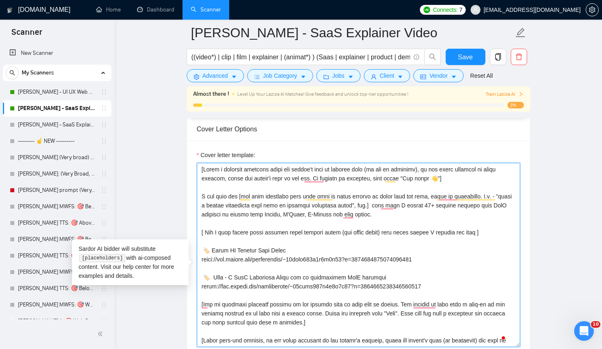
click at [378, 242] on textarea "Cover letter template:" at bounding box center [358, 255] width 323 height 184
click at [345, 203] on textarea "Cover letter template:" at bounding box center [358, 255] width 323 height 184
click at [240, 221] on textarea "Cover letter template:" at bounding box center [358, 255] width 323 height 184
drag, startPoint x: 200, startPoint y: 209, endPoint x: 395, endPoint y: 241, distance: 198.1
click at [395, 241] on textarea "Cover letter template:" at bounding box center [358, 255] width 323 height 184
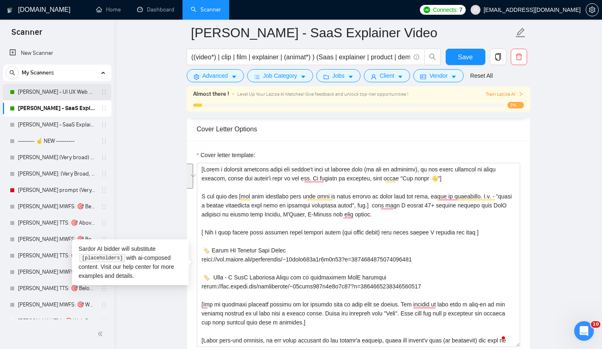
click at [54, 91] on link "[PERSON_NAME] - UI UX Web Design" at bounding box center [57, 92] width 78 height 16
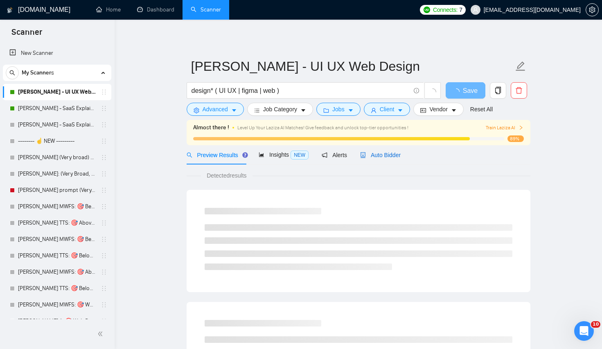
click at [387, 155] on span "Auto Bidder" at bounding box center [380, 155] width 41 height 7
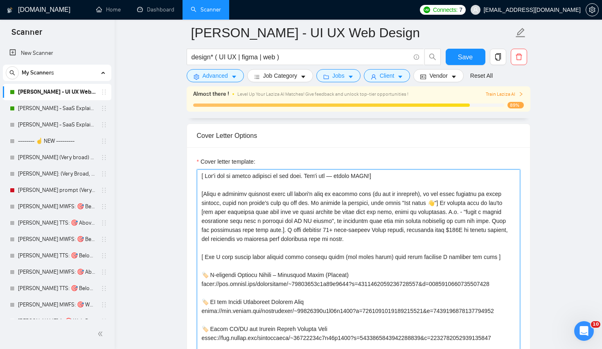
click at [405, 194] on textarea "Cover letter template:" at bounding box center [358, 261] width 323 height 184
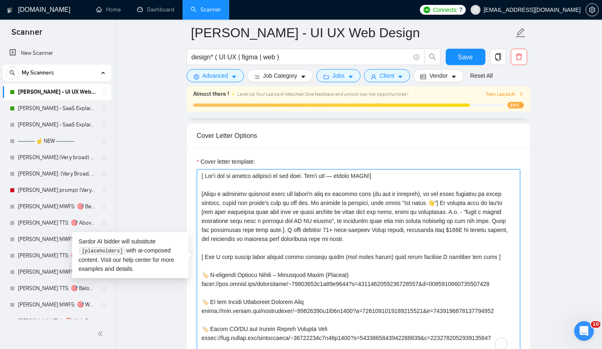
click at [405, 194] on textarea "Cover letter template:" at bounding box center [358, 261] width 323 height 184
click at [359, 225] on textarea "Cover letter template:" at bounding box center [358, 261] width 323 height 184
drag, startPoint x: 478, startPoint y: 224, endPoint x: 466, endPoint y: 211, distance: 17.4
click at [478, 224] on textarea "Cover letter template:" at bounding box center [358, 261] width 323 height 184
click at [459, 206] on textarea "Cover letter template:" at bounding box center [358, 261] width 323 height 184
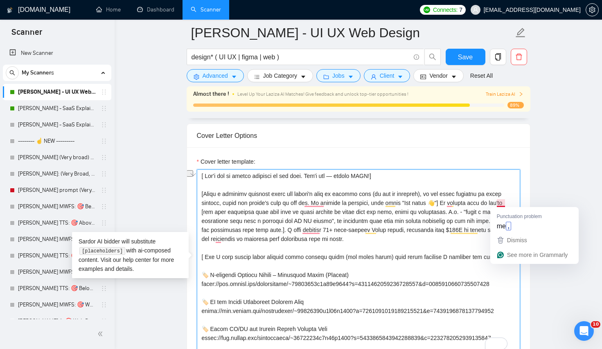
drag, startPoint x: 453, startPoint y: 203, endPoint x: 504, endPoint y: 203, distance: 50.3
click at [504, 203] on textarea "Cover letter template:" at bounding box center [358, 261] width 323 height 184
drag, startPoint x: 491, startPoint y: 202, endPoint x: 508, endPoint y: 202, distance: 17.2
click at [508, 202] on textarea "Cover letter template:" at bounding box center [358, 261] width 323 height 184
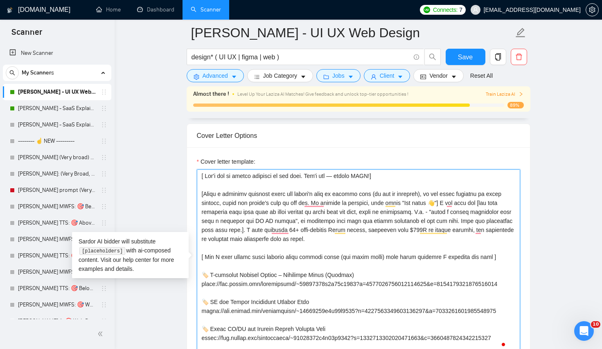
click at [336, 212] on textarea "Cover letter template:" at bounding box center [358, 261] width 323 height 184
drag, startPoint x: 336, startPoint y: 212, endPoint x: 315, endPoint y: 210, distance: 21.4
click at [336, 212] on textarea "Cover letter template:" at bounding box center [358, 261] width 323 height 184
click at [269, 202] on textarea "Cover letter template:" at bounding box center [358, 261] width 323 height 184
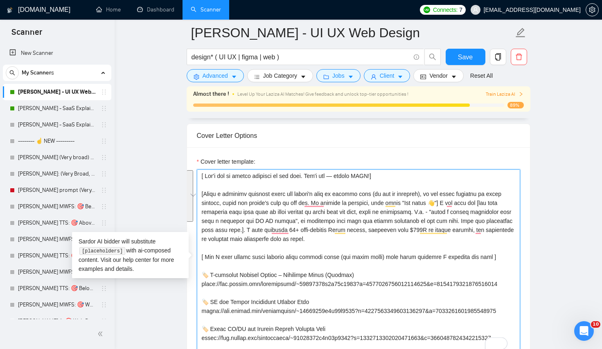
click at [269, 202] on textarea "Cover letter template:" at bounding box center [358, 261] width 323 height 184
click at [410, 206] on textarea "Cover letter template:" at bounding box center [358, 261] width 323 height 184
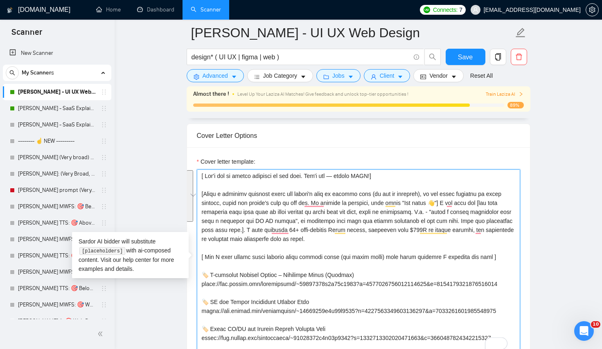
click at [340, 209] on textarea "Cover letter template:" at bounding box center [358, 261] width 323 height 184
click at [309, 208] on textarea "Cover letter template:" at bounding box center [358, 261] width 323 height 184
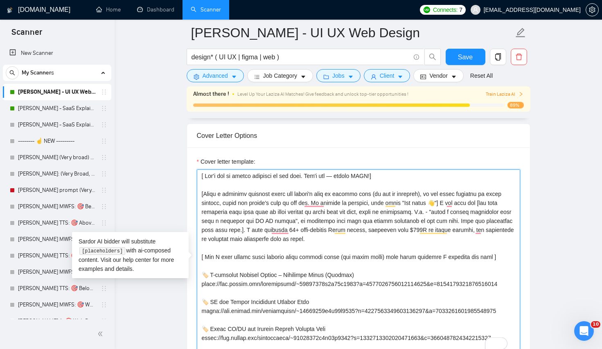
click at [309, 208] on textarea "Cover letter template:" at bounding box center [358, 261] width 323 height 184
click at [409, 211] on textarea "Cover letter template:" at bounding box center [358, 261] width 323 height 184
click at [434, 214] on textarea "Cover letter template:" at bounding box center [358, 261] width 323 height 184
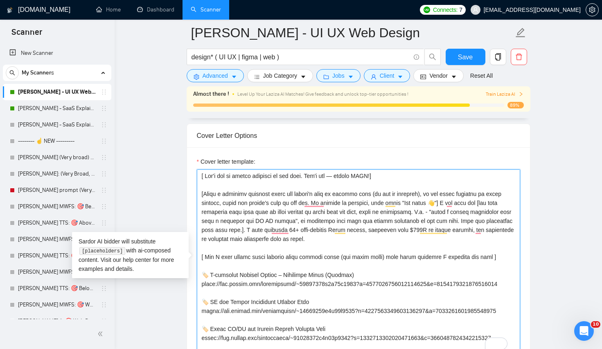
drag, startPoint x: 443, startPoint y: 211, endPoint x: 493, endPoint y: 201, distance: 50.8
click at [443, 210] on textarea "Cover letter template:" at bounding box center [358, 261] width 323 height 184
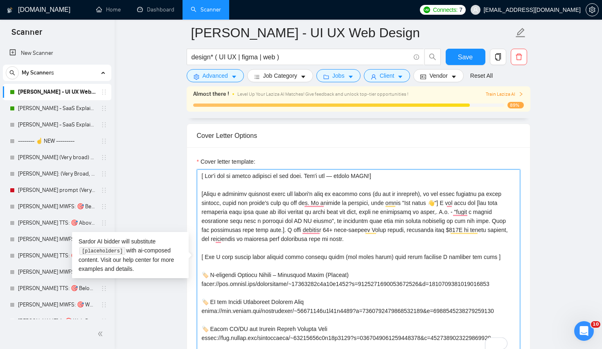
click at [312, 218] on textarea "Cover letter template:" at bounding box center [358, 261] width 323 height 184
click at [437, 212] on textarea "Cover letter template:" at bounding box center [358, 261] width 323 height 184
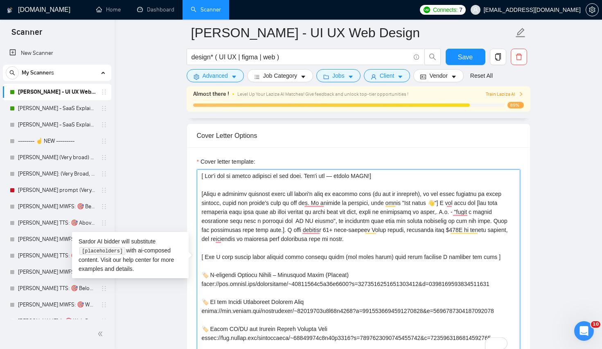
click at [448, 211] on textarea "Cover letter template:" at bounding box center [358, 261] width 323 height 184
click at [479, 227] on textarea "Cover letter template:" at bounding box center [358, 261] width 323 height 184
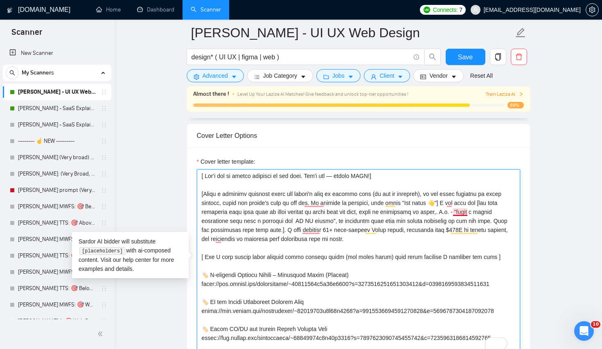
click at [467, 214] on textarea "Cover letter template:" at bounding box center [358, 261] width 323 height 184
drag, startPoint x: 467, startPoint y: 212, endPoint x: 387, endPoint y: 208, distance: 79.9
click at [387, 208] on textarea "Cover letter template:" at bounding box center [358, 261] width 323 height 184
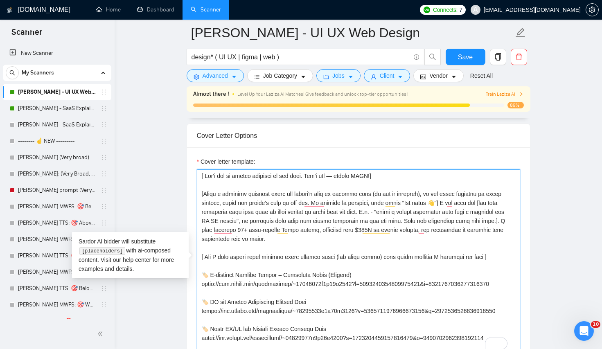
click at [201, 208] on textarea "Cover letter template:" at bounding box center [358, 261] width 323 height 184
click at [337, 220] on textarea "Cover letter template:" at bounding box center [358, 261] width 323 height 184
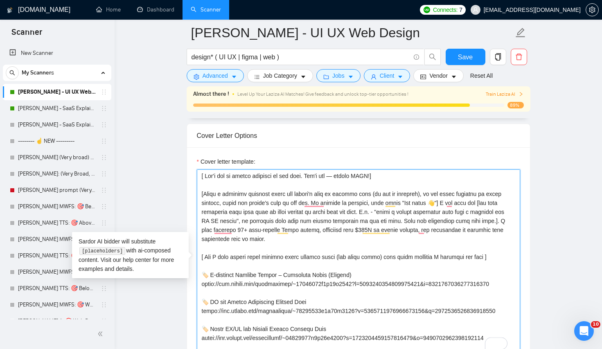
click at [337, 220] on textarea "Cover letter template:" at bounding box center [358, 261] width 323 height 184
click at [380, 259] on textarea "Cover letter template:" at bounding box center [358, 261] width 323 height 184
click at [257, 236] on textarea "Cover letter template:" at bounding box center [358, 261] width 323 height 184
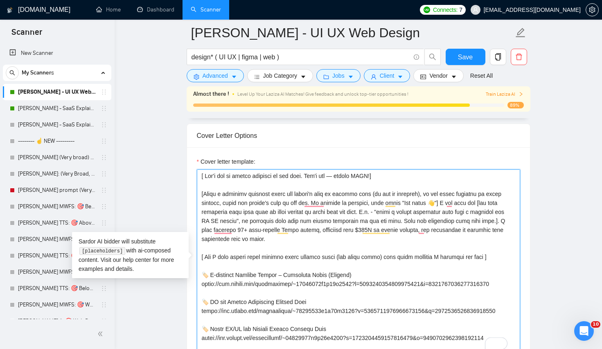
click at [417, 237] on textarea "Cover letter template:" at bounding box center [358, 261] width 323 height 184
click at [452, 223] on textarea "Cover letter template:" at bounding box center [358, 261] width 323 height 184
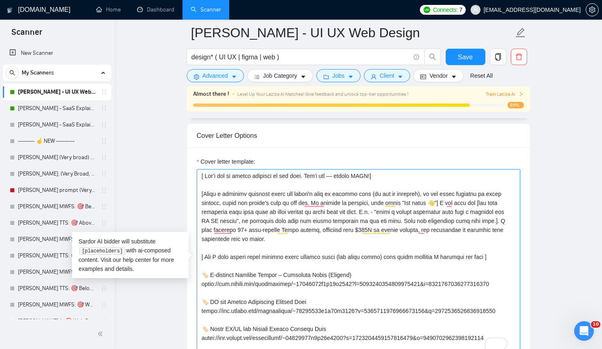
click at [390, 238] on textarea "Cover letter template:" at bounding box center [358, 261] width 323 height 184
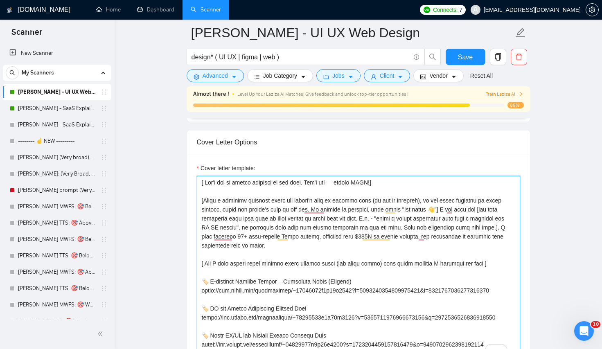
scroll to position [860, 0]
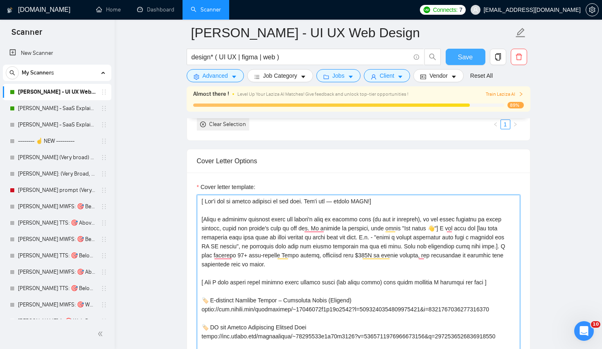
type textarea "[ Lor'i dol si ametco adipisci el sed doei. Tem'i utl — etdolo MAGN!] [Aliqu e …"
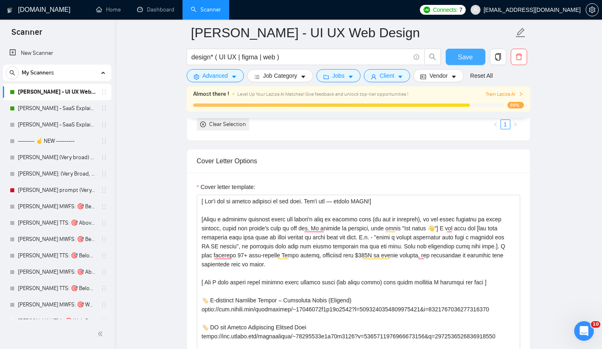
click at [458, 58] on span "Save" at bounding box center [465, 57] width 15 height 10
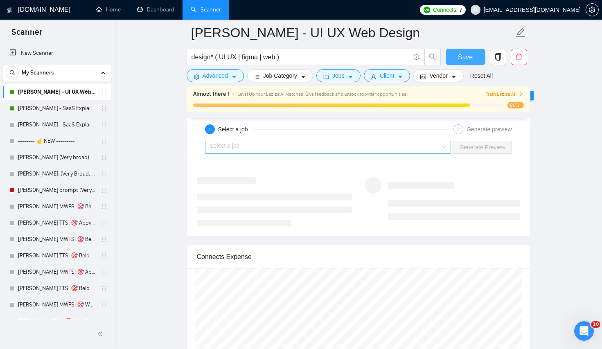
scroll to position [1561, 0]
click at [367, 148] on input "search" at bounding box center [325, 148] width 231 height 12
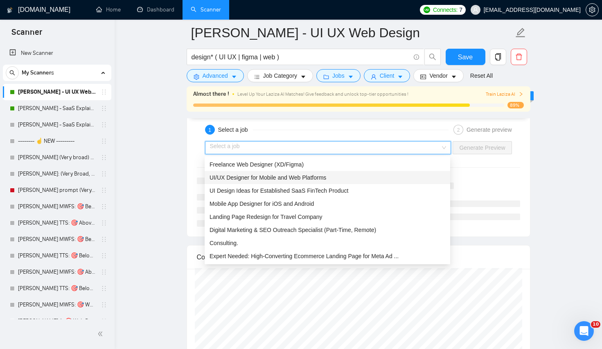
click at [295, 182] on div "UI/UX Designer for Mobile and Web Platforms" at bounding box center [327, 177] width 245 height 13
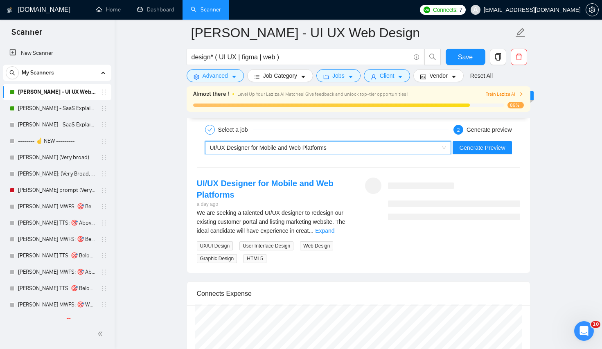
click at [338, 145] on div "UI/UX Designer for Mobile and Web Platforms" at bounding box center [324, 148] width 229 height 12
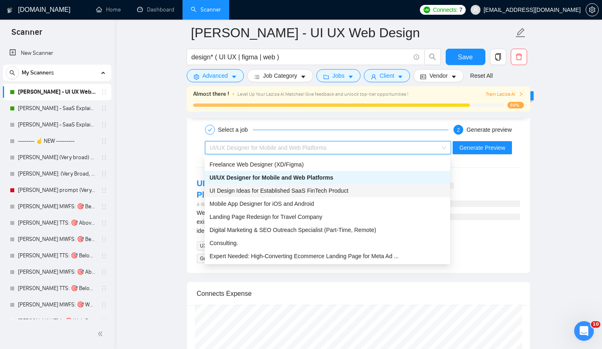
scroll to position [1559, 0]
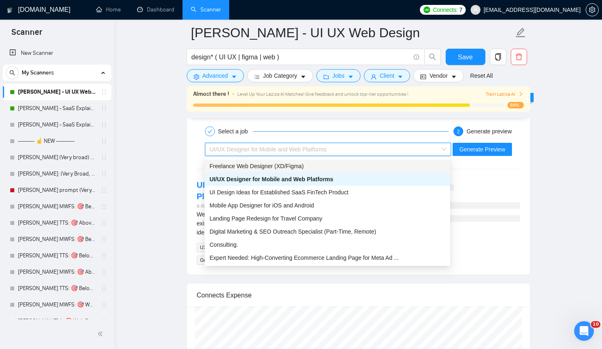
click at [302, 167] on span "Freelance Web Designer (XD/Figma)" at bounding box center [256, 166] width 94 height 7
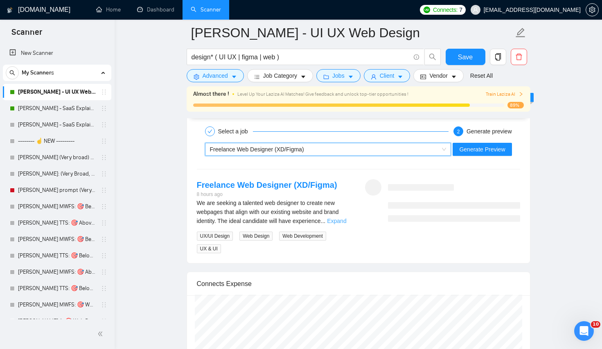
click at [335, 218] on link "Expand" at bounding box center [336, 221] width 19 height 7
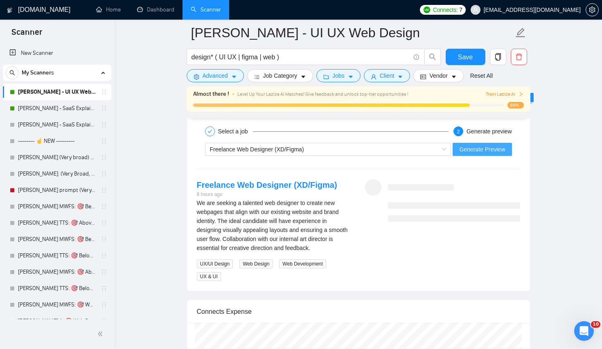
click at [488, 153] on span "Generate Preview" at bounding box center [482, 149] width 46 height 9
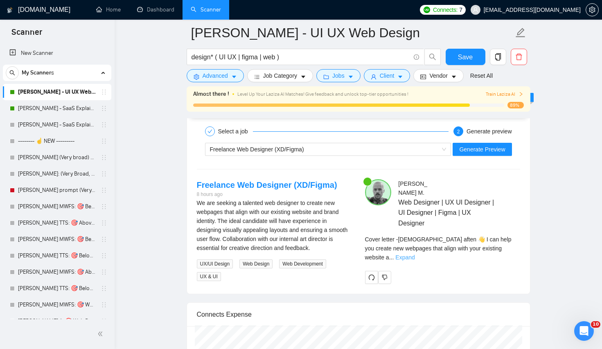
click at [414, 254] on link "Expand" at bounding box center [404, 257] width 19 height 7
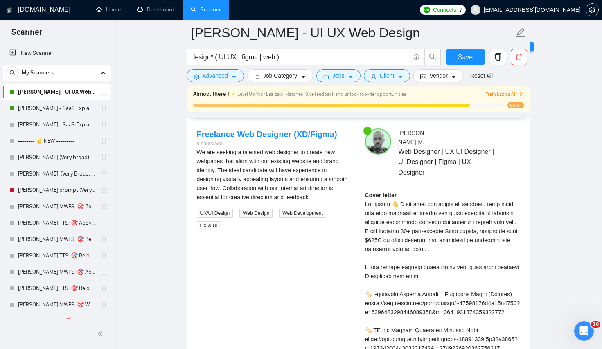
click at [461, 272] on div "Cover letter" at bounding box center [442, 330] width 155 height 279
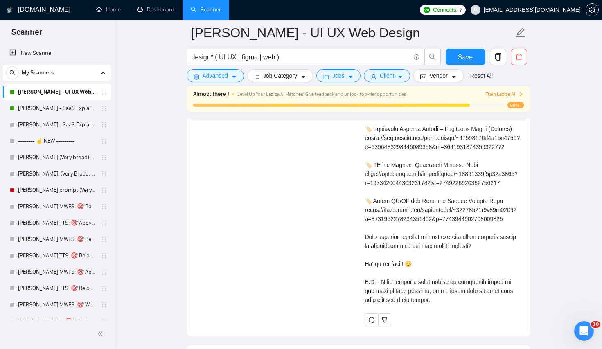
scroll to position [1783, 0]
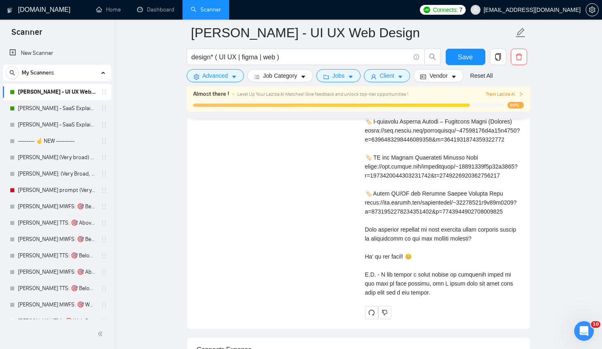
click at [491, 278] on div "Cover letter" at bounding box center [442, 157] width 155 height 279
click at [488, 264] on div "Cover letter" at bounding box center [442, 157] width 155 height 279
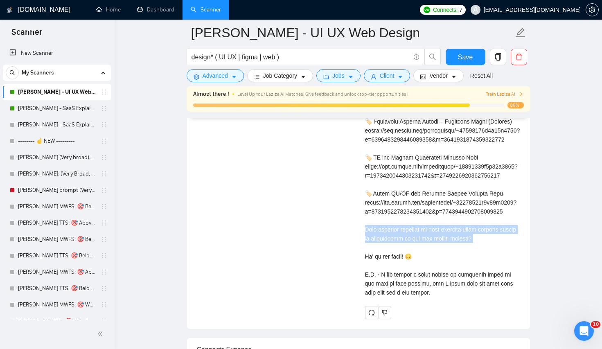
click at [488, 264] on div "Cover letter" at bounding box center [442, 157] width 155 height 279
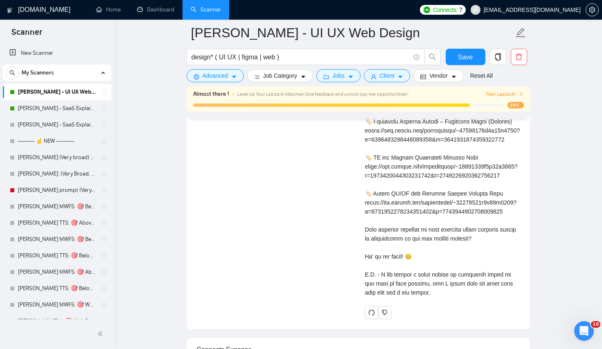
click at [504, 214] on div "Cover letter" at bounding box center [442, 157] width 155 height 279
click at [503, 214] on div "Cover letter" at bounding box center [442, 157] width 155 height 279
click at [448, 297] on div "Cover letter" at bounding box center [442, 157] width 155 height 279
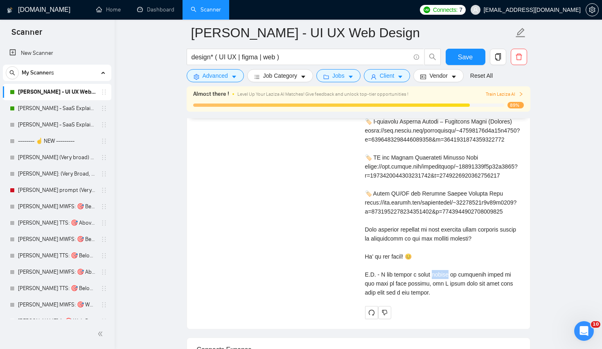
click at [448, 297] on div "Cover letter" at bounding box center [442, 157] width 155 height 279
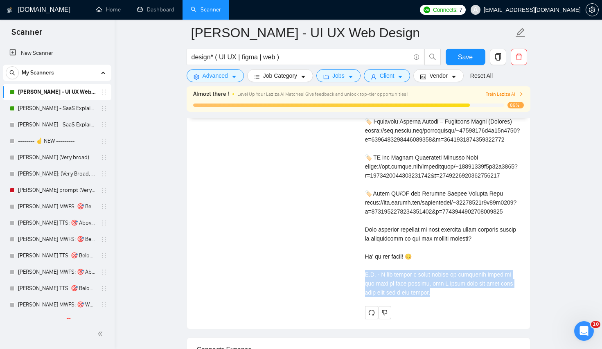
click at [448, 297] on div "Cover letter" at bounding box center [442, 157] width 155 height 279
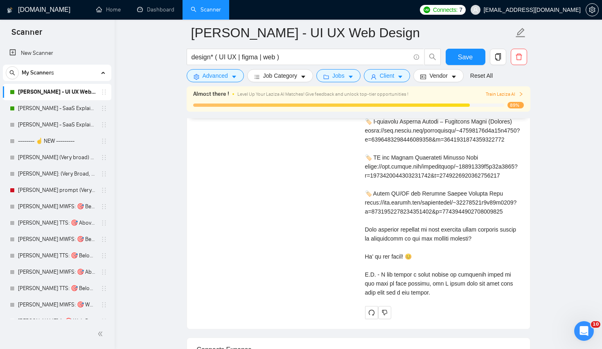
click at [451, 251] on div "Cover letter" at bounding box center [442, 157] width 155 height 279
click at [438, 297] on div "Cover letter" at bounding box center [442, 157] width 155 height 279
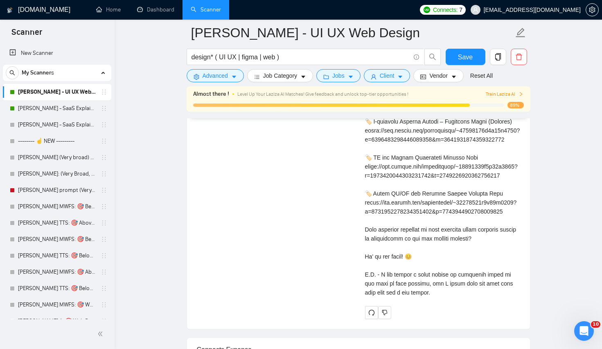
click at [438, 297] on div "Cover letter" at bounding box center [442, 157] width 155 height 279
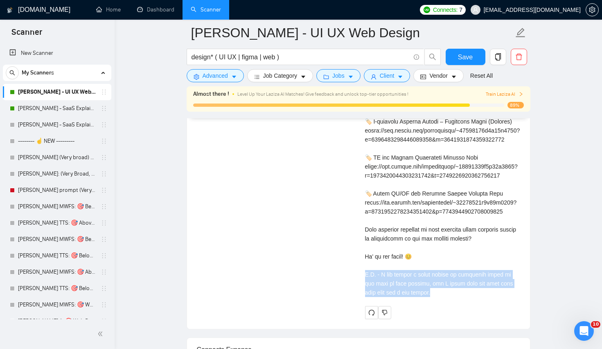
click at [438, 297] on div "Cover letter" at bounding box center [442, 157] width 155 height 279
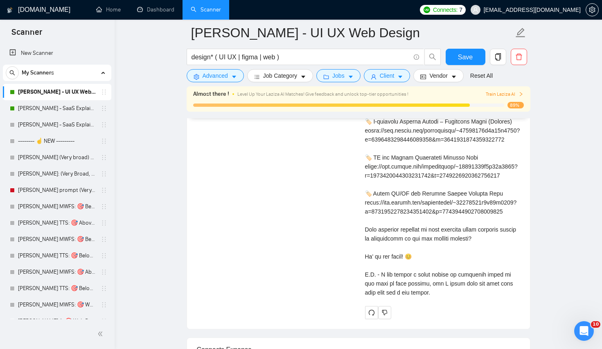
click at [439, 255] on div "Cover letter" at bounding box center [442, 157] width 155 height 279
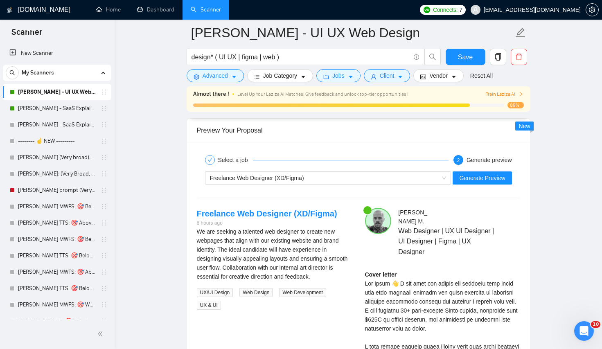
scroll to position [1586, 0]
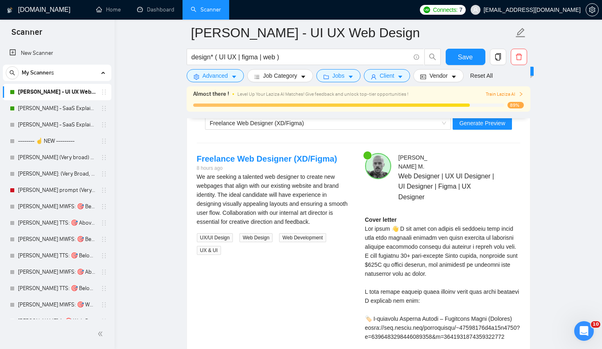
click at [414, 239] on div "Cover letter" at bounding box center [442, 354] width 155 height 279
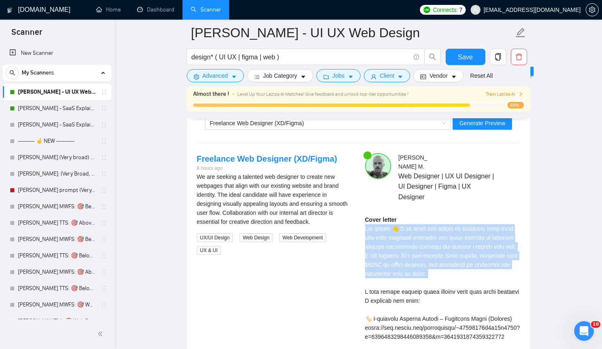
click at [414, 239] on div "Cover letter" at bounding box center [442, 354] width 155 height 279
click at [465, 251] on div "Cover letter" at bounding box center [442, 354] width 155 height 279
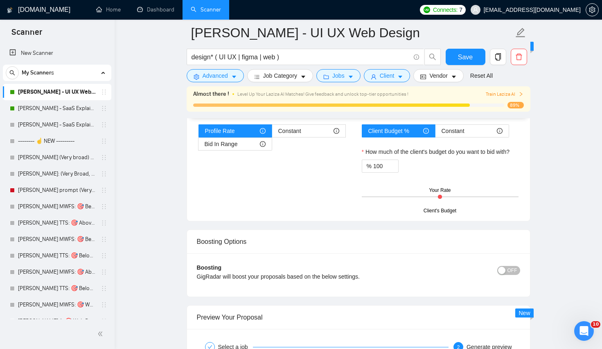
scroll to position [1508, 0]
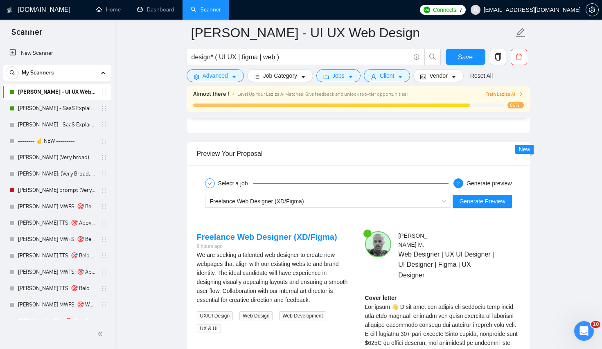
click at [253, 183] on div "Select a job" at bounding box center [235, 183] width 35 height 10
click at [329, 198] on div "Freelance Web Designer (XD/Figma)" at bounding box center [324, 201] width 229 height 12
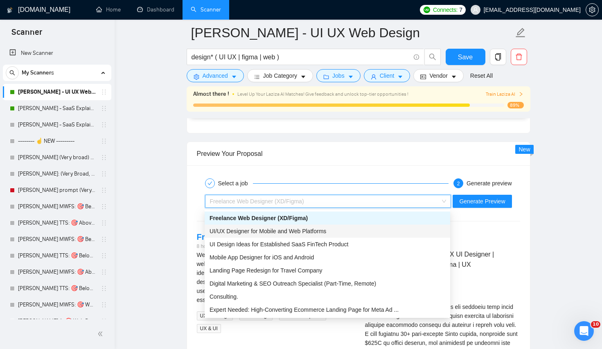
click at [265, 230] on span "UI/UX Designer for Mobile and Web Platforms" at bounding box center [267, 231] width 117 height 7
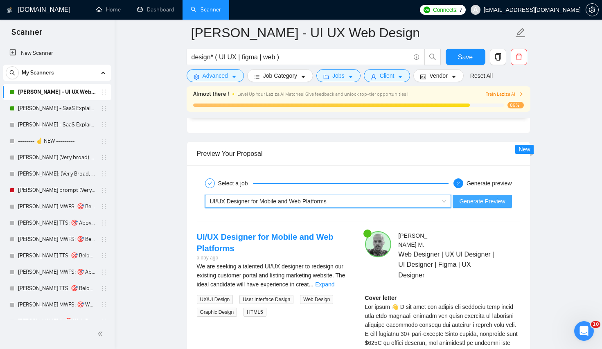
click at [473, 199] on span "Generate Preview" at bounding box center [482, 201] width 46 height 9
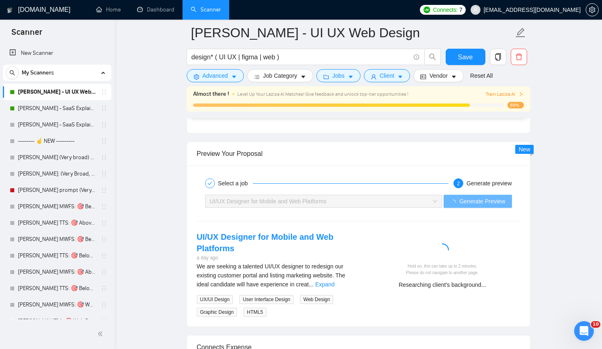
click at [400, 288] on div "Researching client's background..." at bounding box center [442, 284] width 149 height 9
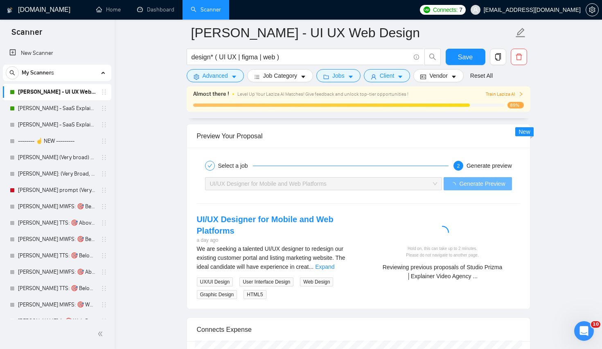
scroll to position [1526, 0]
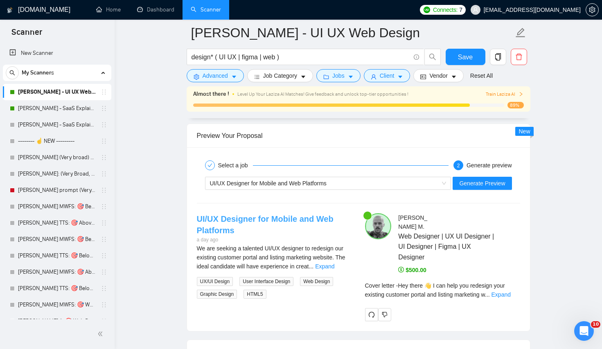
click at [312, 221] on link "UI/UX Designer for Mobile and Web Platforms" at bounding box center [265, 224] width 137 height 20
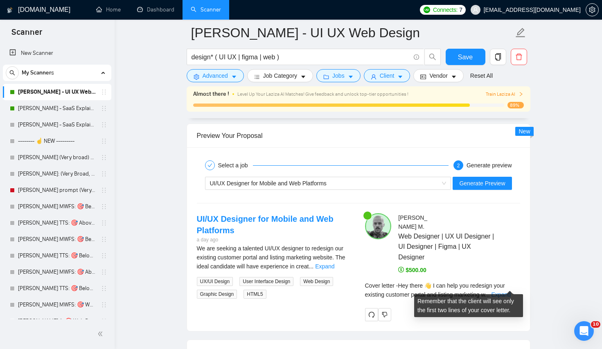
click at [500, 282] on span "Cover letter - Hey there 👋 I can help you redesign your existing customer porta…" at bounding box center [435, 290] width 140 height 16
click at [504, 291] on link "Expand" at bounding box center [500, 294] width 19 height 7
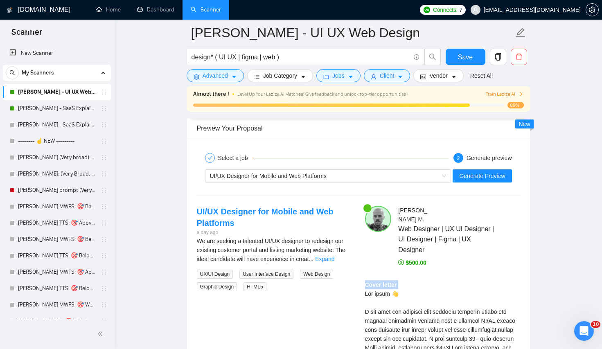
scroll to position [1553, 0]
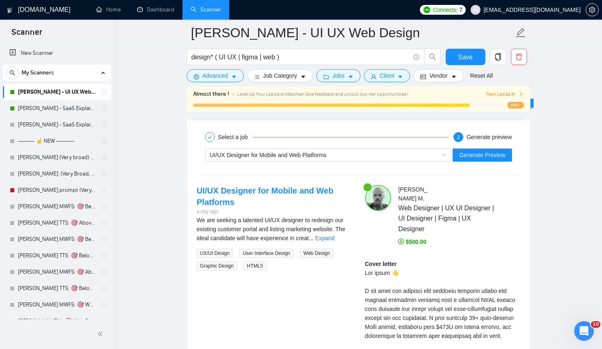
scroll to position [1555, 0]
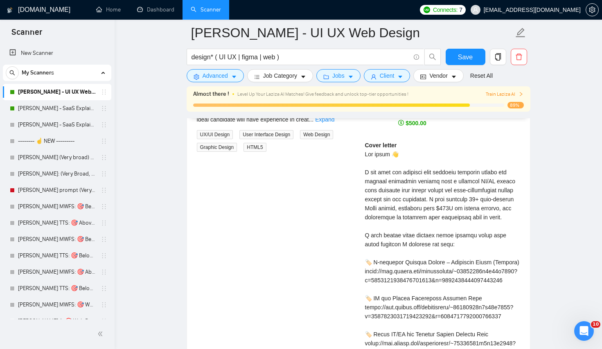
scroll to position [1671, 0]
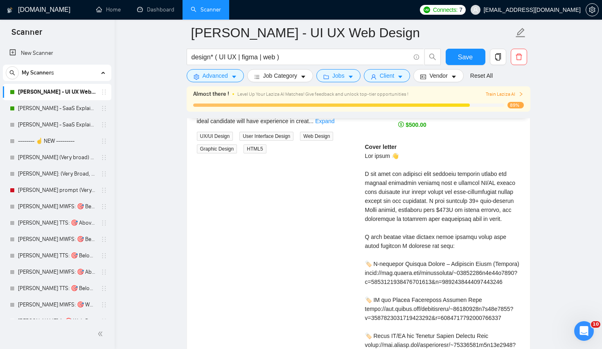
click at [452, 203] on div "Cover letter" at bounding box center [442, 290] width 155 height 297
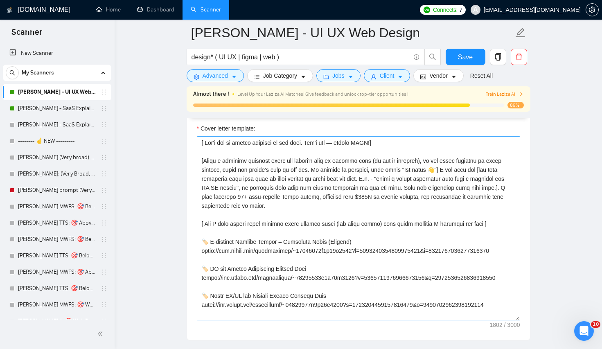
scroll to position [918, 0]
click at [432, 185] on textarea "Cover letter template:" at bounding box center [358, 229] width 323 height 184
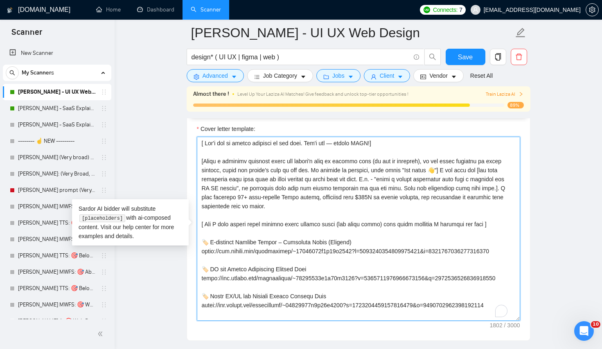
click at [444, 176] on textarea "Cover letter template:" at bounding box center [358, 229] width 323 height 184
drag, startPoint x: 457, startPoint y: 170, endPoint x: 234, endPoint y: 200, distance: 225.4
click at [234, 200] on textarea "Cover letter template:" at bounding box center [358, 229] width 323 height 184
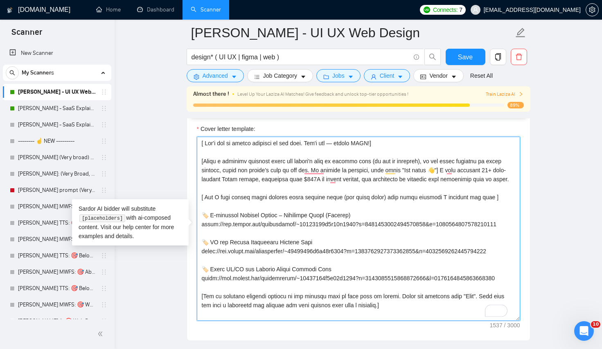
click at [299, 191] on textarea "Cover letter template:" at bounding box center [358, 229] width 323 height 184
paste textarea "I can help you [the most important goal they want to reach through me doing thi…"
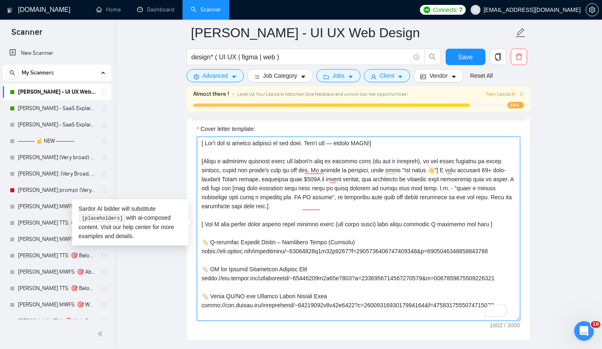
click at [224, 189] on textarea "Cover letter template:" at bounding box center [358, 229] width 323 height 184
type textarea "[ Lor'i dol si ametco adipisci el sed doei. Tem'i utl — etdolo MAGN!] [Aliqu e …"
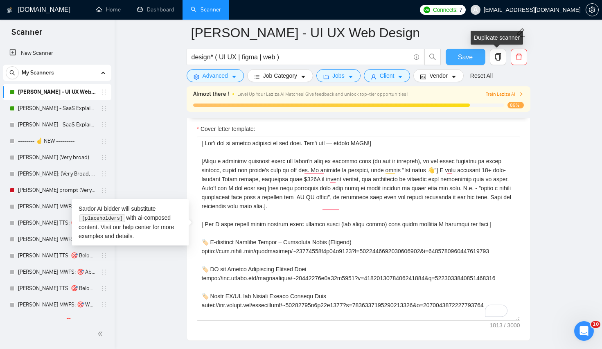
click at [476, 54] on button "Save" at bounding box center [466, 57] width 40 height 16
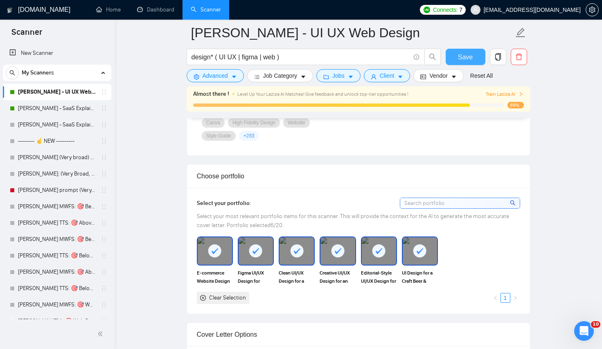
scroll to position [0, 0]
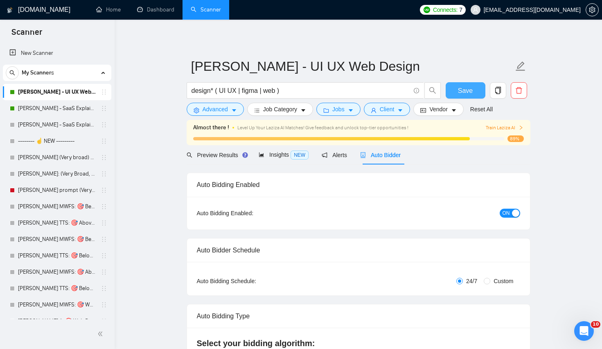
click at [452, 92] on button "Save" at bounding box center [466, 90] width 40 height 16
click at [239, 154] on span "Preview Results" at bounding box center [216, 155] width 59 height 7
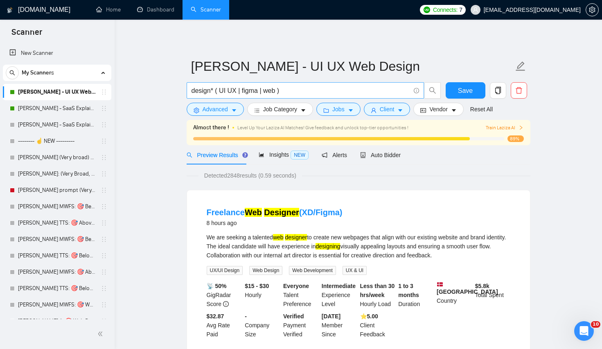
click at [230, 95] on input "design* ( UI UX | figma | web )" at bounding box center [300, 91] width 218 height 10
drag, startPoint x: 235, startPoint y: 90, endPoint x: 221, endPoint y: 88, distance: 14.4
click at [221, 88] on input "design* ( UI UX | figma | web )" at bounding box center [300, 91] width 218 height 10
type input "design* ( | figma | web )"
click at [467, 92] on span "Save" at bounding box center [465, 91] width 15 height 10
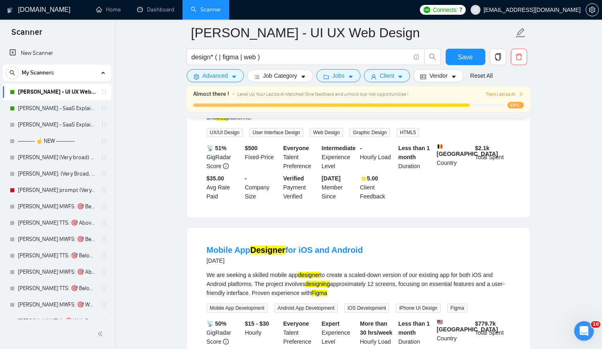
scroll to position [342, 0]
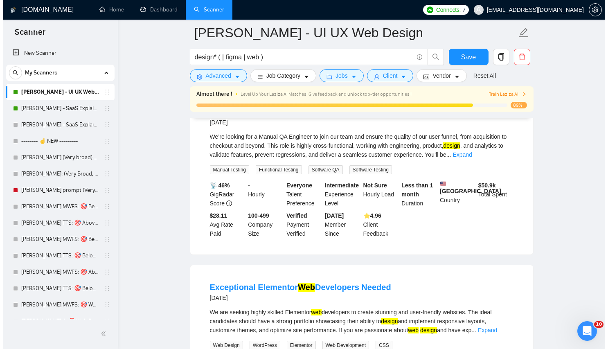
scroll to position [1517, 0]
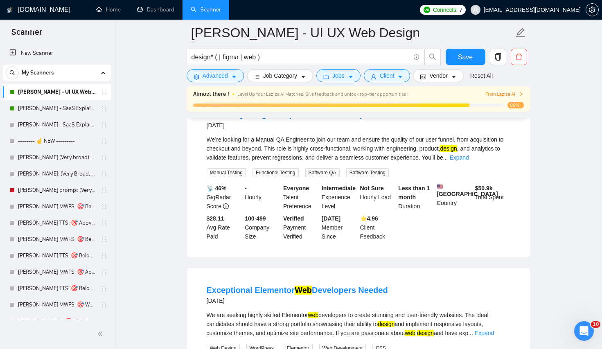
click at [328, 162] on div "We’re looking for a Manual QA Engineer to join our team and ensure the quality …" at bounding box center [359, 148] width 304 height 27
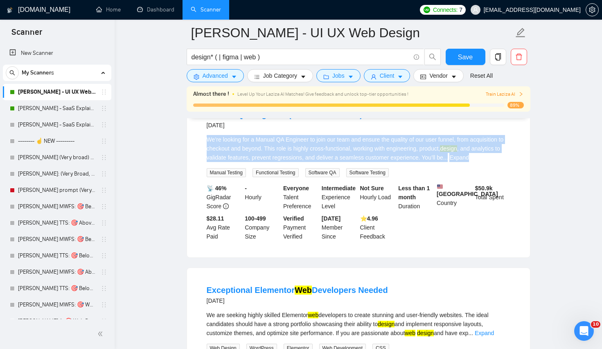
click at [328, 162] on div "We’re looking for a Manual QA Engineer to join our team and ensure the quality …" at bounding box center [359, 148] width 304 height 27
click at [296, 161] on div "We’re looking for a Manual QA Engineer to join our team and ensure the quality …" at bounding box center [359, 148] width 304 height 27
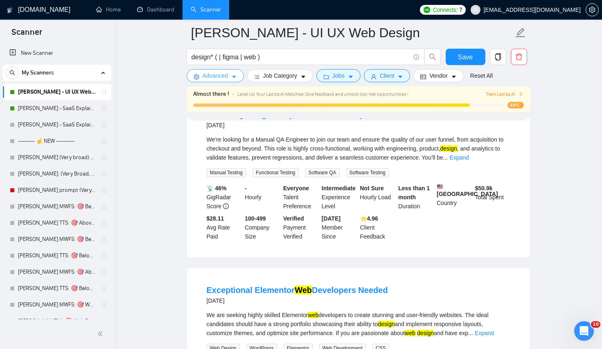
click at [223, 72] on span "Advanced" at bounding box center [215, 75] width 25 height 9
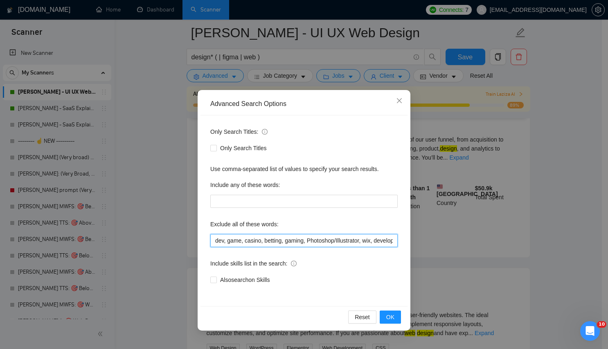
click at [228, 242] on input "dev, game, casino, betting, gaming, Photoshop/Illustrator, wix, developer, deve…" at bounding box center [303, 240] width 187 height 13
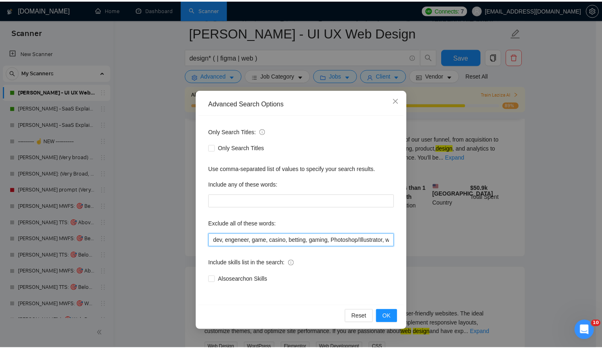
scroll to position [1041, 0]
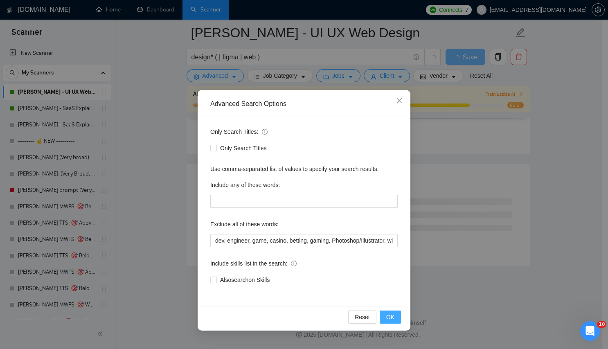
click at [392, 315] on span "OK" at bounding box center [390, 317] width 8 height 9
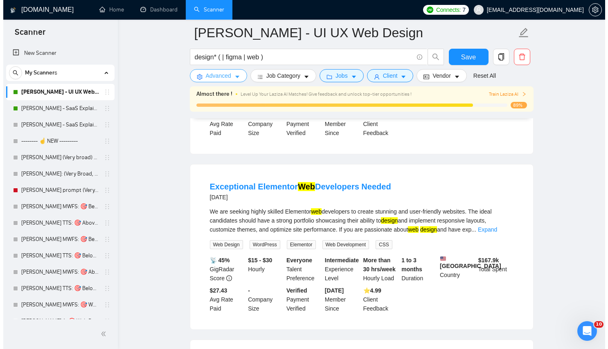
scroll to position [1450, 0]
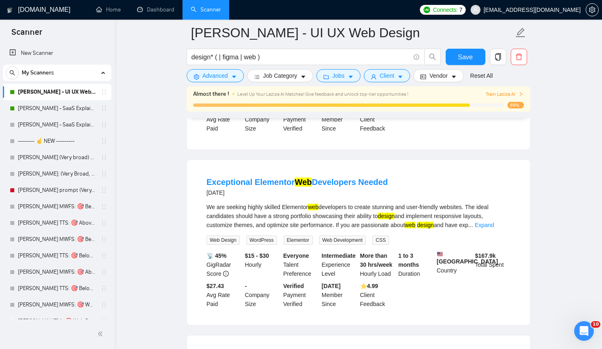
click at [367, 221] on li "Exceptional Elementor Web Developers Needed 3 days ago We are seeking highly sk…" at bounding box center [358, 242] width 323 height 145
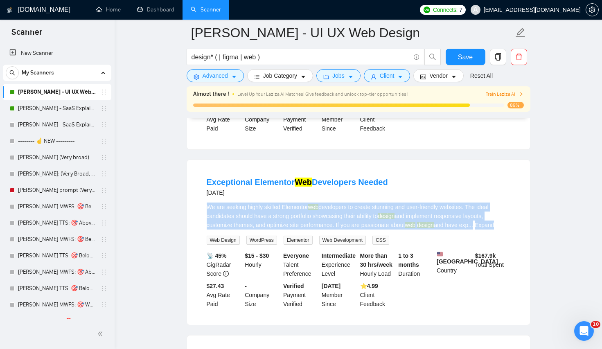
click at [367, 221] on li "Exceptional Elementor Web Developers Needed 3 days ago We are seeking highly sk…" at bounding box center [358, 242] width 323 height 145
click at [370, 226] on div "We are seeking highly skilled Elementor web developers to create stunning and u…" at bounding box center [359, 216] width 304 height 27
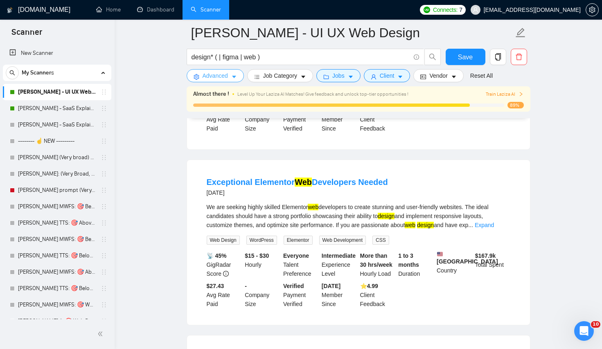
drag, startPoint x: 207, startPoint y: 77, endPoint x: 212, endPoint y: 80, distance: 5.9
click at [207, 77] on span "Advanced" at bounding box center [215, 75] width 25 height 9
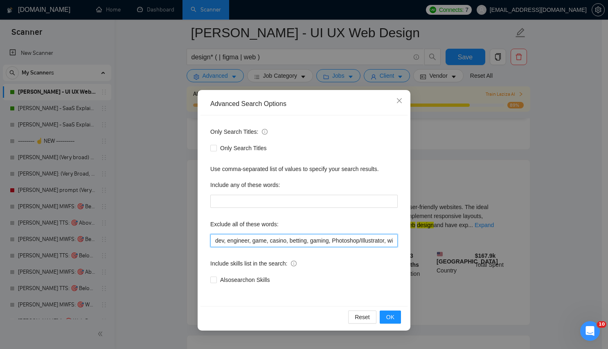
click at [254, 241] on input "dev, engineer, game, casino, betting, gaming, Photoshop/Illustrator, wix, devel…" at bounding box center [303, 240] width 187 height 13
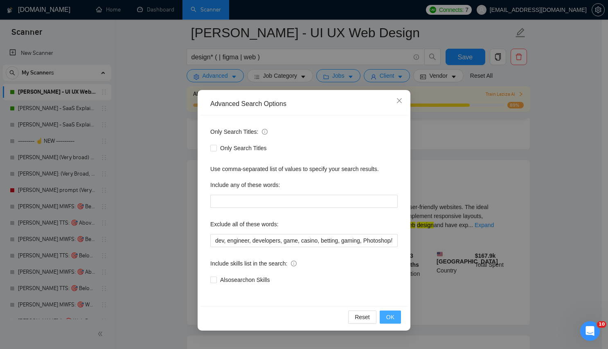
click at [389, 311] on button "OK" at bounding box center [390, 317] width 21 height 13
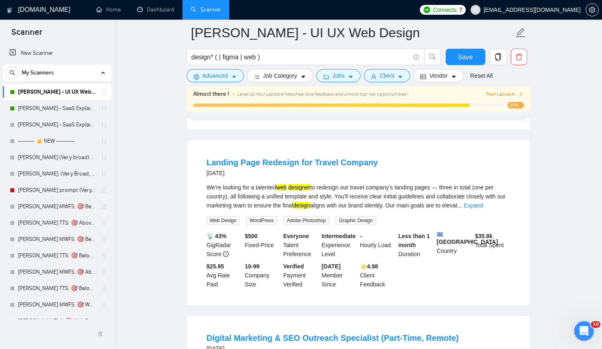
scroll to position [723, 0]
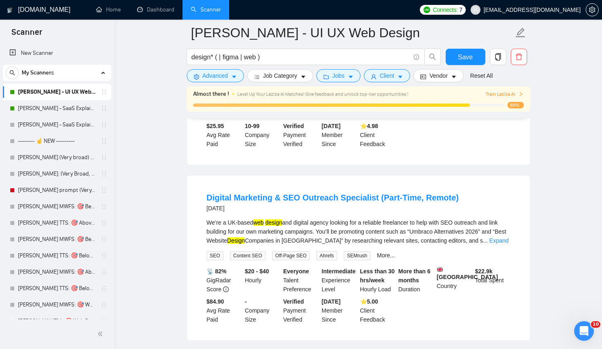
click at [433, 224] on div "We’re a UK-based web design and digital agency looking for a reliable freelance…" at bounding box center [359, 231] width 304 height 27
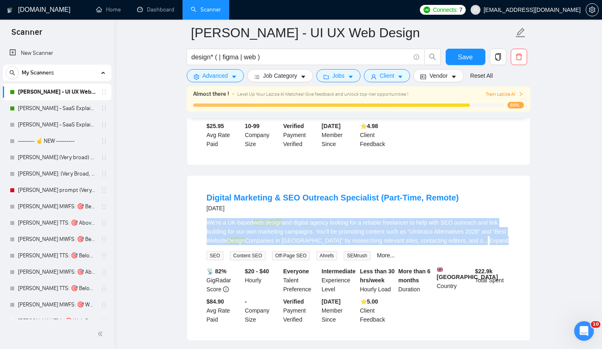
click at [433, 224] on div "We’re a UK-based web design and digital agency looking for a reliable freelance…" at bounding box center [359, 231] width 304 height 27
click at [308, 239] on div "We’re a UK-based web design and digital agency looking for a reliable freelance…" at bounding box center [359, 231] width 304 height 27
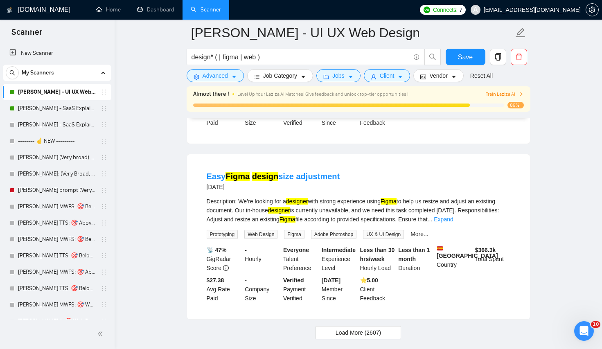
scroll to position [1711, 0]
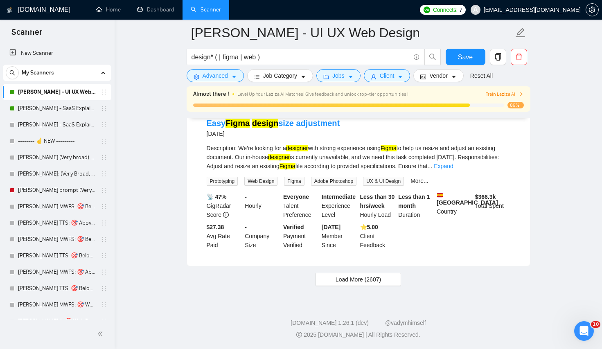
click at [349, 278] on span "Load More (2607)" at bounding box center [357, 279] width 45 height 9
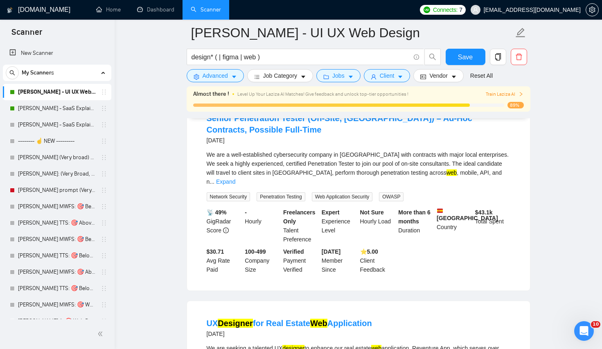
scroll to position [1867, 0]
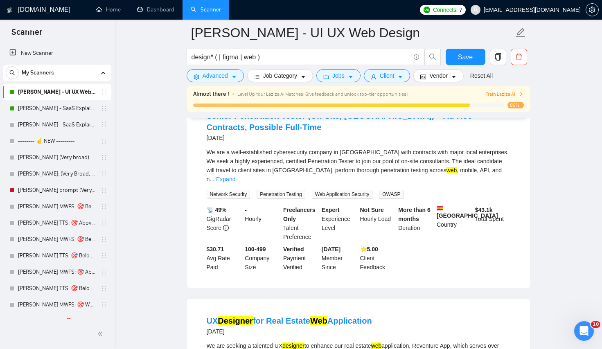
click at [170, 182] on main "Lazar - UI UX Web Design design* ( | figma | web ) Save Advanced Job Category J…" at bounding box center [358, 37] width 461 height 3742
click at [181, 178] on main "Lazar - UI UX Web Design design* ( | figma | web ) Save Advanced Job Category J…" at bounding box center [358, 37] width 461 height 3742
click at [225, 75] on span "Advanced" at bounding box center [215, 75] width 25 height 9
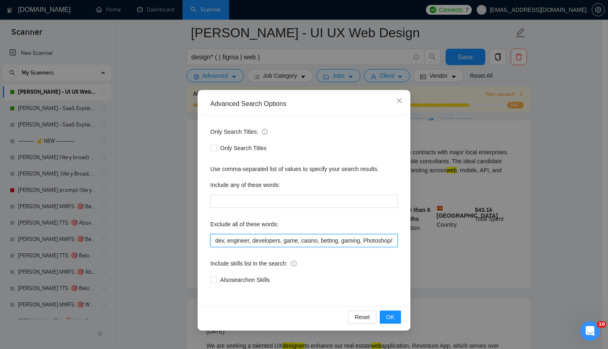
click at [286, 238] on input "dev, engineer, developers, game, casino, betting, gaming, Photoshop/Illustrator…" at bounding box center [303, 240] width 187 height 13
type input "dev, engineer, developers, on-site, game, casino, betting, gaming, Photoshop/Il…"
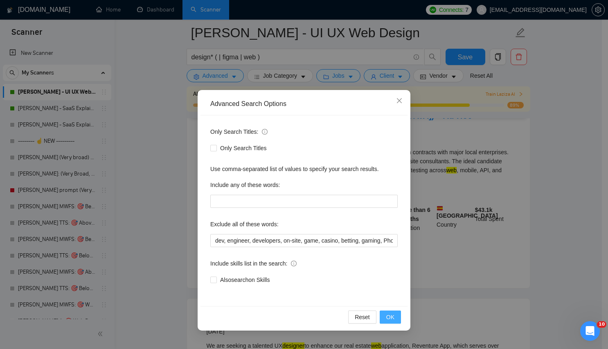
click at [397, 320] on button "OK" at bounding box center [390, 317] width 21 height 13
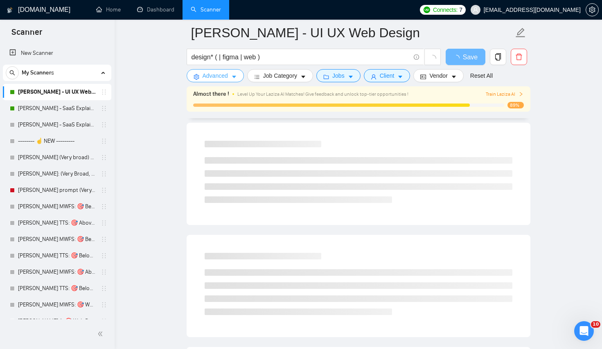
scroll to position [1711, 0]
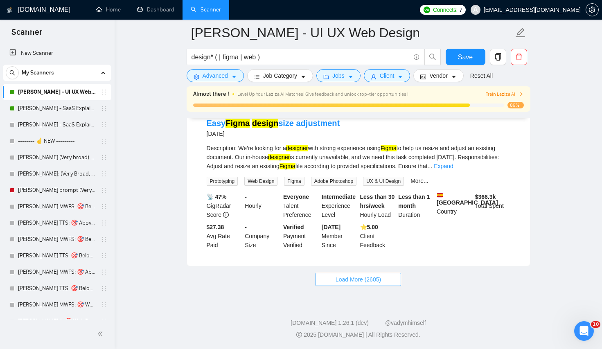
click at [390, 278] on button "Load More (2605)" at bounding box center [358, 279] width 86 height 13
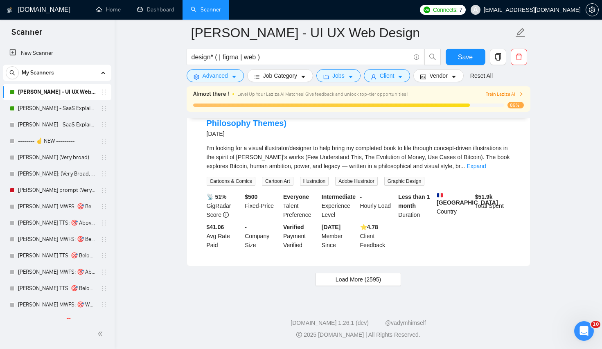
scroll to position [3528, 0]
click at [325, 284] on button "Load More (2595)" at bounding box center [358, 279] width 86 height 13
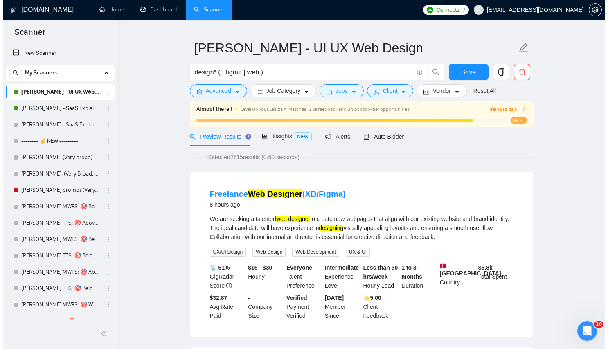
scroll to position [0, 0]
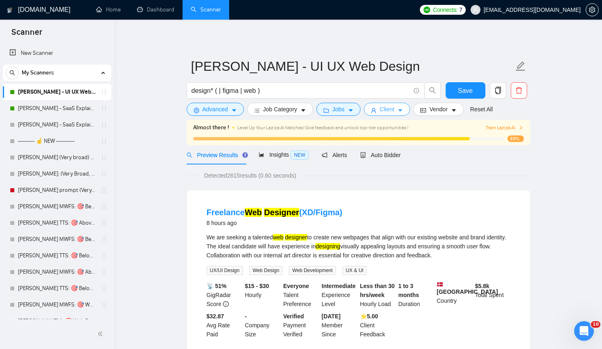
click at [382, 110] on span "Client" at bounding box center [387, 109] width 15 height 9
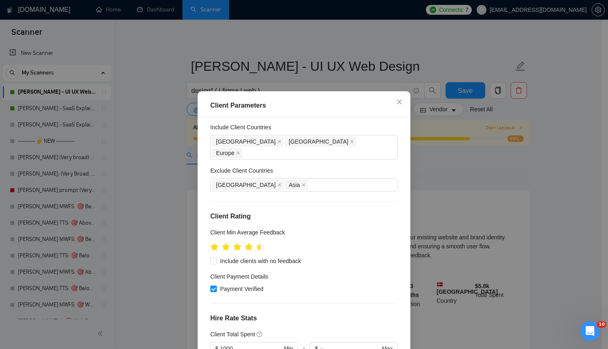
scroll to position [143, 0]
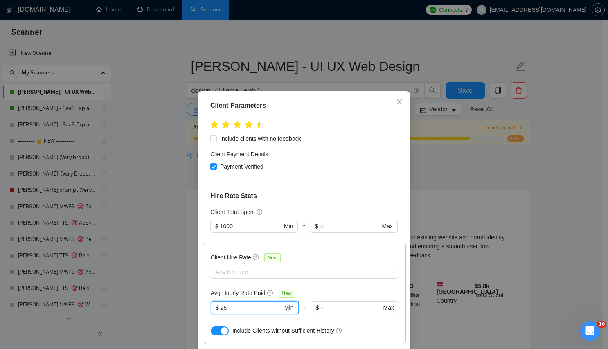
click at [236, 303] on input "25" at bounding box center [252, 307] width 62 height 9
type input "2"
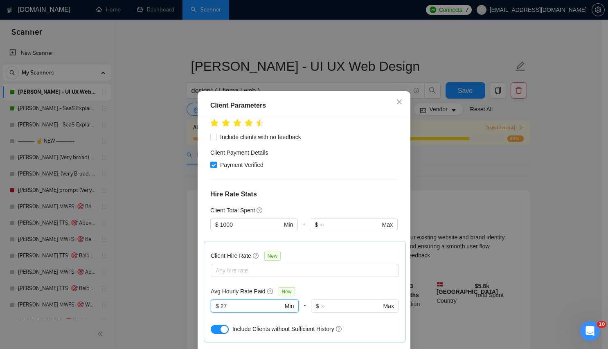
scroll to position [266, 0]
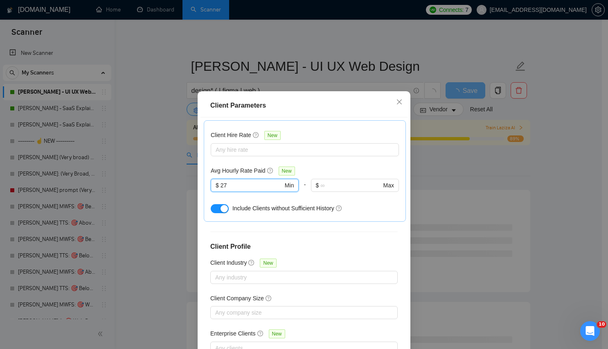
type input "27"
click at [351, 227] on div "Client Location Include Client Countries United States United Kingdom Europe Ex…" at bounding box center [303, 239] width 207 height 244
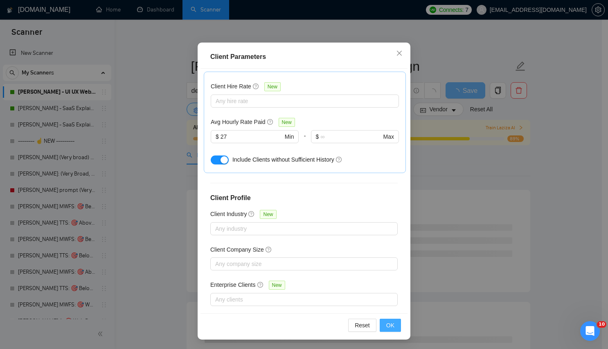
click at [387, 326] on span "OK" at bounding box center [390, 325] width 8 height 9
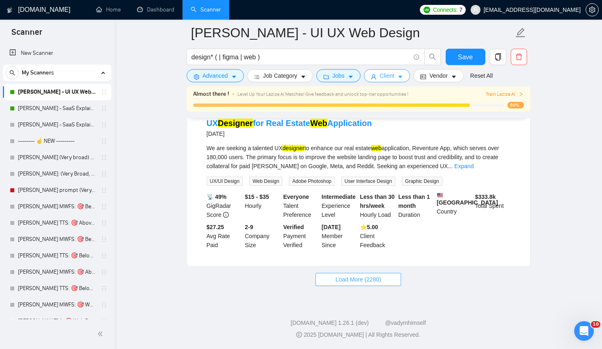
scroll to position [1715, 0]
click at [367, 279] on span "Load More (2280)" at bounding box center [357, 279] width 45 height 9
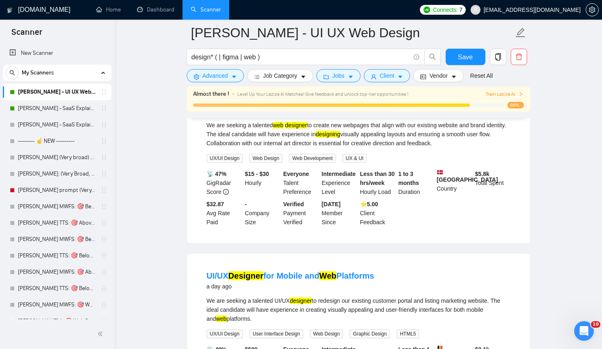
scroll to position [0, 0]
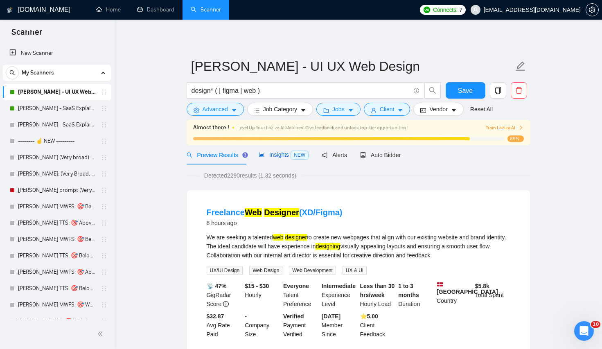
click at [270, 158] on span "Insights NEW" at bounding box center [284, 154] width 50 height 7
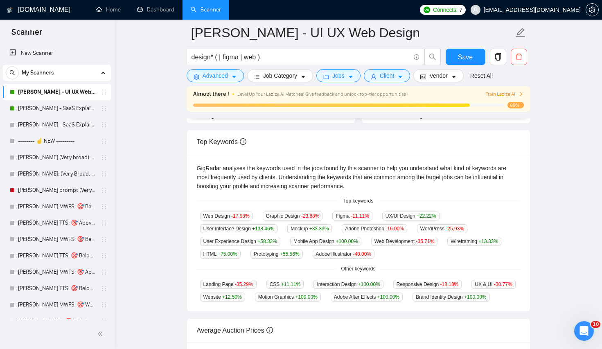
scroll to position [138, 0]
click at [389, 182] on div "GigRadar analyses the keywords used in the jobs found by this scanner to help y…" at bounding box center [358, 177] width 323 height 27
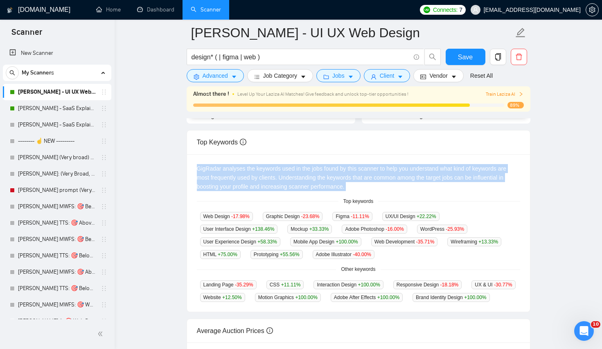
click at [389, 182] on div "GigRadar analyses the keywords used in the jobs found by this scanner to help y…" at bounding box center [358, 177] width 323 height 27
click at [508, 190] on div "GigRadar analyses the keywords used in the jobs found by this scanner to help y…" at bounding box center [358, 177] width 323 height 27
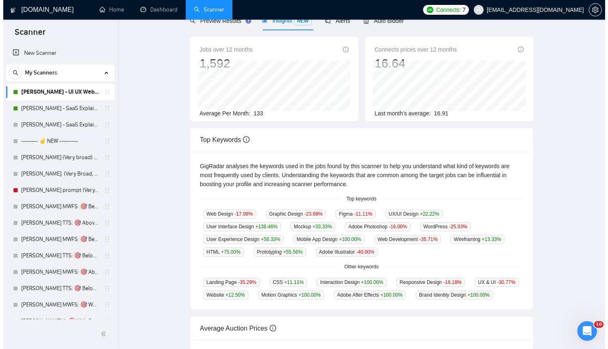
scroll to position [0, 0]
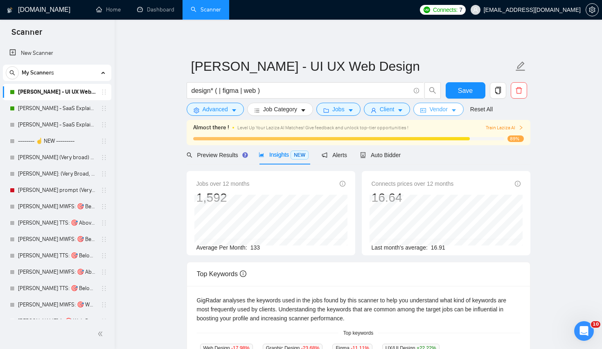
click at [447, 108] on span "Vendor" at bounding box center [438, 109] width 18 height 9
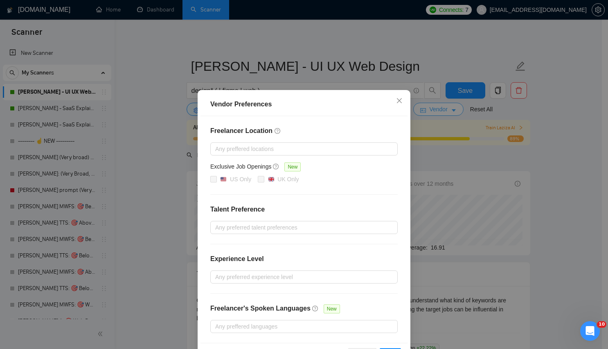
click at [450, 108] on div "Vendor Preferences Freelancer Location Any preffered locations Exclusive Job Op…" at bounding box center [304, 174] width 608 height 349
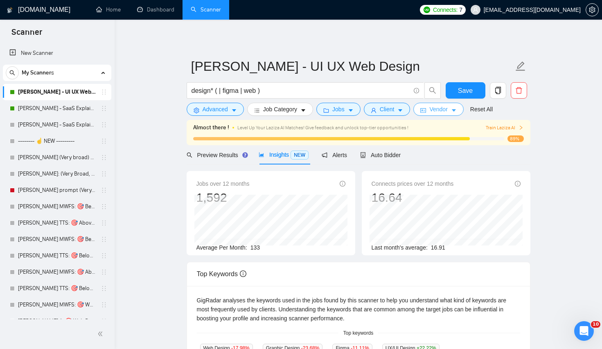
click at [447, 108] on span "Vendor" at bounding box center [438, 109] width 18 height 9
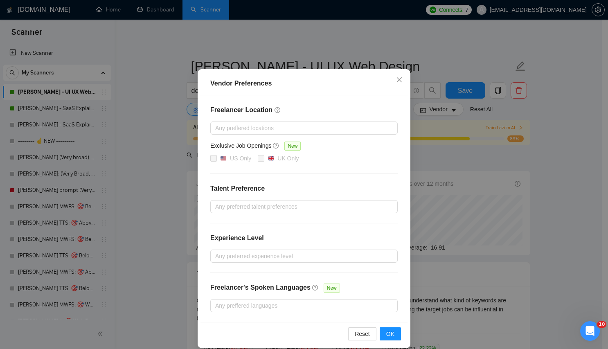
scroll to position [24, 0]
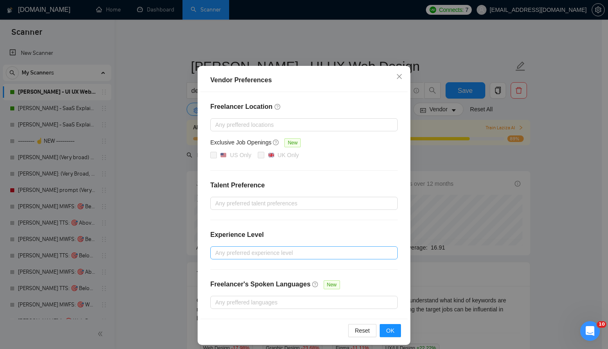
click at [284, 255] on div at bounding box center [299, 253] width 175 height 10
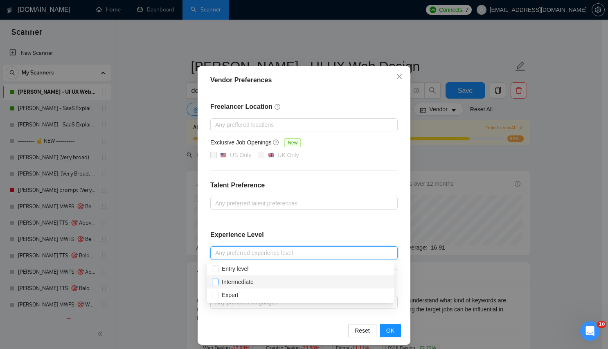
click at [215, 284] on input "Intermediate" at bounding box center [215, 282] width 6 height 6
checkbox input "true"
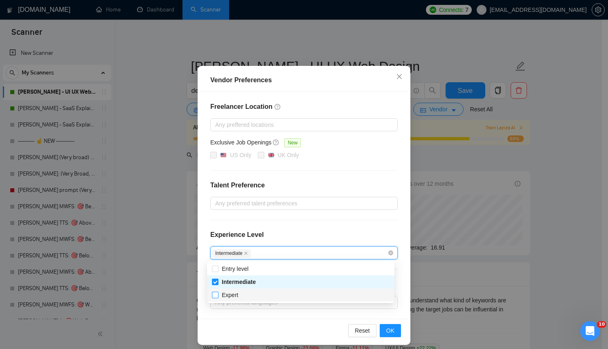
click at [216, 295] on input "Expert" at bounding box center [215, 295] width 6 height 6
checkbox input "true"
drag, startPoint x: 270, startPoint y: 332, endPoint x: 273, endPoint y: 288, distance: 44.3
click at [270, 332] on div "Reset OK" at bounding box center [303, 330] width 207 height 23
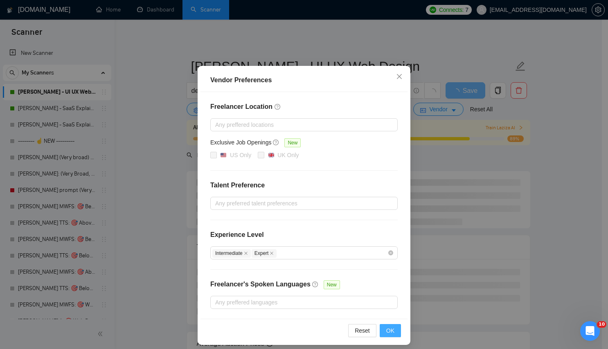
click at [386, 326] on span "OK" at bounding box center [390, 330] width 8 height 9
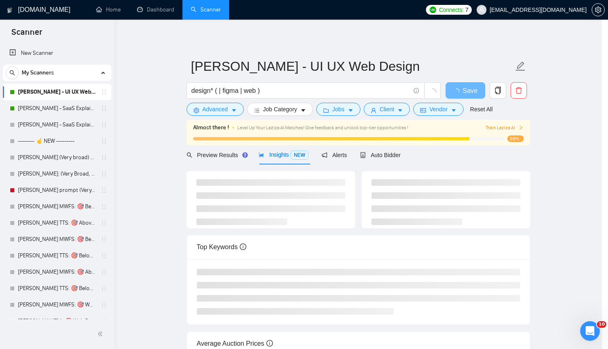
scroll to position [0, 0]
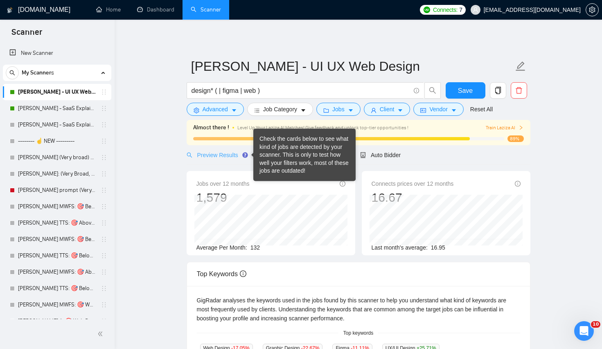
click at [236, 149] on div "Preview Results" at bounding box center [216, 154] width 59 height 19
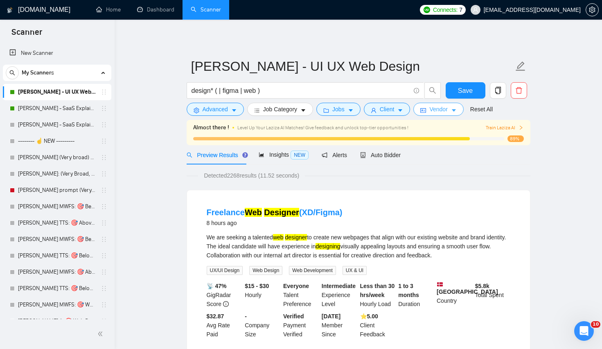
click at [451, 116] on button "Vendor" at bounding box center [438, 109] width 50 height 13
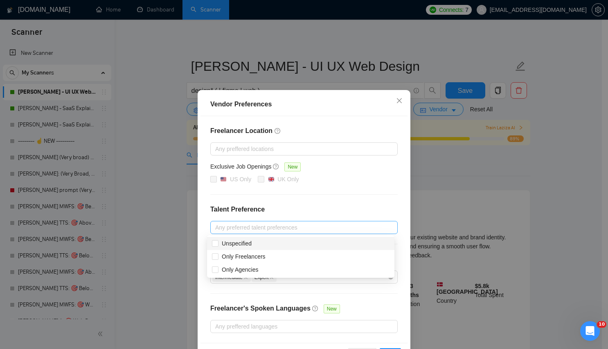
click at [309, 233] on div "Any preferred talent preferences" at bounding box center [303, 227] width 187 height 13
click at [311, 206] on h4 "Talent Preference" at bounding box center [303, 210] width 187 height 10
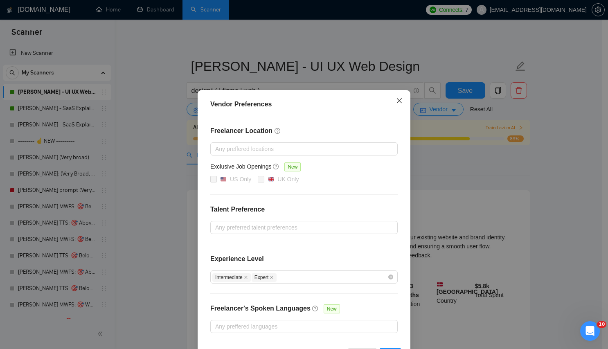
click at [389, 99] on span "Close" at bounding box center [399, 101] width 22 height 22
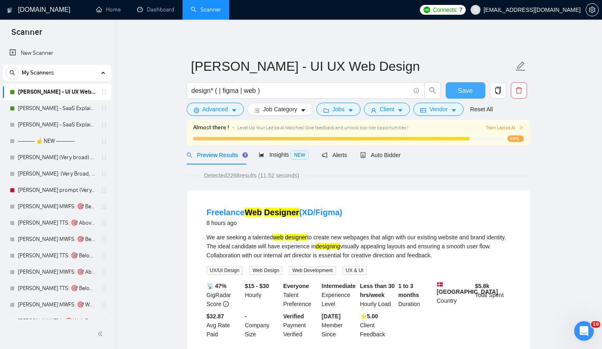
click at [463, 92] on span "Save" at bounding box center [465, 91] width 15 height 10
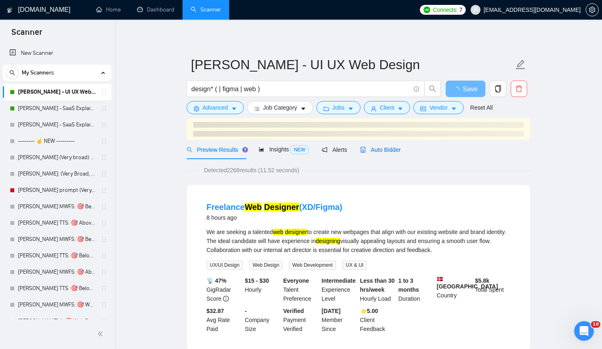
click at [384, 153] on span "Auto Bidder" at bounding box center [380, 149] width 41 height 7
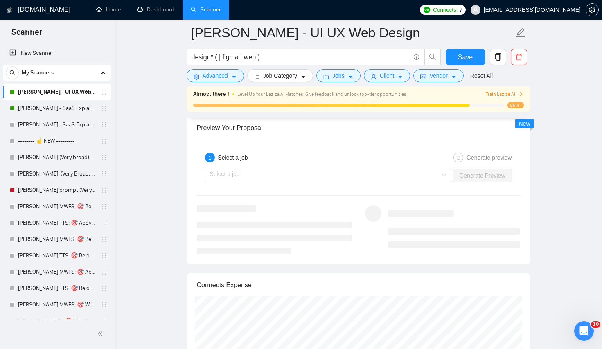
scroll to position [1537, 0]
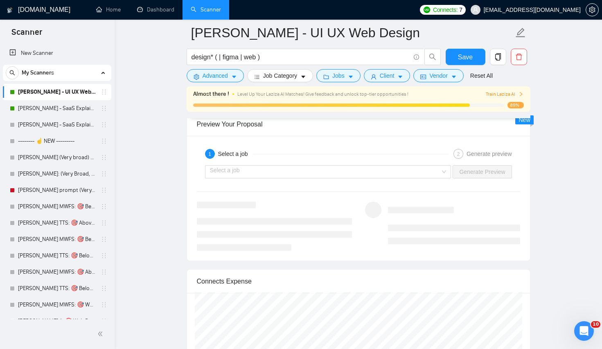
click at [316, 164] on div "Select a job Generate Preview" at bounding box center [358, 172] width 325 height 20
click at [316, 172] on input "search" at bounding box center [325, 172] width 231 height 12
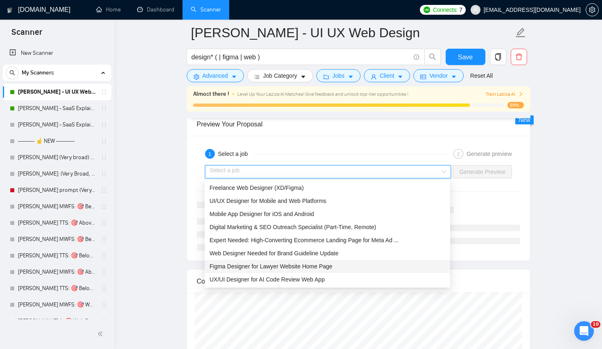
click at [293, 268] on span "Figma Designer for Lawyer Website Home Page" at bounding box center [270, 266] width 123 height 7
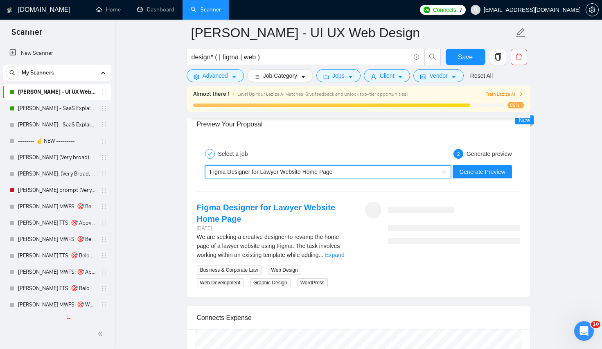
click at [338, 251] on div "We are seeking a creative designer to revamp the home page of a lawyer website …" at bounding box center [274, 245] width 155 height 27
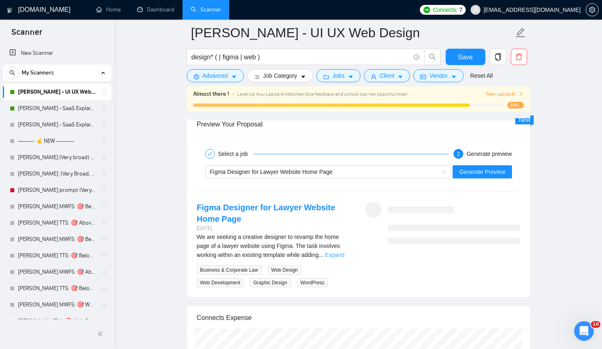
click at [339, 252] on link "Expand" at bounding box center [334, 255] width 19 height 7
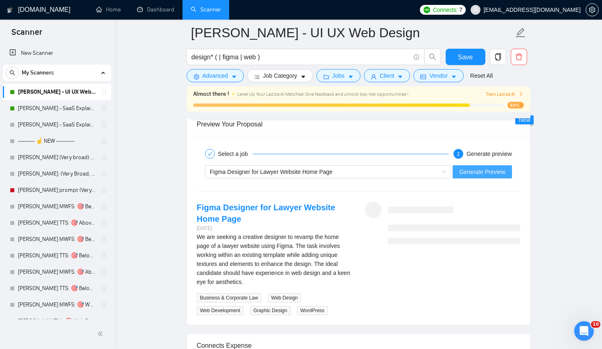
click at [484, 169] on span "Generate Preview" at bounding box center [482, 171] width 46 height 9
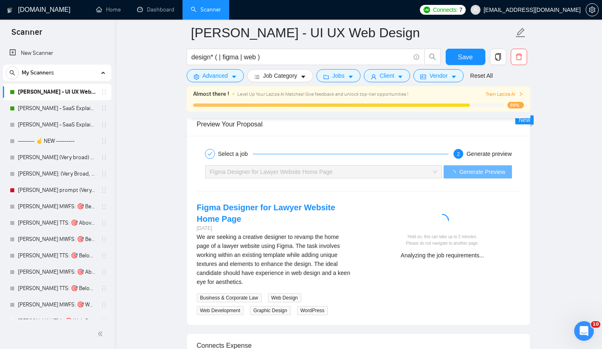
click at [370, 297] on div "Figma Designer for Lawyer Website Home Page 3 days ago We are seeking a creativ…" at bounding box center [358, 258] width 336 height 113
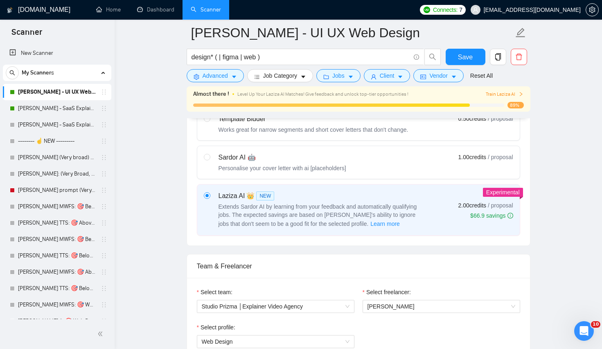
scroll to position [0, 0]
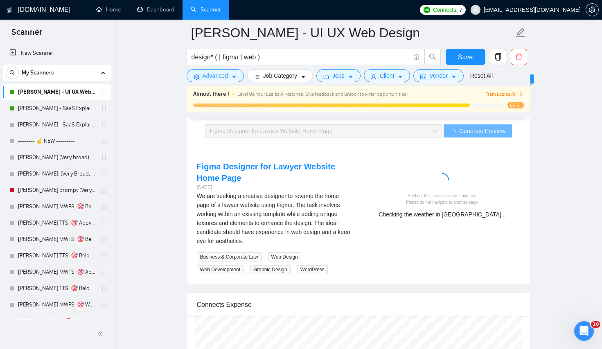
scroll to position [1578, 0]
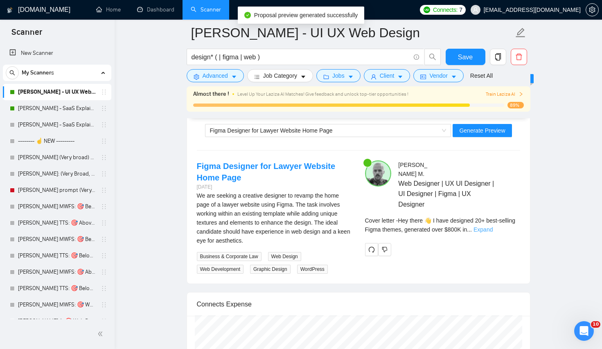
click at [493, 226] on link "Expand" at bounding box center [482, 229] width 19 height 7
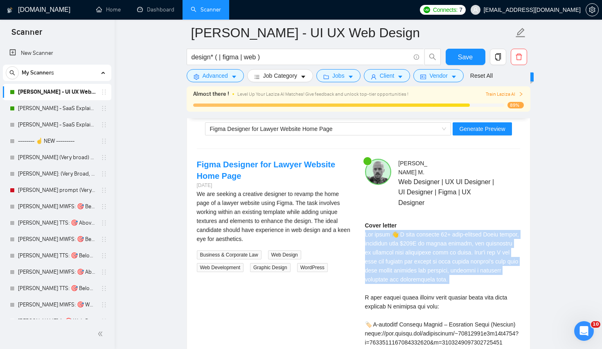
click at [524, 265] on div "Lazar M . Web Designer | UX UI Designer | UI Designer | Figma | UX Designer Cov…" at bounding box center [442, 349] width 168 height 381
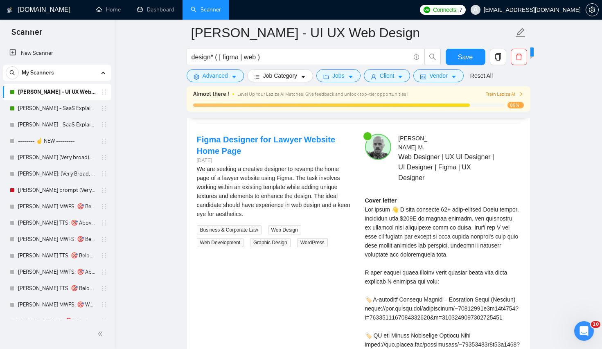
scroll to position [1772, 0]
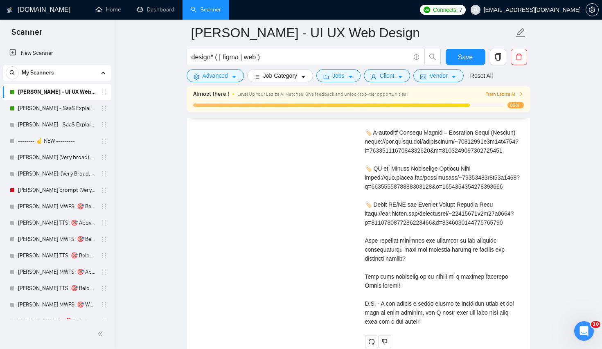
click at [478, 264] on div "Cover letter" at bounding box center [442, 177] width 155 height 297
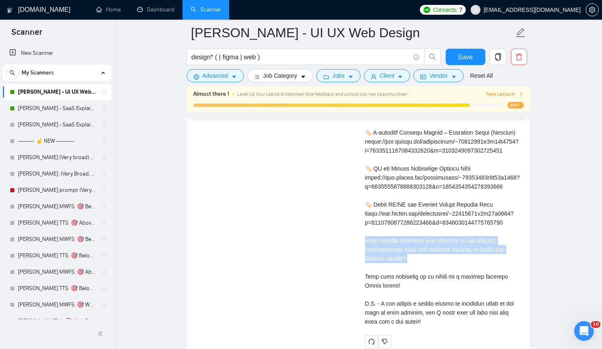
click at [478, 264] on div "Cover letter" at bounding box center [442, 177] width 155 height 297
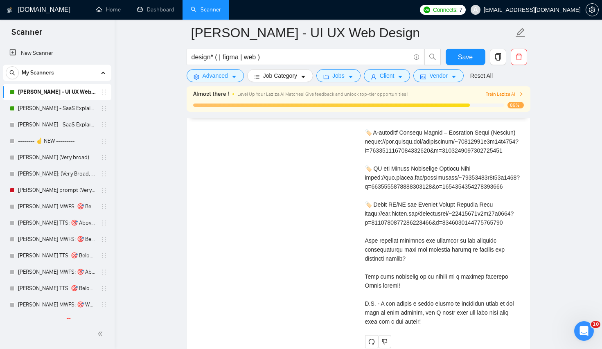
click at [440, 205] on div "Cover letter" at bounding box center [442, 177] width 155 height 297
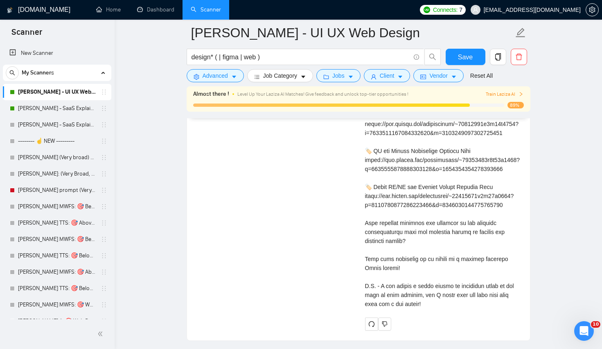
scroll to position [1797, 0]
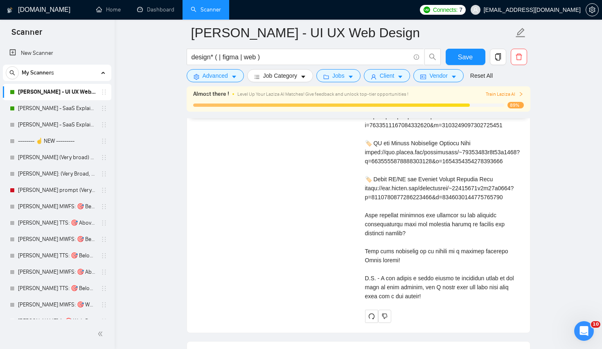
click at [435, 266] on div "Cover letter" at bounding box center [442, 152] width 155 height 297
click at [438, 210] on div "Cover letter" at bounding box center [442, 152] width 155 height 297
click at [421, 281] on div "Cover letter" at bounding box center [442, 152] width 155 height 297
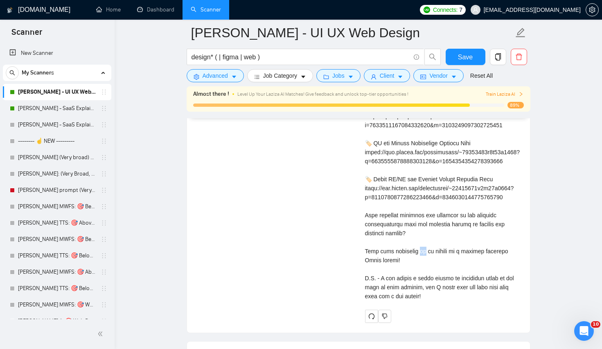
click at [421, 281] on div "Cover letter" at bounding box center [442, 152] width 155 height 297
click at [424, 207] on div "Cover letter" at bounding box center [442, 152] width 155 height 297
click at [413, 306] on div "Cover letter" at bounding box center [442, 155] width 155 height 303
click at [412, 301] on div "Cover letter" at bounding box center [442, 152] width 155 height 297
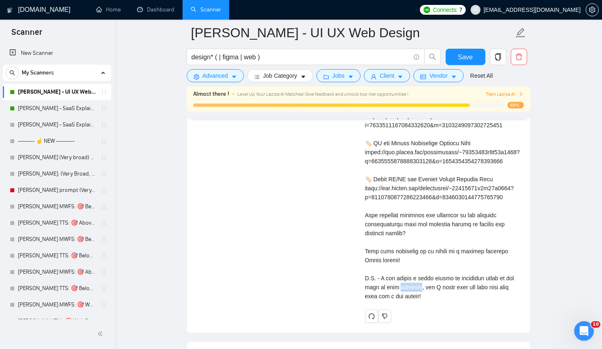
click at [412, 301] on div "Cover letter" at bounding box center [442, 152] width 155 height 297
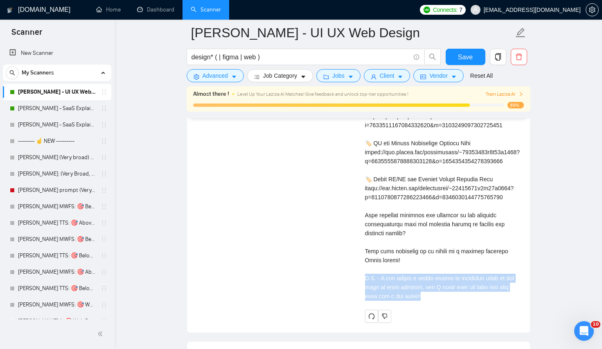
click at [412, 301] on div "Cover letter" at bounding box center [442, 152] width 155 height 297
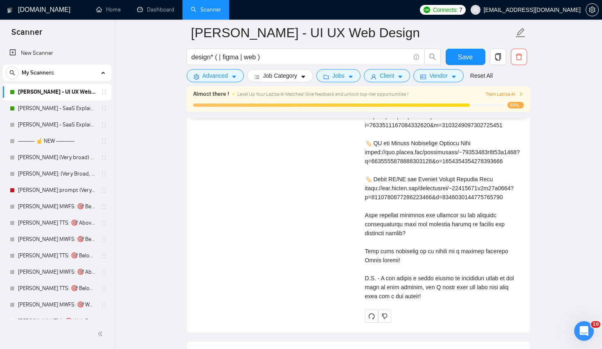
click at [437, 252] on div "Cover letter" at bounding box center [442, 152] width 155 height 297
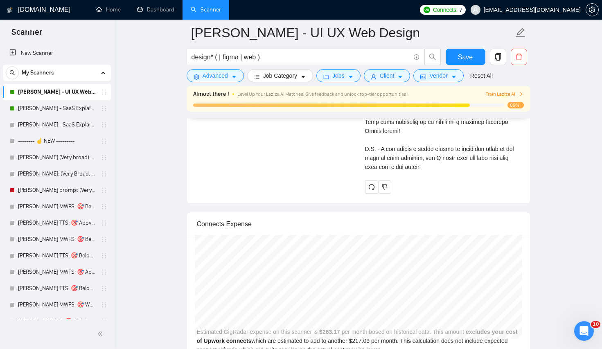
click at [423, 171] on div "Cover letter" at bounding box center [442, 22] width 155 height 297
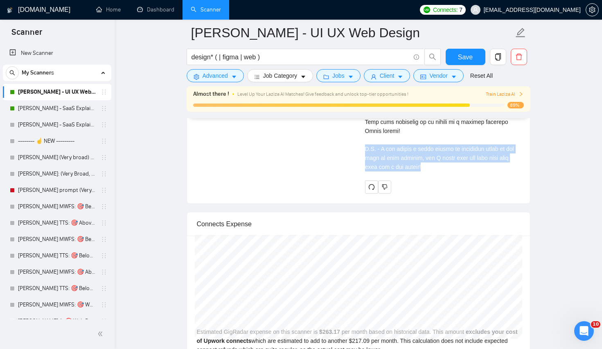
click at [423, 171] on div "Cover letter" at bounding box center [442, 22] width 155 height 297
click at [426, 177] on div "Cover letter" at bounding box center [442, 25] width 155 height 303
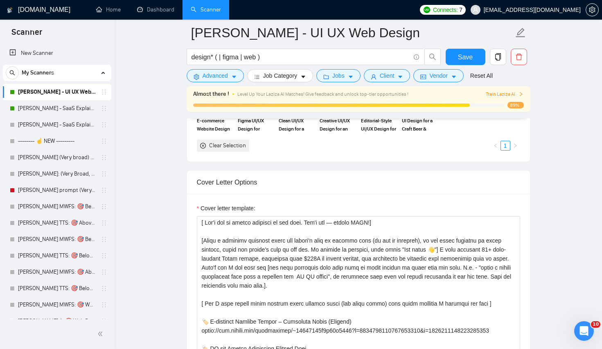
scroll to position [887, 0]
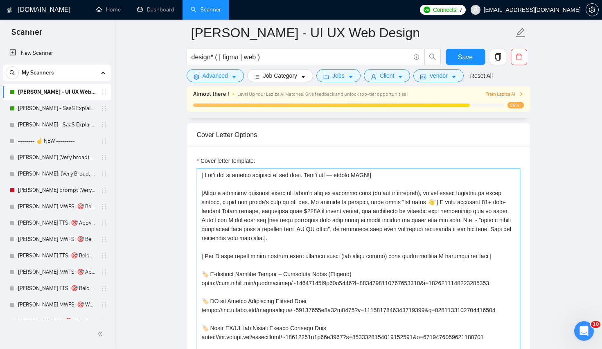
click at [289, 210] on textarea "Cover letter template:" at bounding box center [358, 261] width 323 height 184
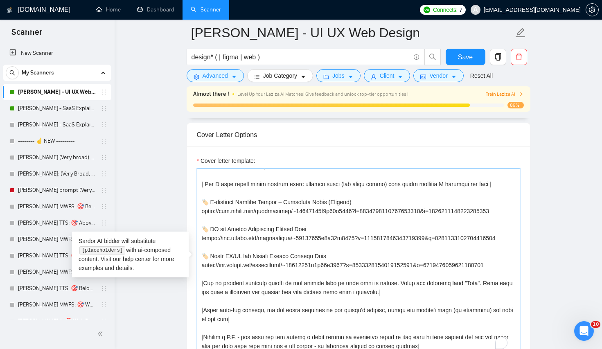
scroll to position [117, 0]
click at [289, 210] on textarea "Cover letter template:" at bounding box center [358, 261] width 323 height 184
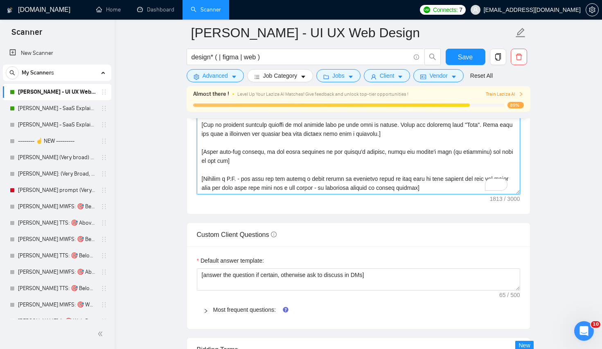
click at [243, 159] on textarea "Cover letter template:" at bounding box center [358, 102] width 323 height 184
type textarea "[ Lor'i dol si ametco adipisci el sed doei. Tem'i utl — etdolo MAGN!] [Aliqu e …"
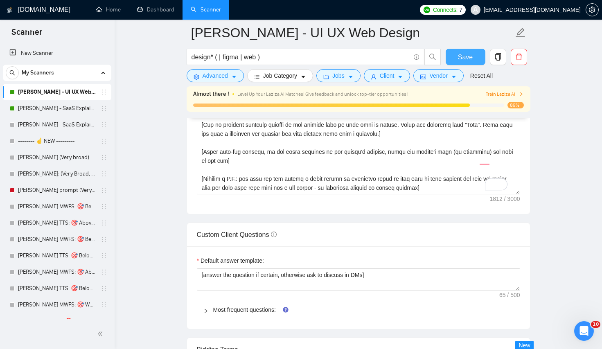
click at [470, 56] on span "Save" at bounding box center [465, 57] width 15 height 10
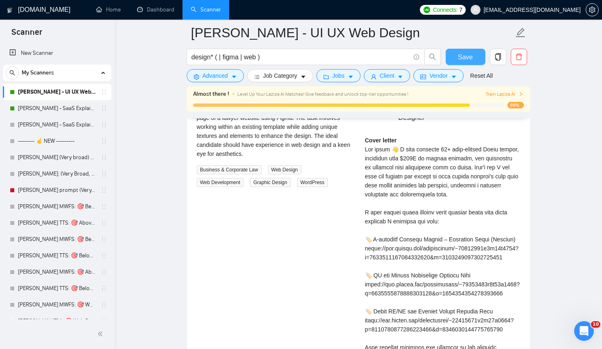
scroll to position [1575, 0]
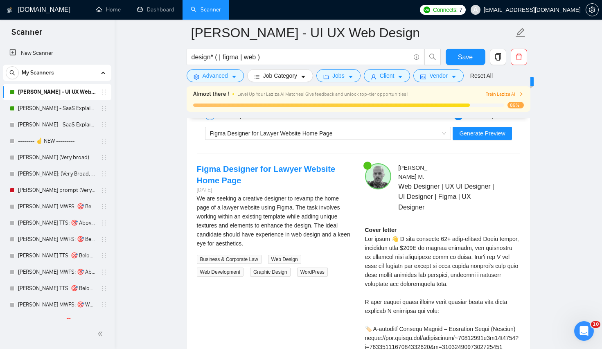
click at [348, 142] on div "Figma Designer for Lawyer Website Home Page Generate Preview" at bounding box center [358, 134] width 325 height 20
click at [348, 135] on div "Figma Designer for Lawyer Website Home Page" at bounding box center [324, 133] width 229 height 12
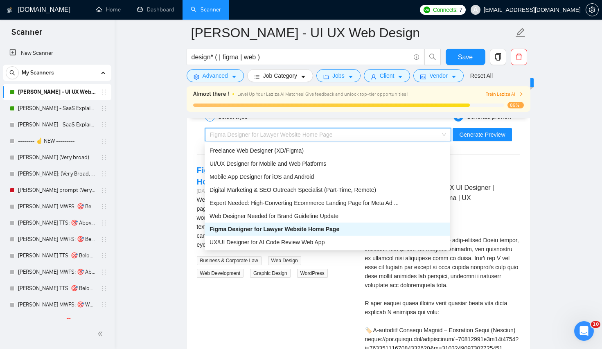
scroll to position [1574, 0]
click at [300, 185] on div "Digital Marketing & SEO Outreach Specialist (Part-Time, Remote)" at bounding box center [327, 190] width 245 height 13
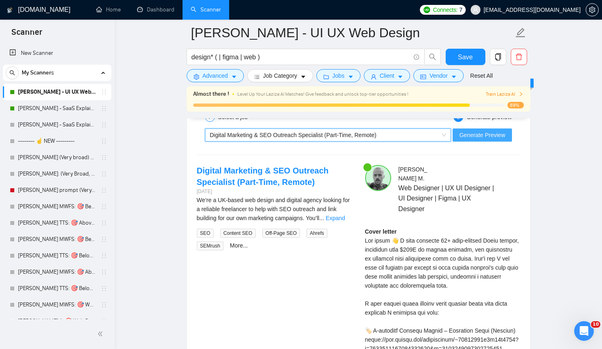
click at [486, 141] on button "Generate Preview" at bounding box center [481, 134] width 59 height 13
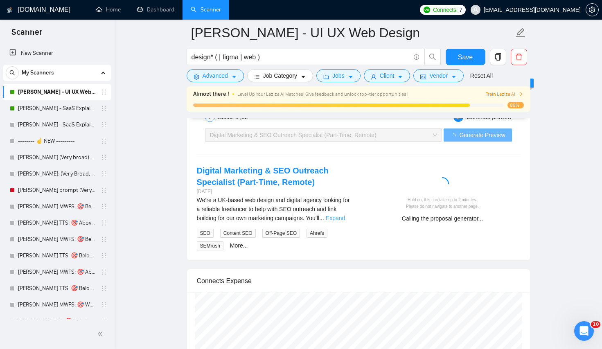
click at [339, 215] on link "Expand" at bounding box center [335, 218] width 19 height 7
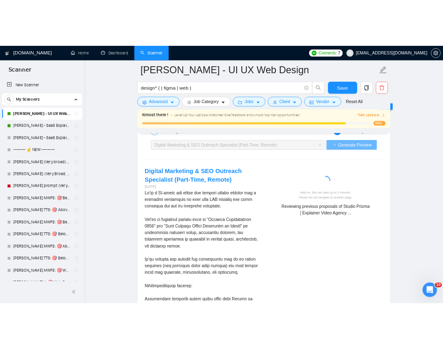
scroll to position [1575, 0]
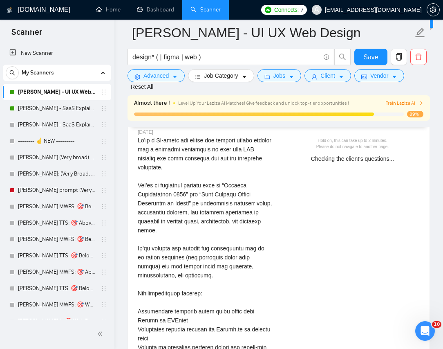
scroll to position [387, 0]
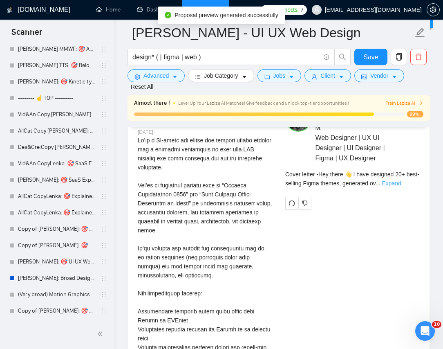
click at [401, 187] on link "Expand" at bounding box center [391, 183] width 19 height 7
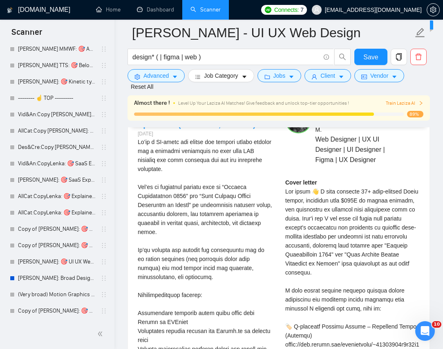
scroll to position [1577, 0]
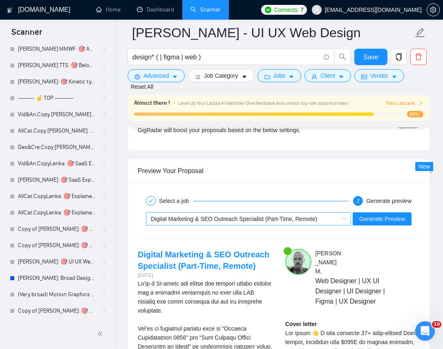
click at [239, 225] on div "Digital Marketing & SEO Outreach Specialist (Part-Time, Remote)" at bounding box center [245, 219] width 188 height 12
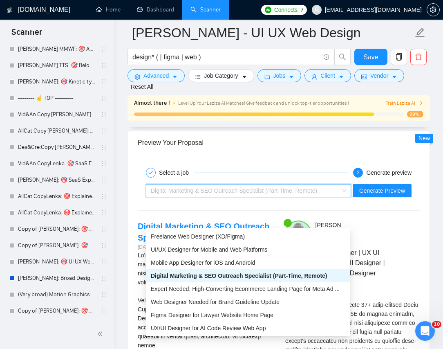
scroll to position [1608, 0]
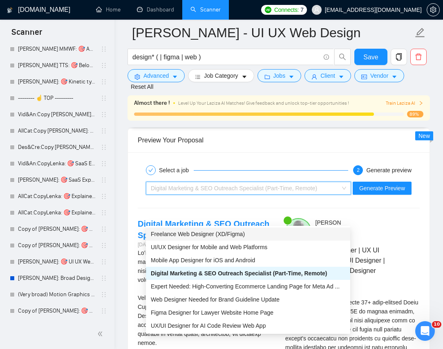
click at [237, 236] on span "Freelance Web Designer (XD/Figma)" at bounding box center [198, 234] width 94 height 7
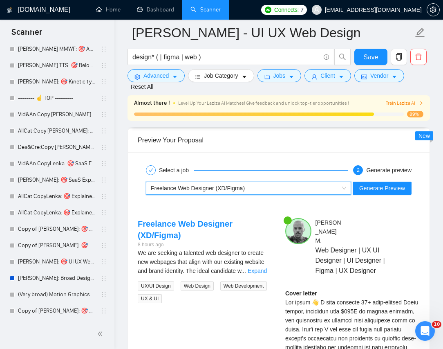
click at [236, 198] on div "~021977653715392048870 Freelance Web Designer (XD/Figma) Generate Preview" at bounding box center [279, 188] width 284 height 20
click at [238, 191] on span "Freelance Web Designer (XD/Figma)" at bounding box center [198, 188] width 94 height 7
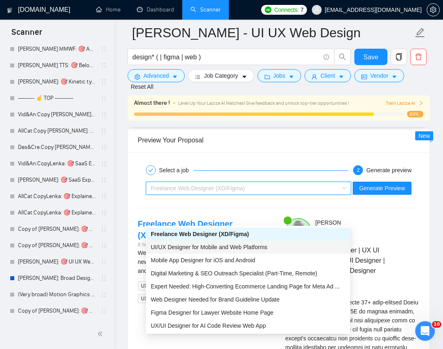
click at [220, 250] on span "UI/UX Designer for Mobile and Web Platforms" at bounding box center [209, 247] width 117 height 7
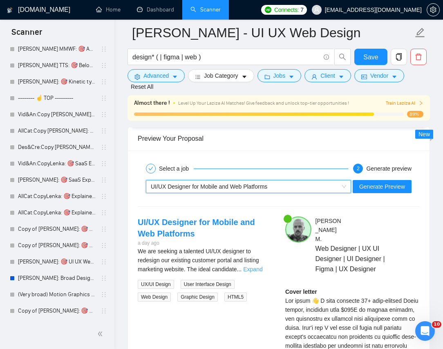
click at [251, 272] on link "Expand" at bounding box center [252, 269] width 19 height 7
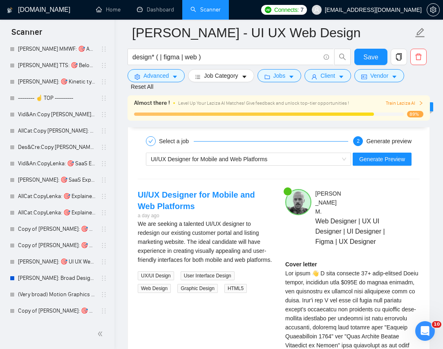
scroll to position [1640, 0]
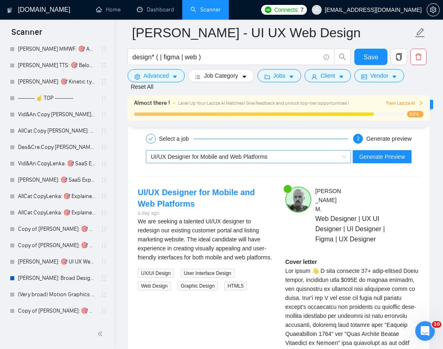
click at [296, 163] on div "UI/UX Designer for Mobile and Web Platforms" at bounding box center [245, 157] width 188 height 12
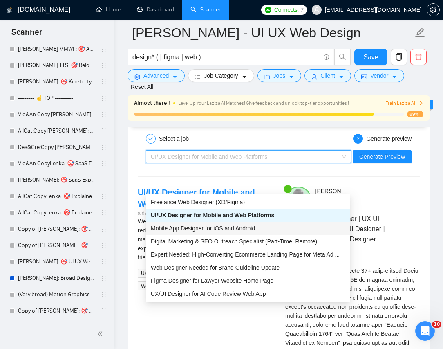
click at [255, 229] on span "Mobile App Designer for iOS and Android" at bounding box center [203, 228] width 104 height 7
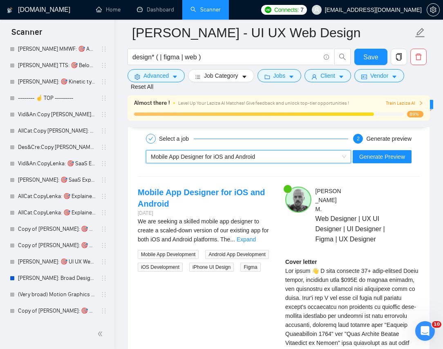
click at [266, 163] on div "Mobile App Designer for iOS and Android" at bounding box center [245, 157] width 188 height 12
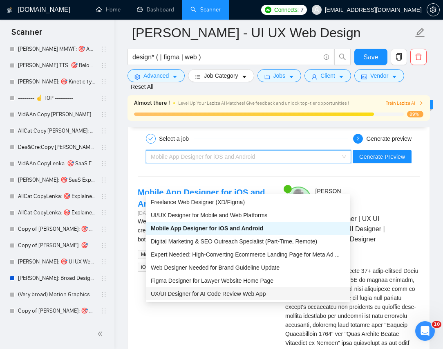
click at [238, 295] on span "UX/UI Designer for AI Code Review Web App" at bounding box center [208, 293] width 115 height 7
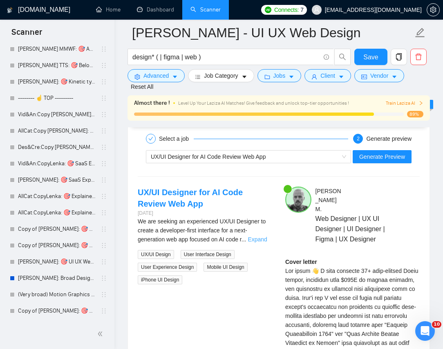
click at [257, 243] on link "Expand" at bounding box center [257, 239] width 19 height 7
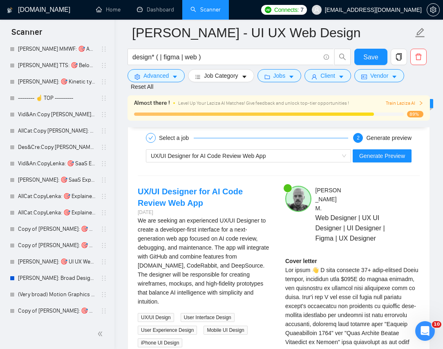
scroll to position [1641, 0]
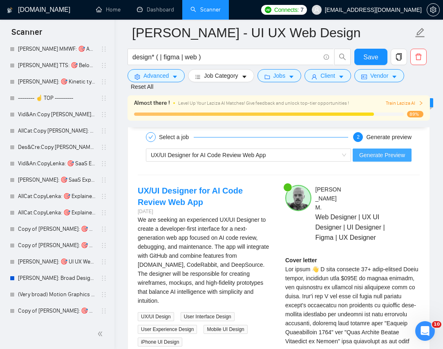
click at [389, 162] on button "Generate Preview" at bounding box center [382, 155] width 59 height 13
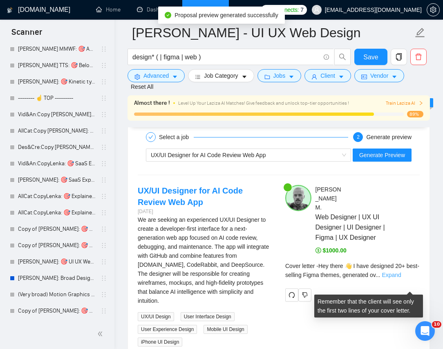
click at [401, 278] on link "Expand" at bounding box center [391, 275] width 19 height 7
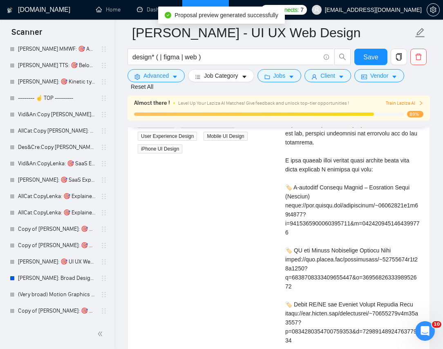
scroll to position [1672, 0]
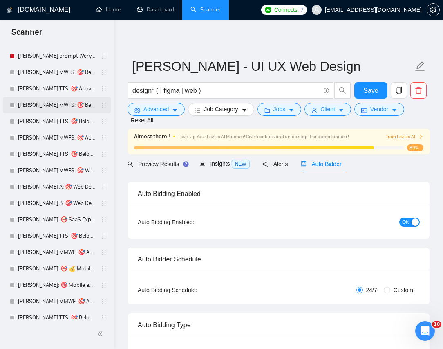
scroll to position [0, 0]
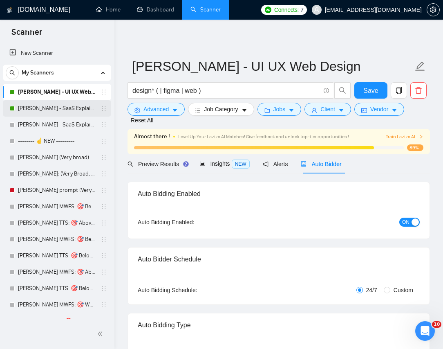
click at [52, 105] on link "[PERSON_NAME] - SaaS Explainer Video" at bounding box center [57, 108] width 78 height 16
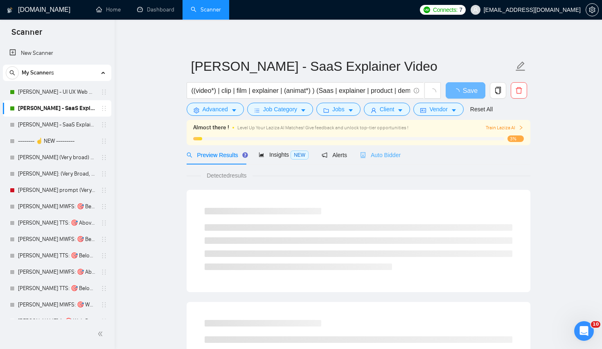
click at [395, 150] on div "Auto Bidder" at bounding box center [380, 154] width 41 height 19
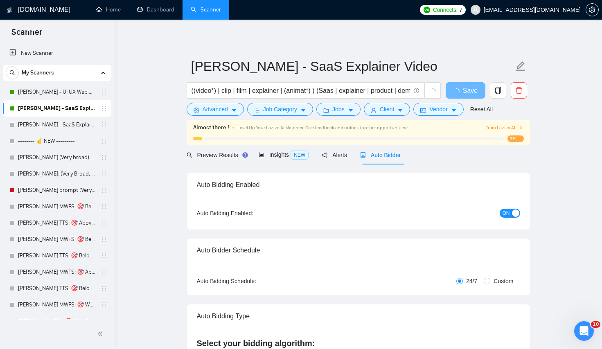
radio input "false"
radio input "true"
checkbox input "true"
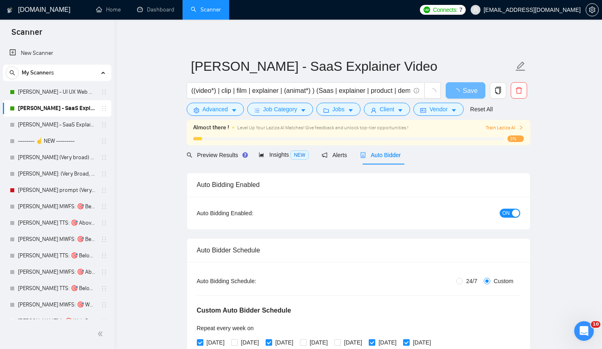
click at [512, 214] on div "button" at bounding box center [515, 212] width 7 height 7
drag, startPoint x: 473, startPoint y: 83, endPoint x: 473, endPoint y: 231, distance: 148.1
click at [473, 83] on button "Save" at bounding box center [466, 90] width 40 height 16
